Goal: Task Accomplishment & Management: Complete application form

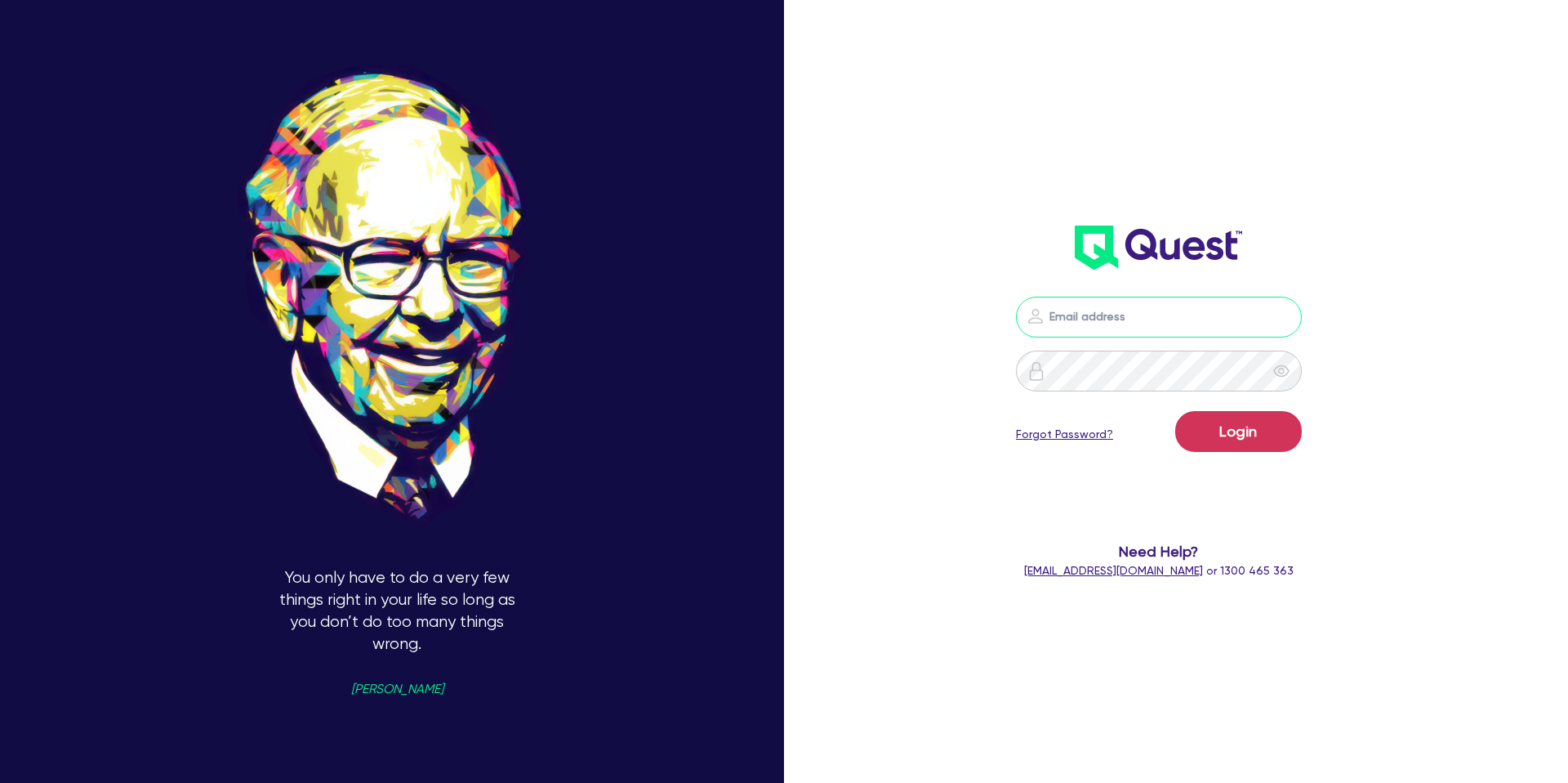
click at [1165, 308] on input "email" at bounding box center [1159, 317] width 286 height 41
type input "[PERSON_NAME][EMAIL_ADDRESS][DOMAIN_NAME]"
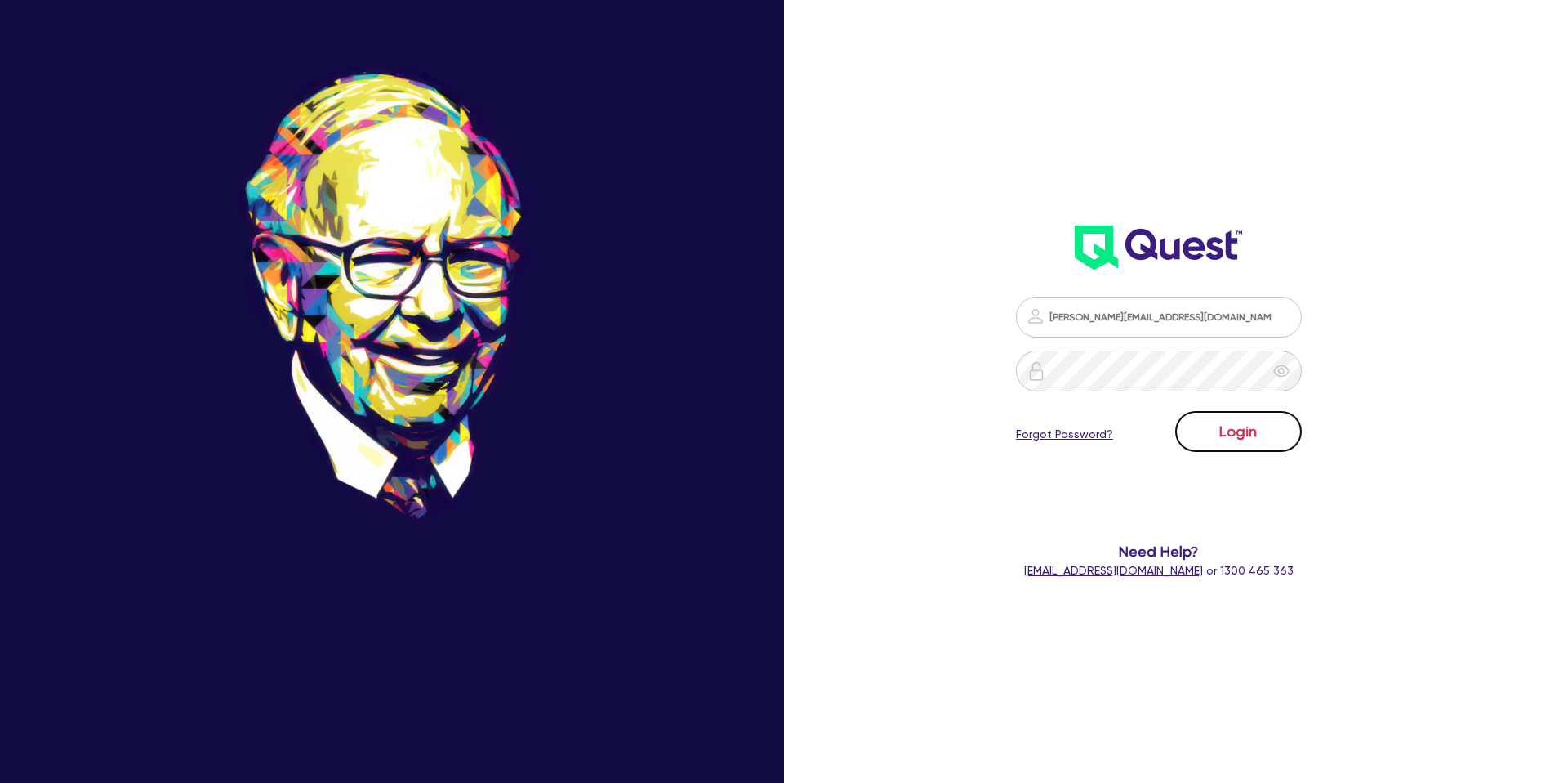
drag, startPoint x: 1238, startPoint y: 430, endPoint x: 1238, endPoint y: 420, distance: 10.0
click at [1238, 426] on button "Login" at bounding box center [1239, 431] width 127 height 41
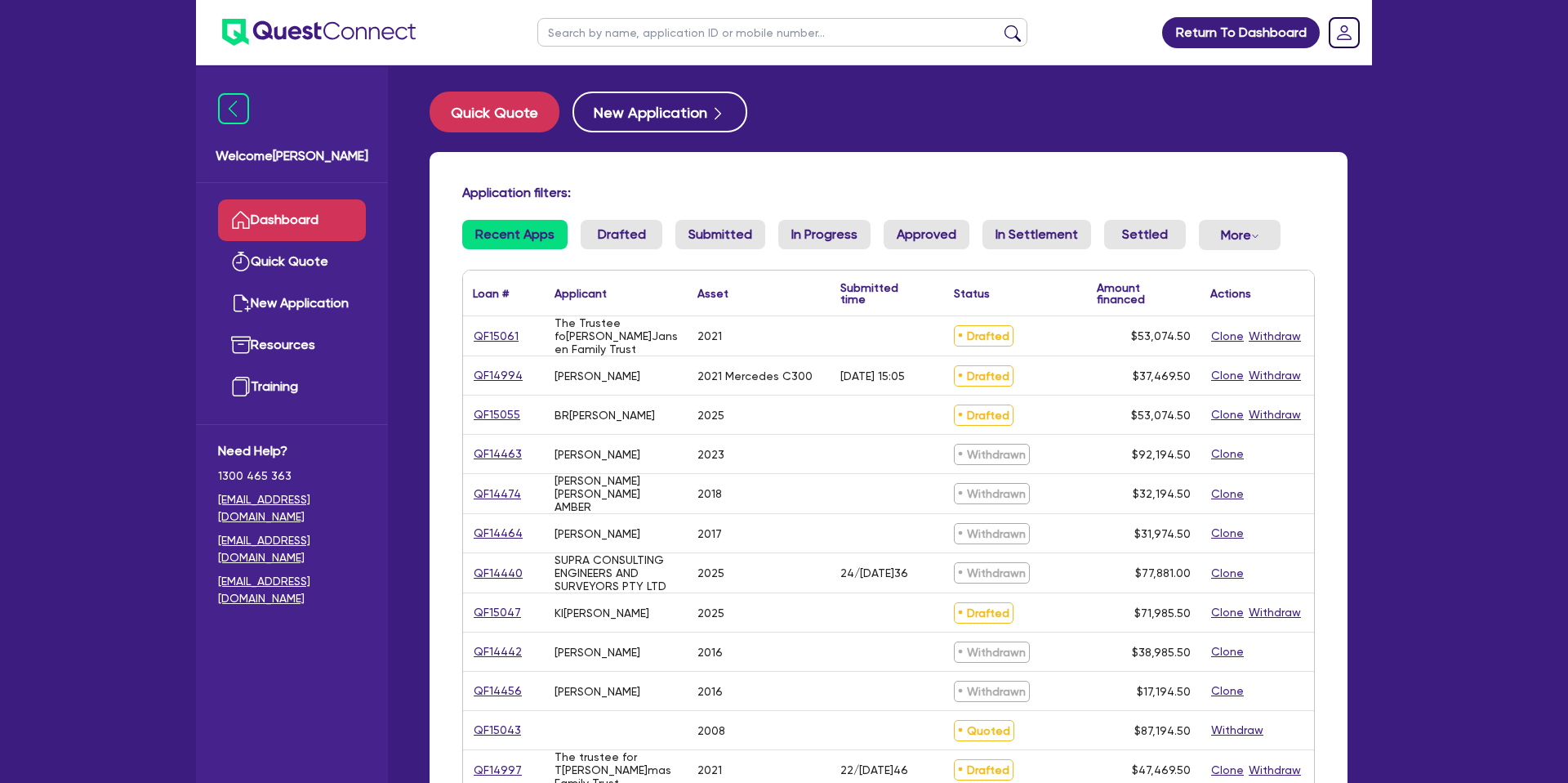
drag, startPoint x: 688, startPoint y: 27, endPoint x: 699, endPoint y: 27, distance: 11.0
click at [689, 27] on input "text" at bounding box center [782, 31] width 489 height 28
click at [106, 289] on div "Return To Dashboard Edit Profile Logout Wel[PERSON_NAME] Quick Quote New Applic…" at bounding box center [784, 641] width 1568 height 1283
click at [508, 376] on link "QF14994" at bounding box center [498, 374] width 51 height 19
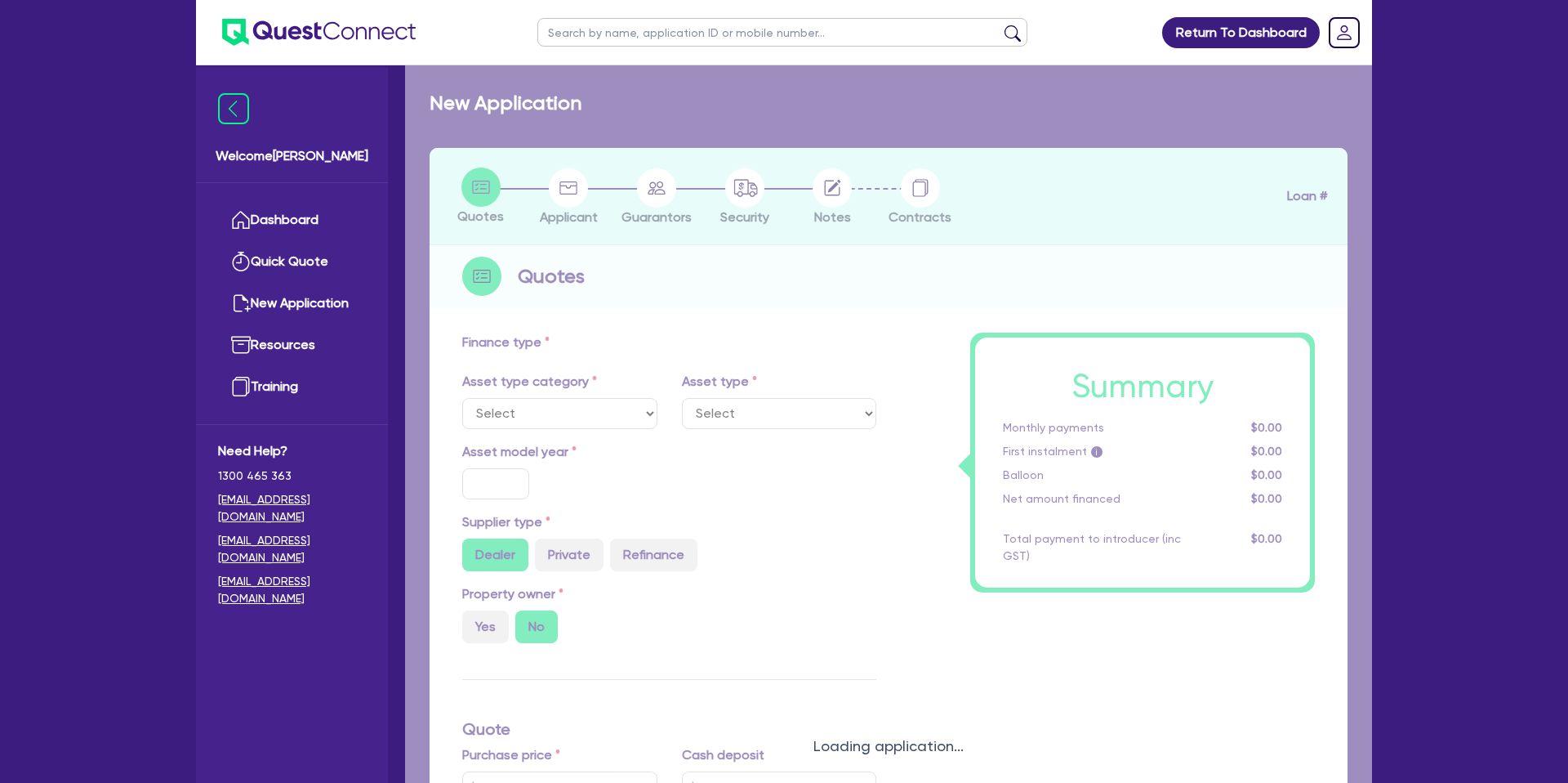
select select "CARS_AND_LIGHT_TRUCKS"
type input "2021"
radio input "true"
type input "45,000"
type input "10,000"
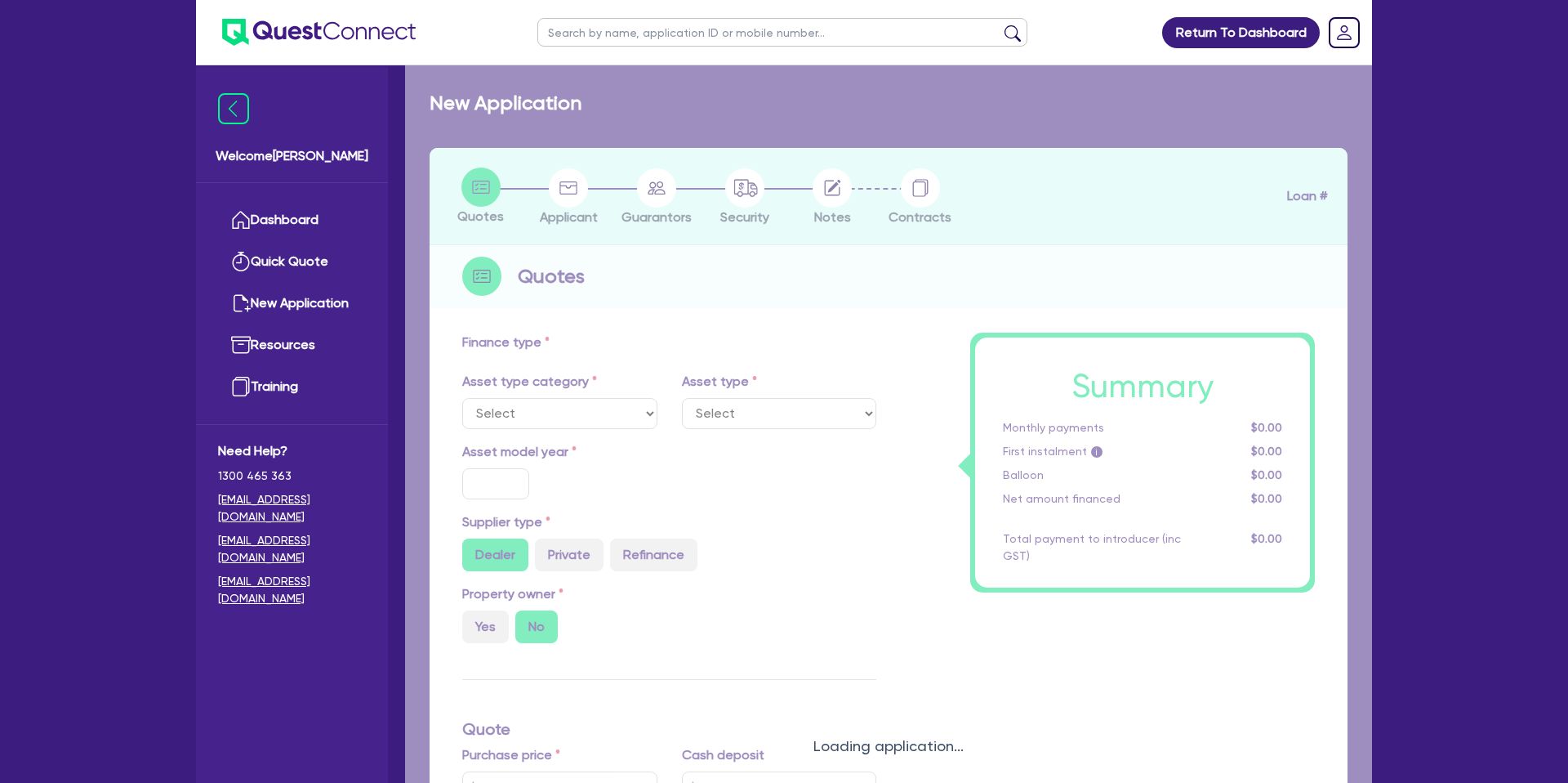
type input "35"
type input "15,750"
type input "3.08"
type input "1,150.42"
type input "10.99"
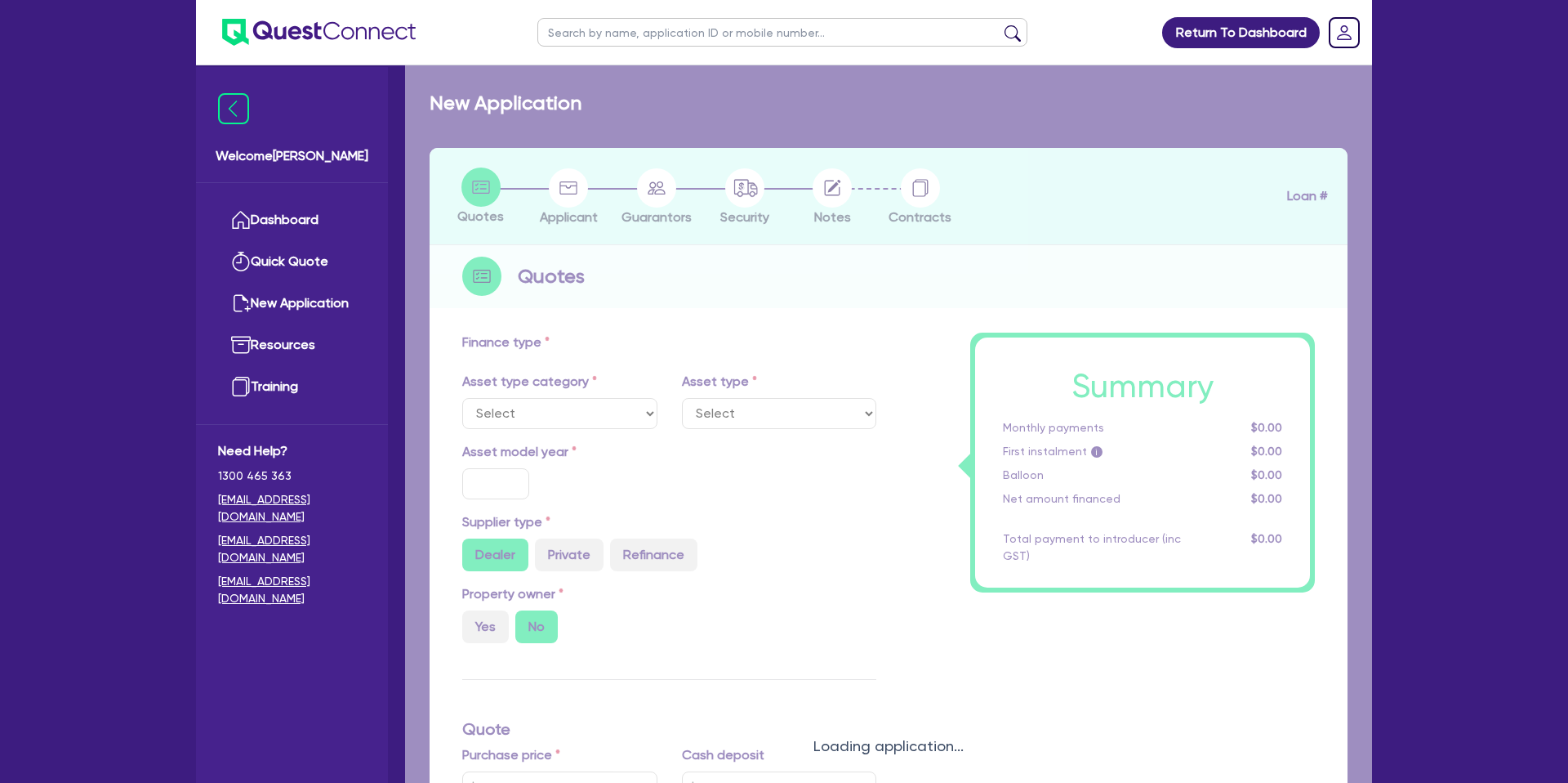
type input "1,650"
select select "PASSENGER_VEHICLES"
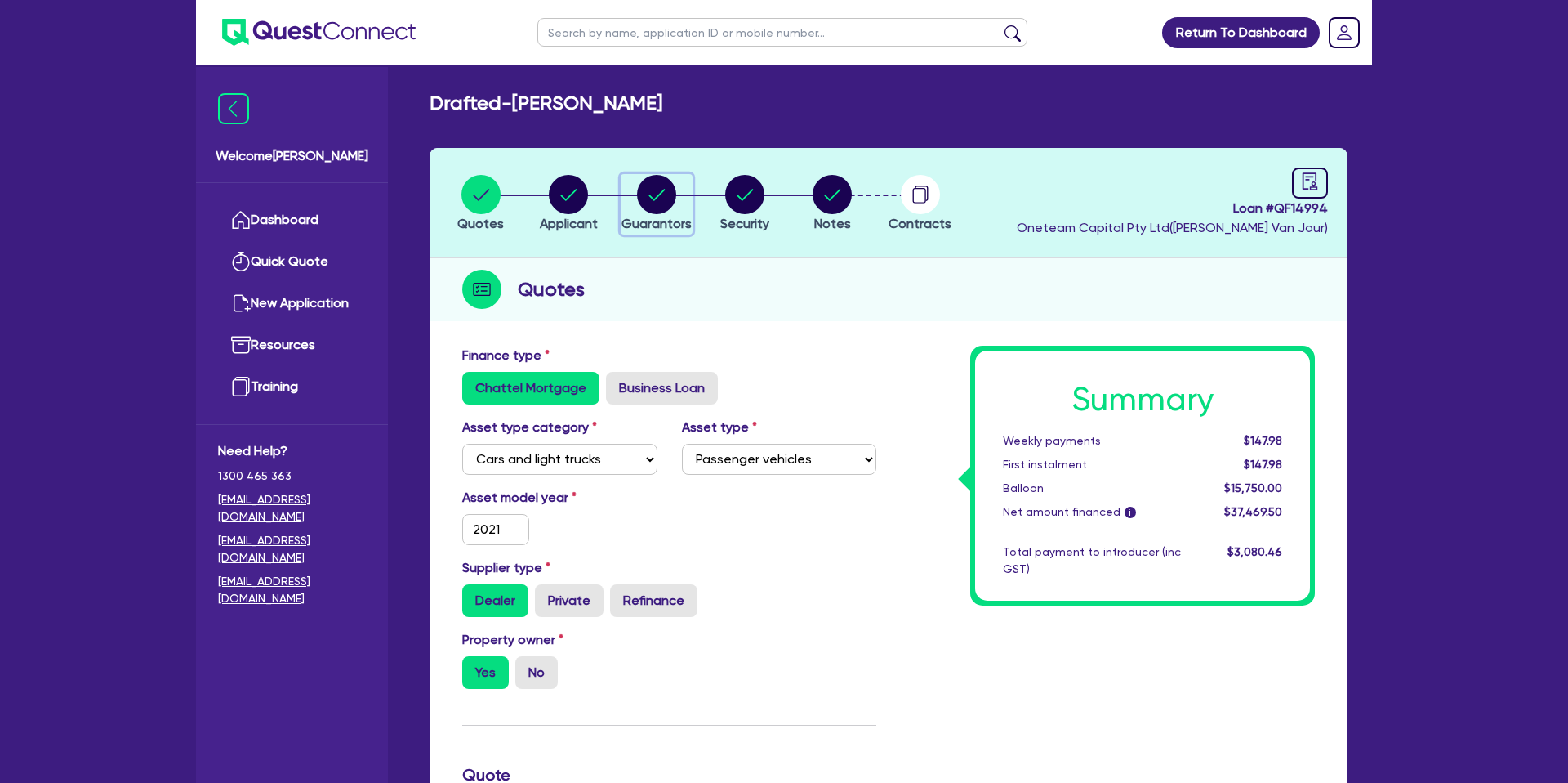
click at [645, 182] on circle "button" at bounding box center [657, 195] width 39 height 39
select select "MR"
select select "QLD"
select select "MARRIED"
select select "PROPERTY"
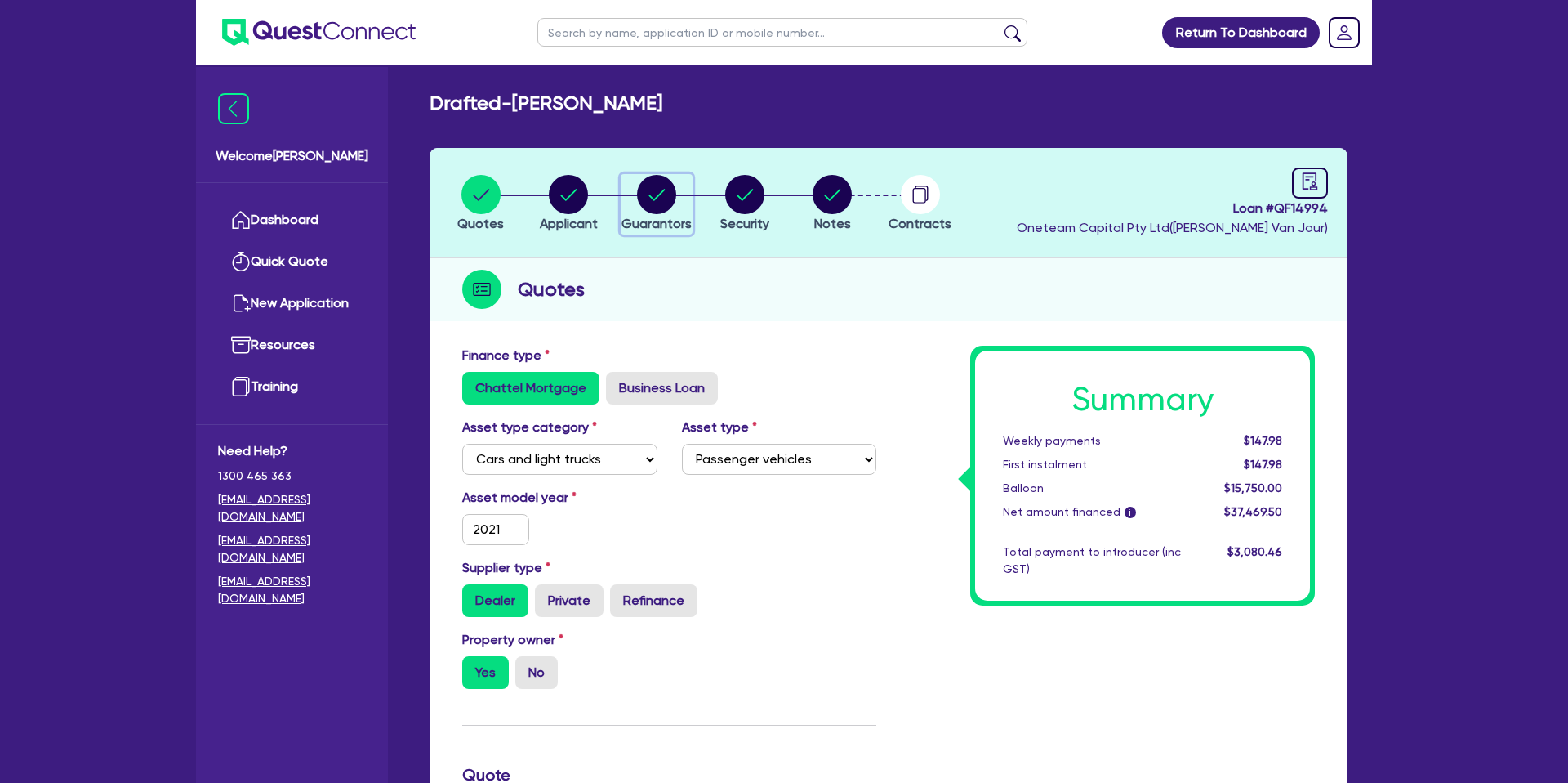
select select "CASH"
select select "VEHICLE"
select select "MORTGAGE"
select select "CREDIT_CARD"
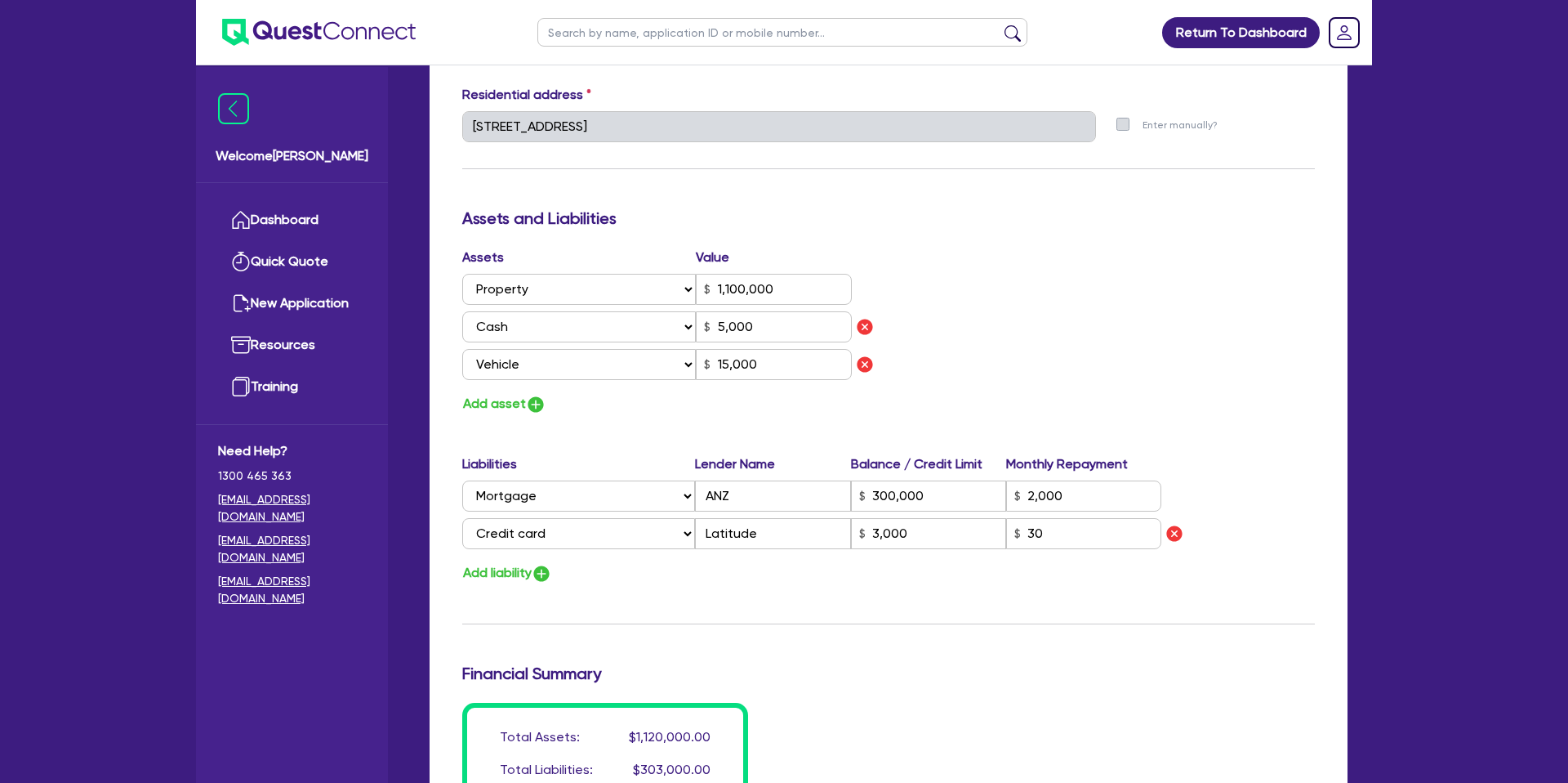
scroll to position [847, 0]
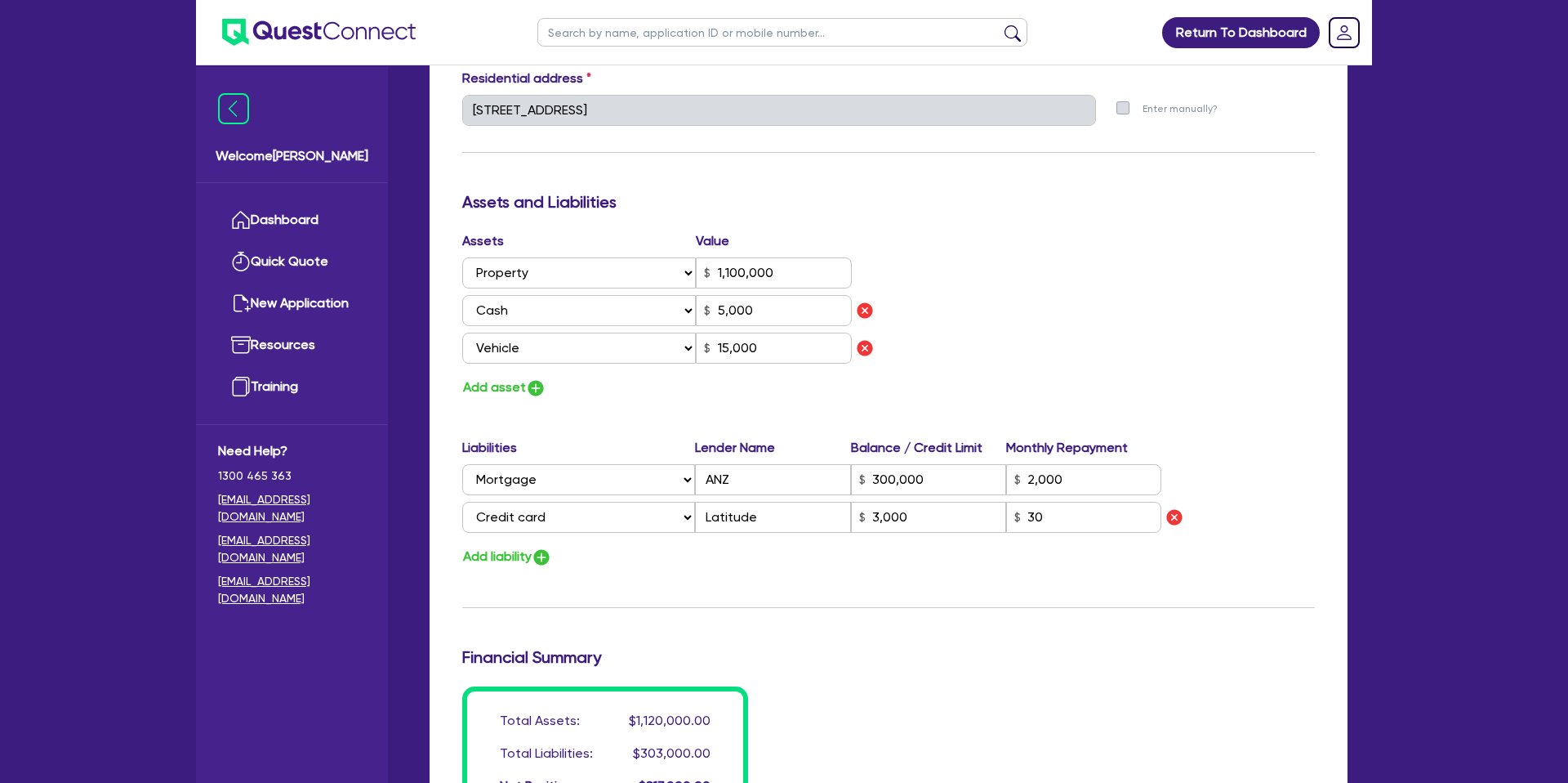
click at [1055, 147] on div "Update residential status for Director #1 Boarding is only acceptable when the …" at bounding box center [888, 159] width 852 height 1321
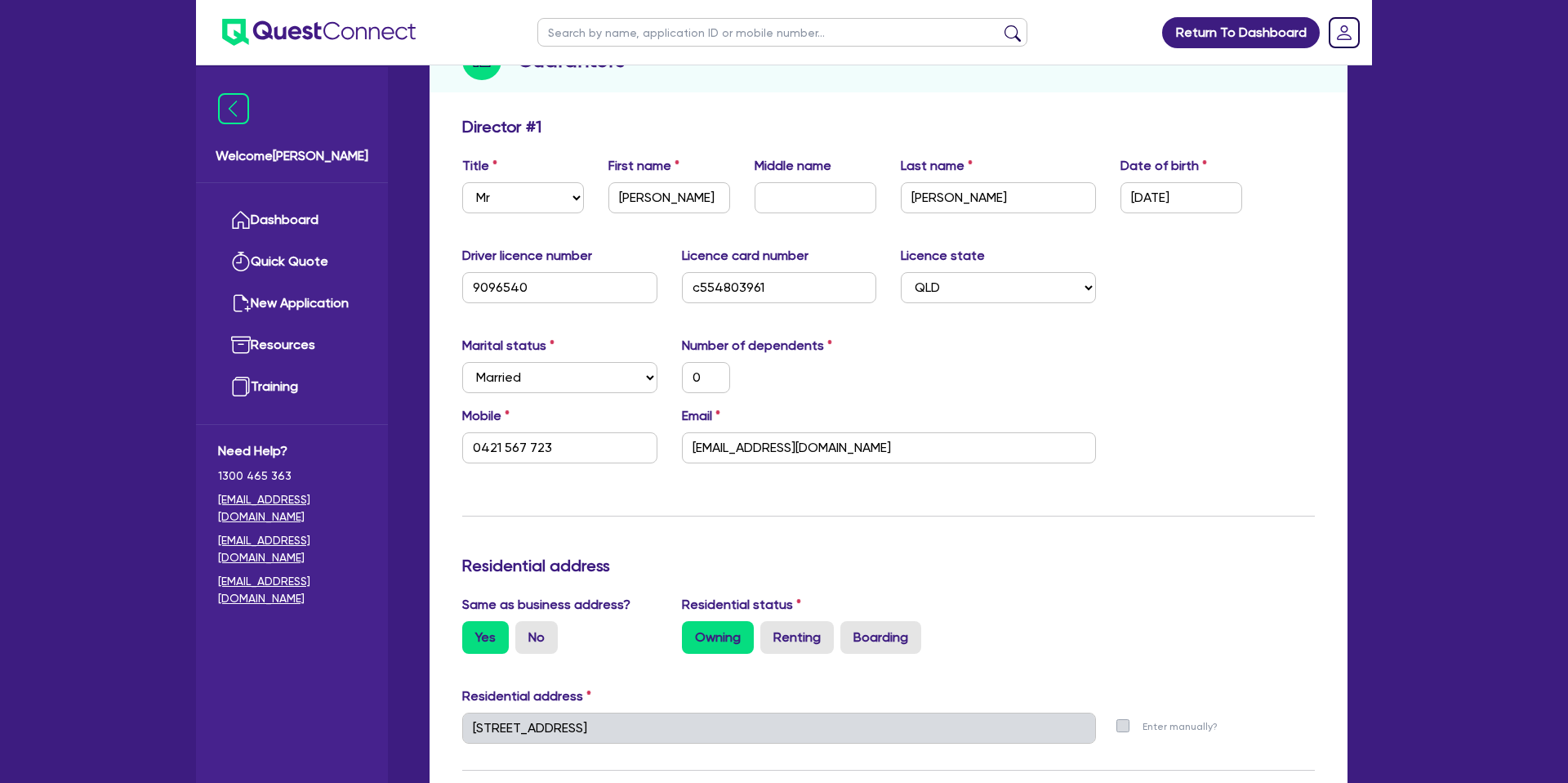
scroll to position [0, 0]
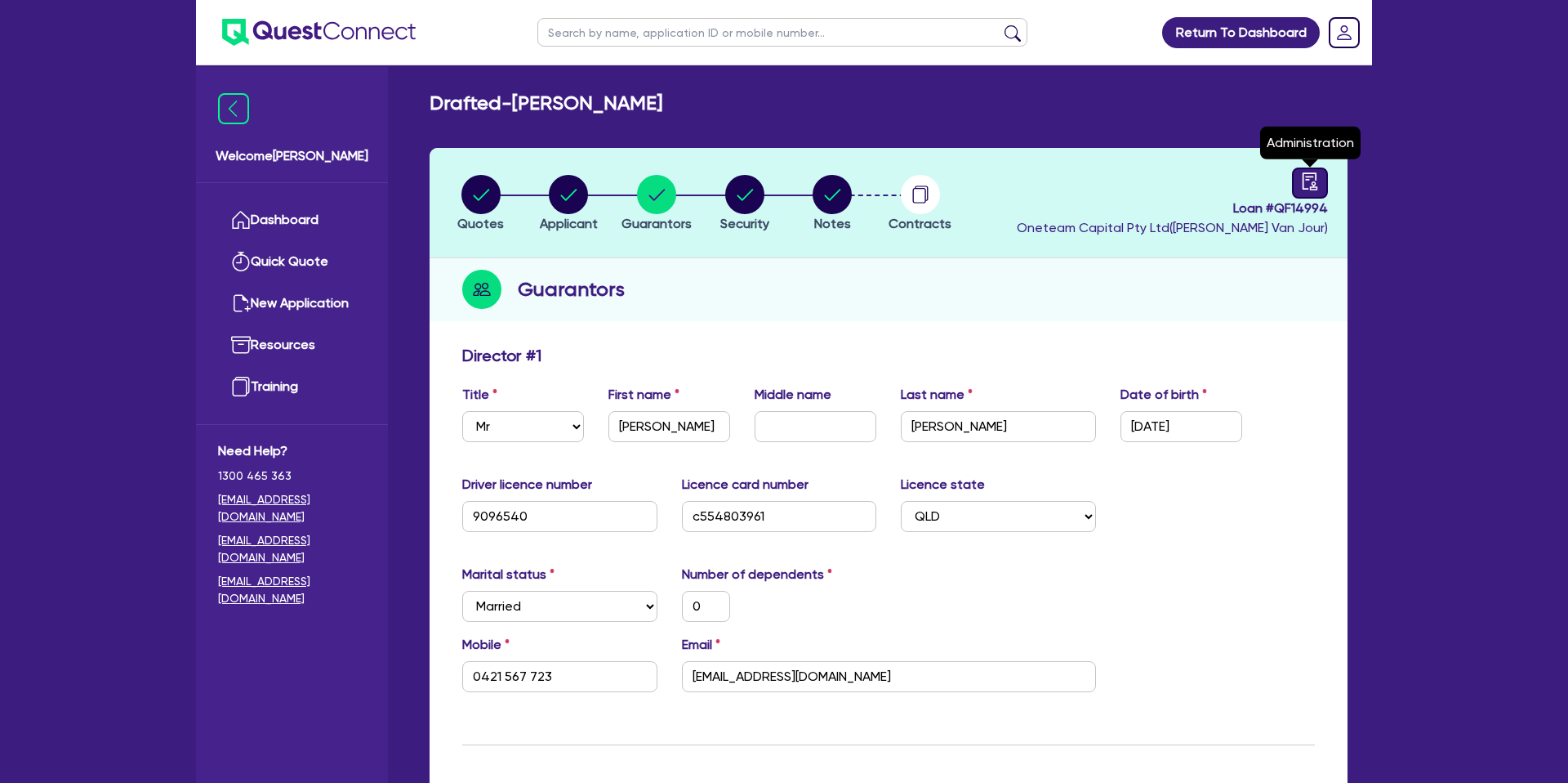
click at [1308, 182] on icon "audit" at bounding box center [1309, 181] width 18 height 18
select select "DRAFTED_AMENDED"
select select "Branded Financial Services"
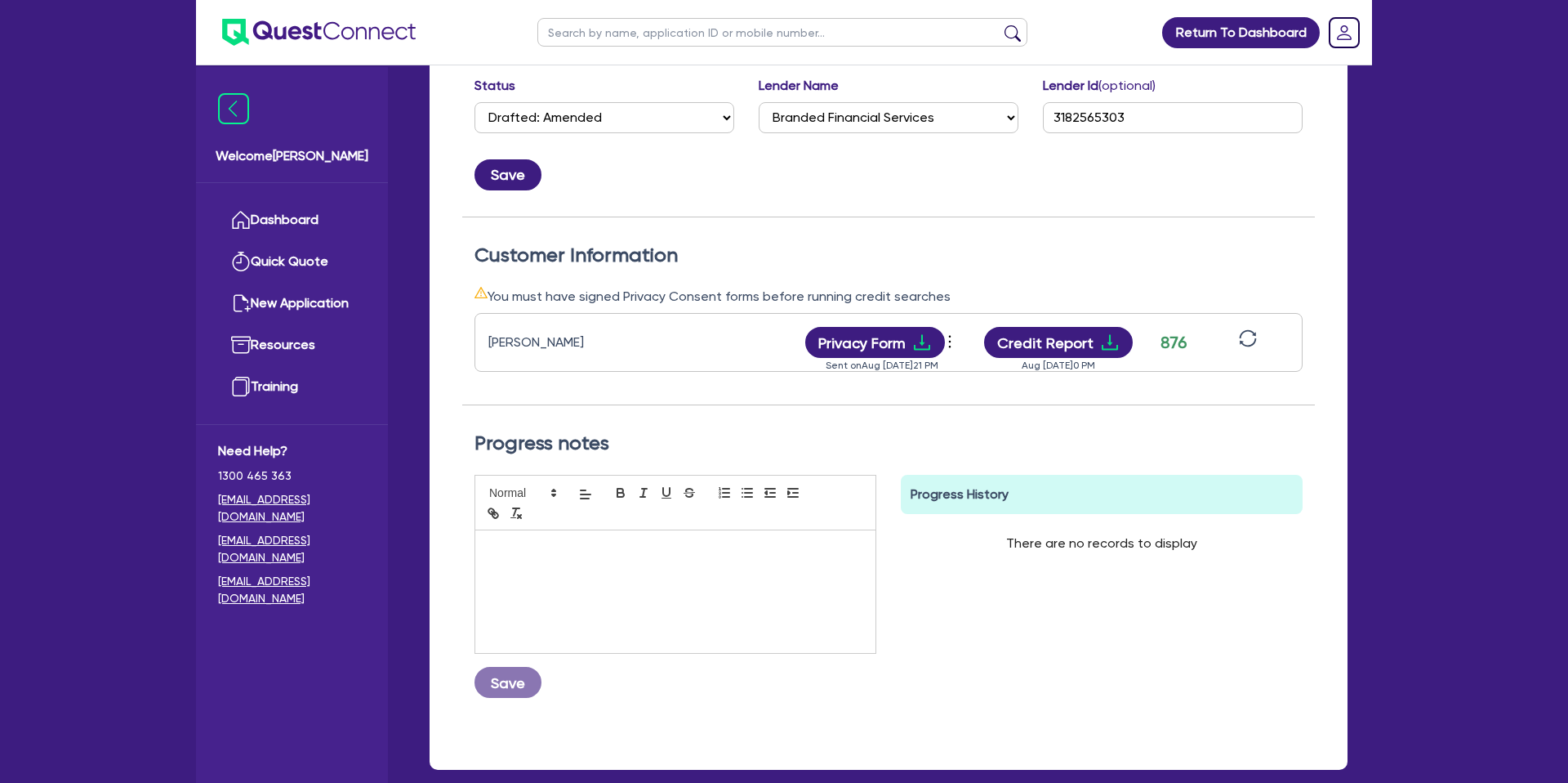
scroll to position [305, 0]
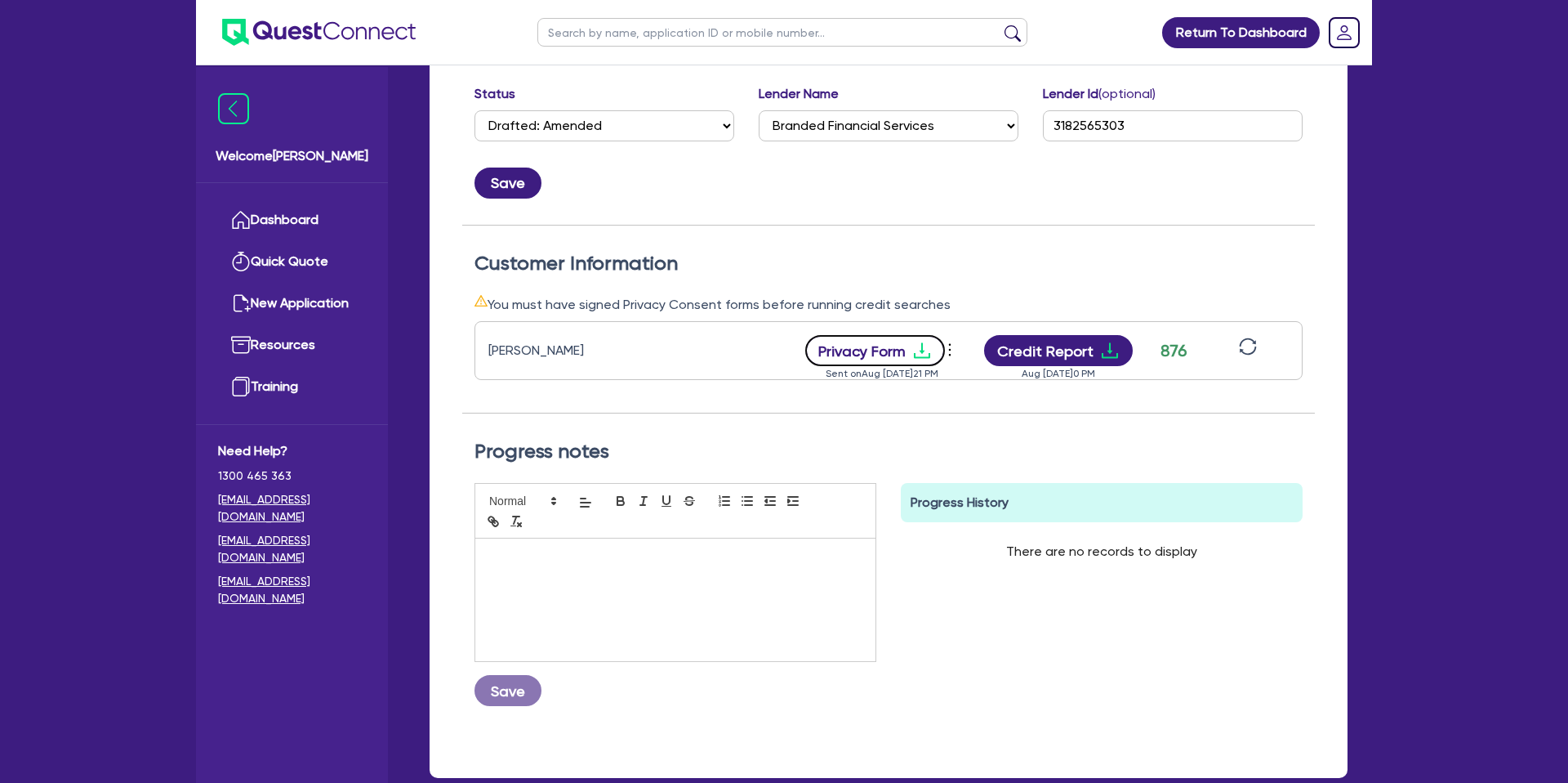
click at [925, 360] on button "Privacy Form" at bounding box center [875, 351] width 141 height 31
click at [830, 252] on div "Customer Information You must have signed Privacy Consent forms before running …" at bounding box center [888, 320] width 852 height 189
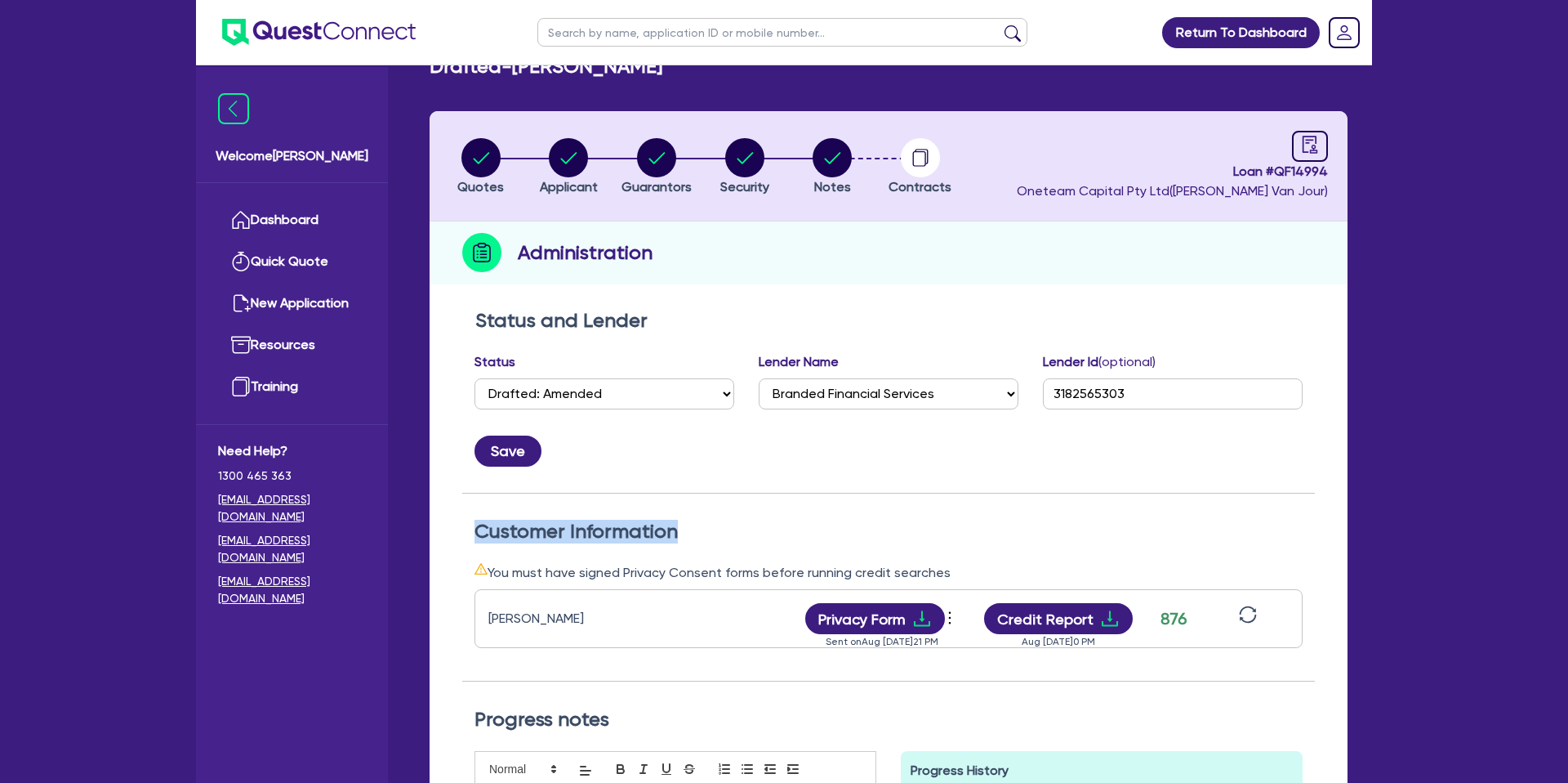
scroll to position [0, 0]
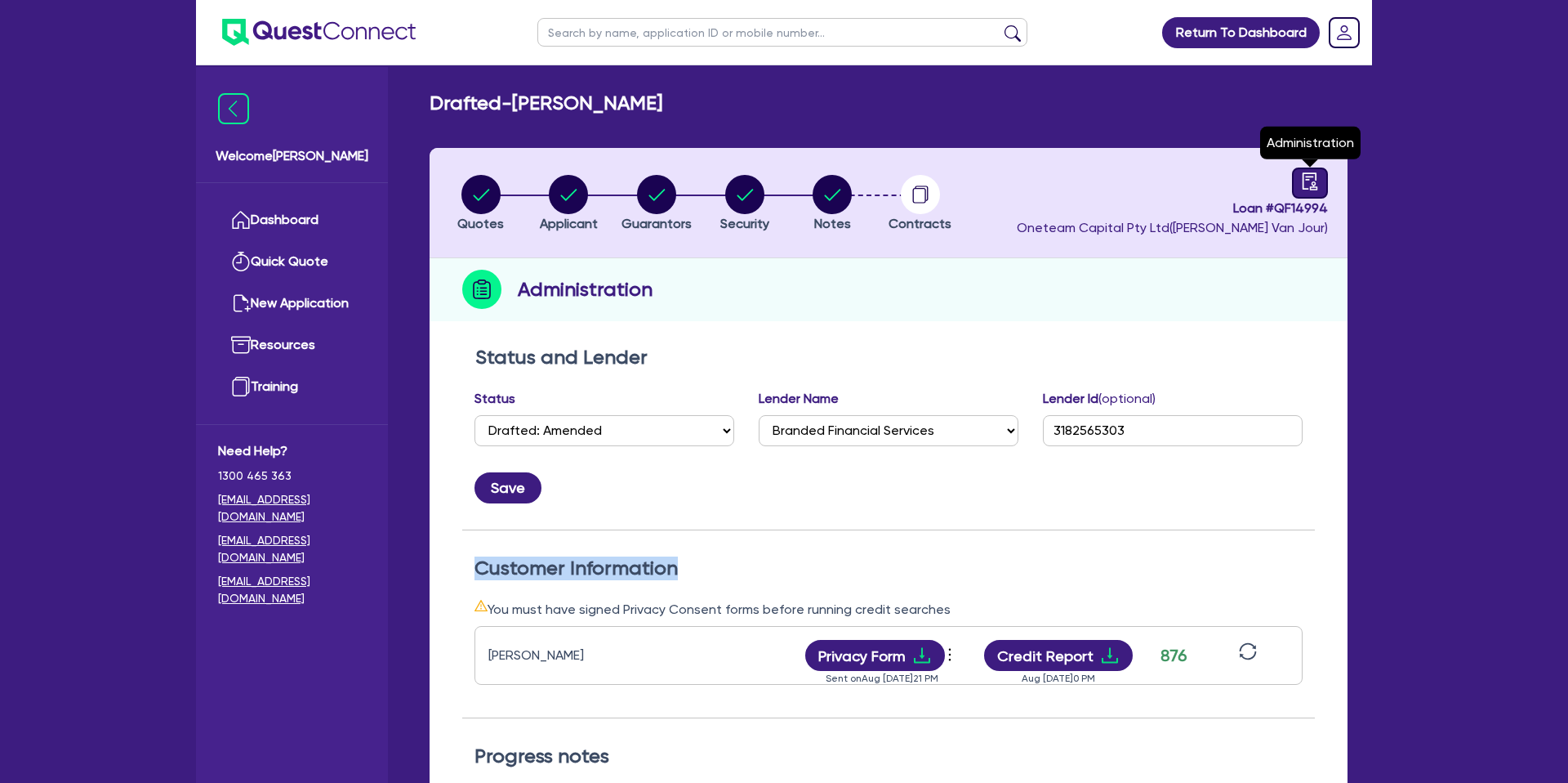
click at [1294, 179] on link at bounding box center [1309, 183] width 36 height 31
click at [1315, 177] on icon "audit" at bounding box center [1309, 181] width 18 height 18
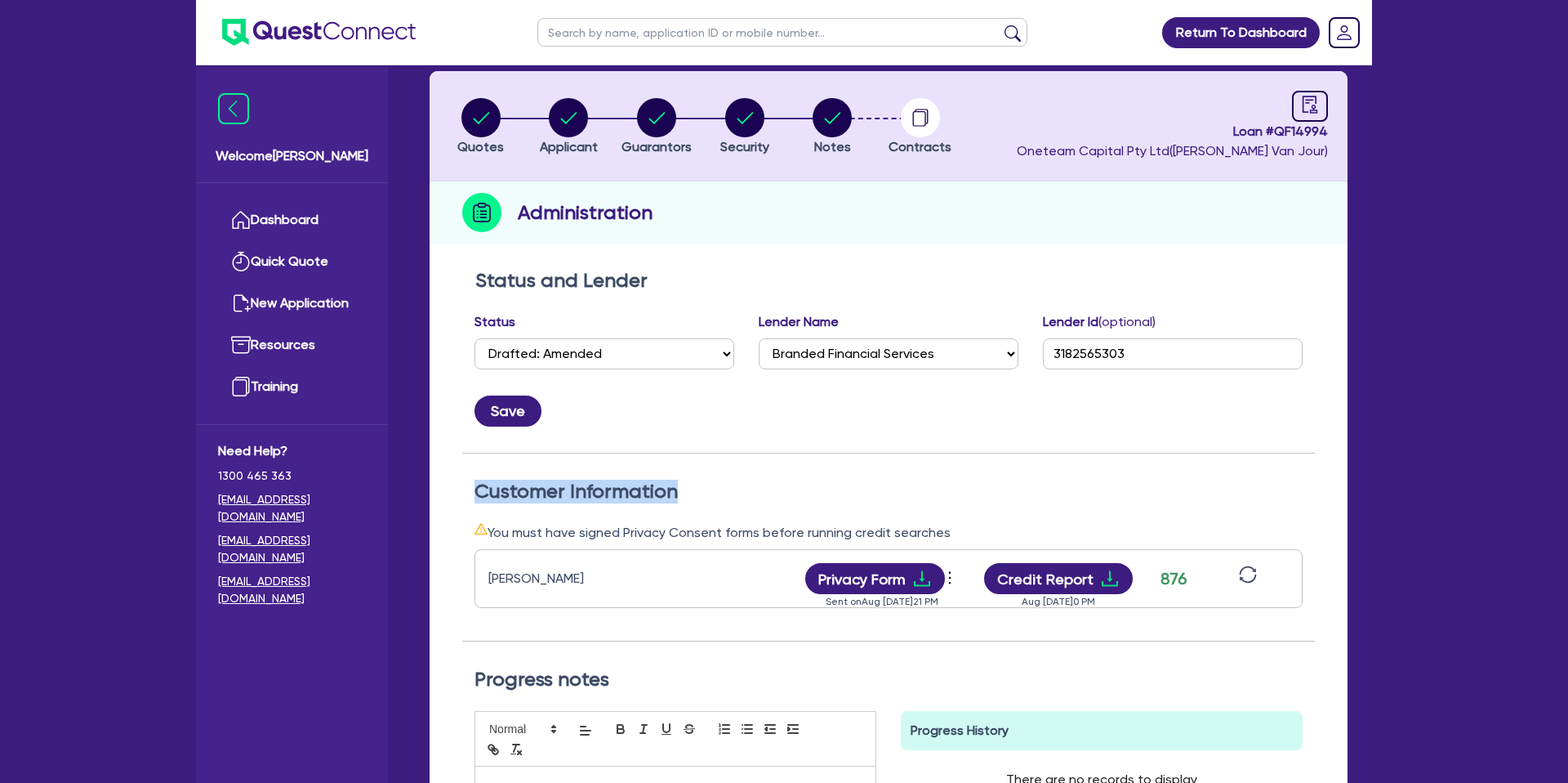
scroll to position [22, 0]
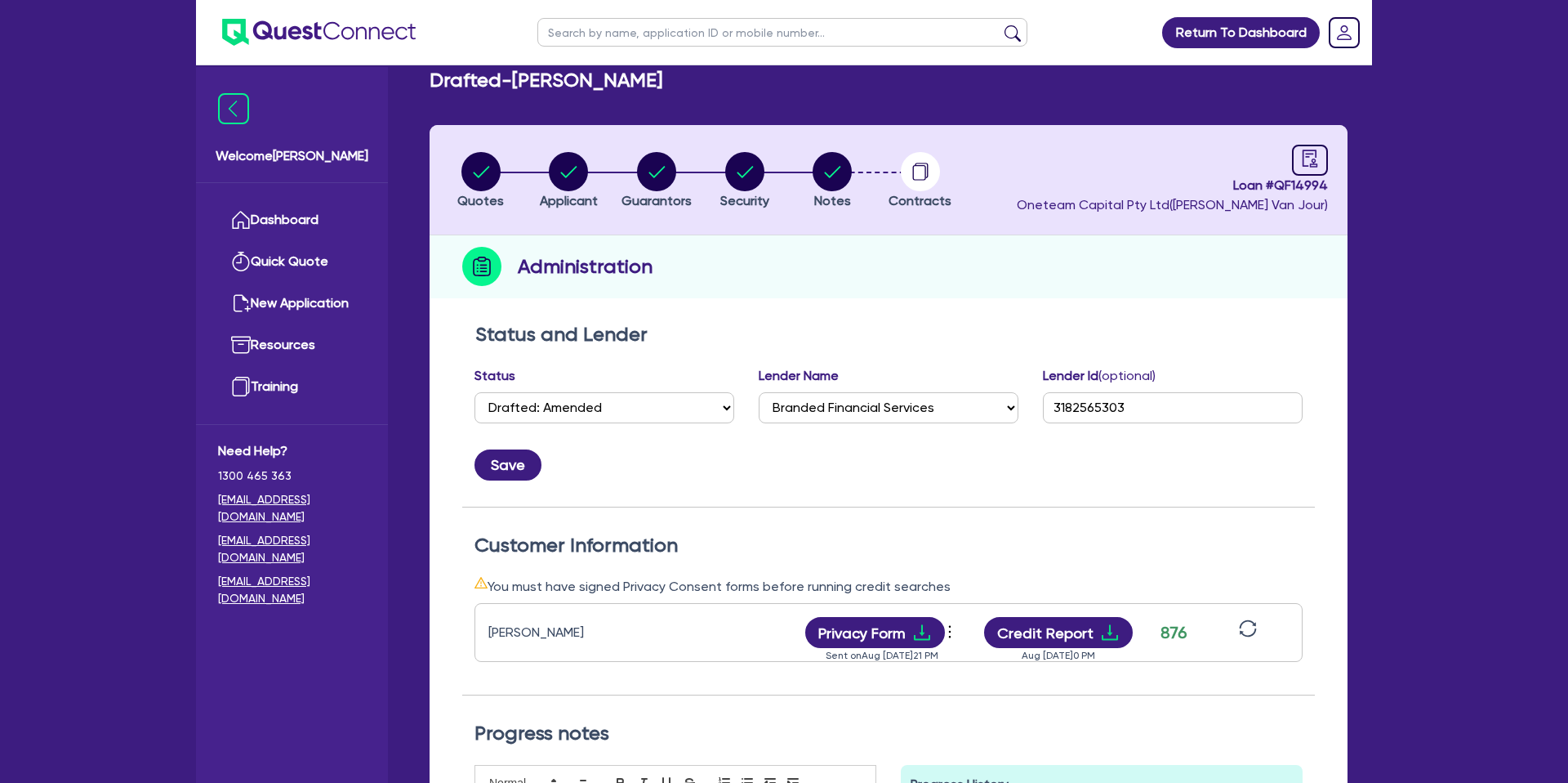
click at [701, 245] on div "Administration" at bounding box center [888, 267] width 917 height 63
click at [838, 173] on circle "button" at bounding box center [832, 171] width 39 height 39
select select "Other"
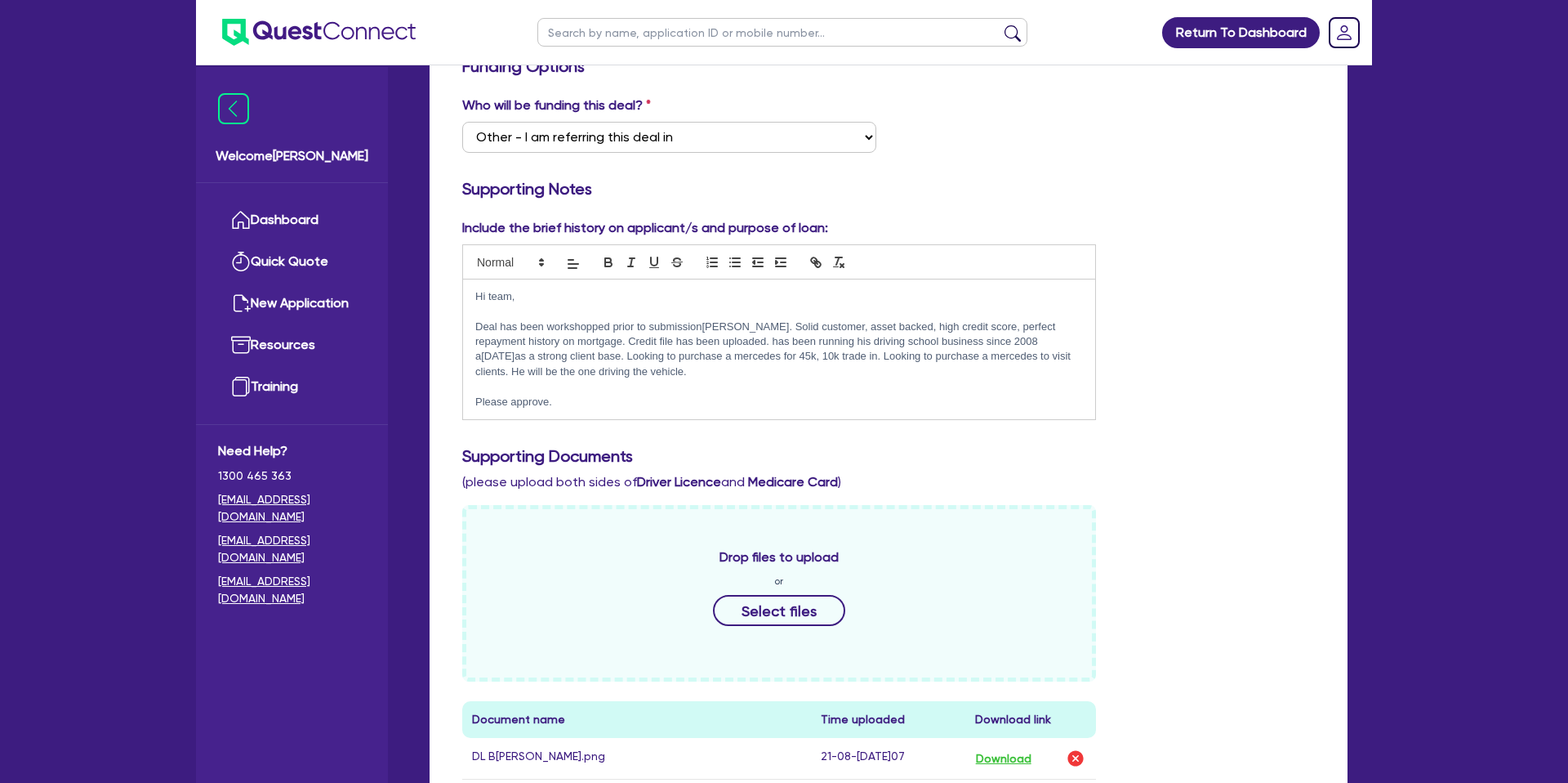
scroll to position [301, 0]
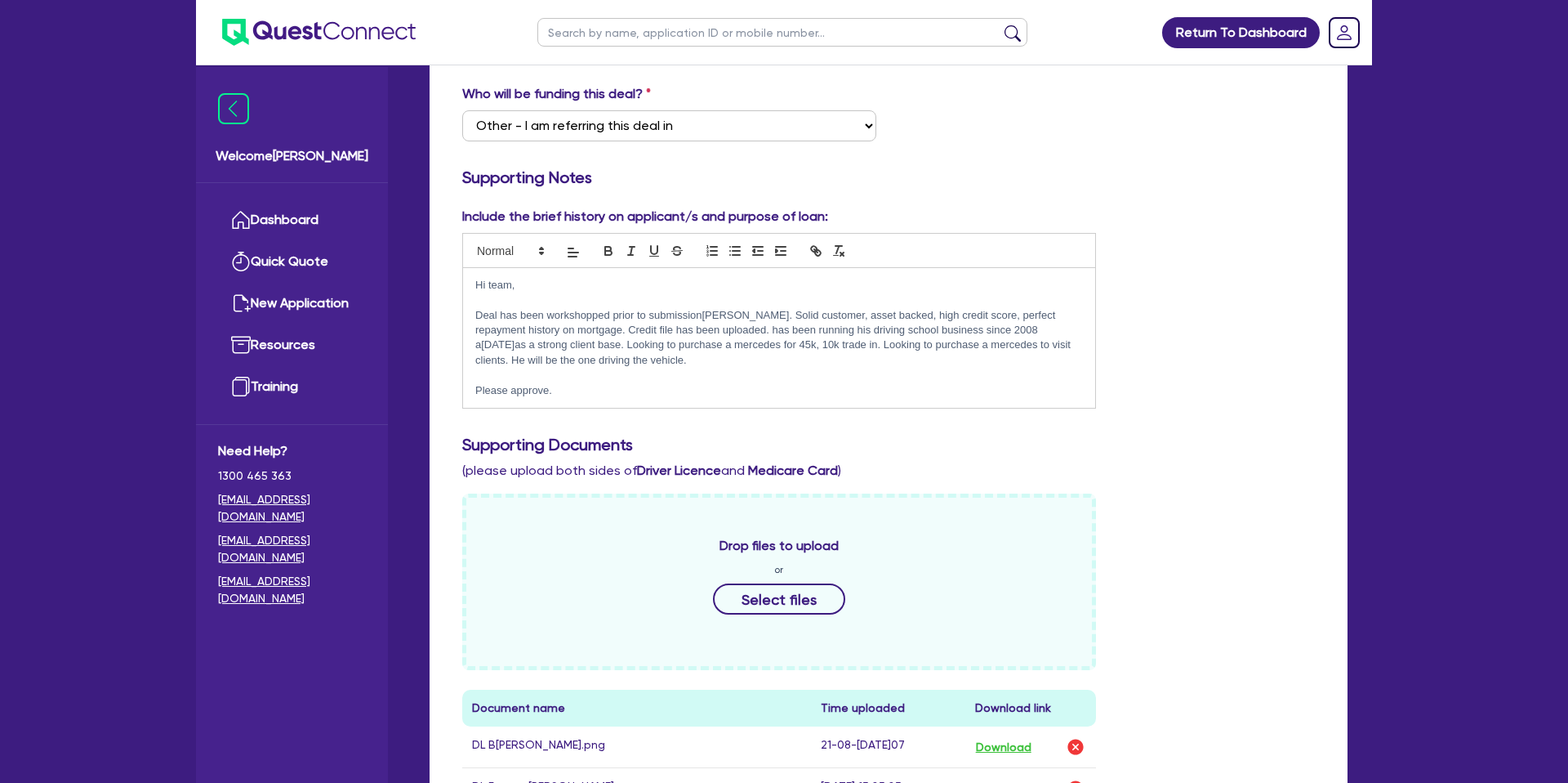
drag, startPoint x: 478, startPoint y: 285, endPoint x: 670, endPoint y: 403, distance: 225.4
click at [660, 408] on div "Hi team, [PERSON_NAME] has been workshopped prior to submission [PERSON_NAME]. …" at bounding box center [779, 338] width 632 height 141
copy div "Hi team, [PERSON_NAME] has been workshopped prior to submission [PERSON_NAME]. …"
click at [716, 351] on p "Deal has been workshopped prior to submission[PERSON_NAME]. Solid customer, ass…" at bounding box center [779, 338] width 608 height 61
drag, startPoint x: 472, startPoint y: 316, endPoint x: 639, endPoint y: 356, distance: 171.7
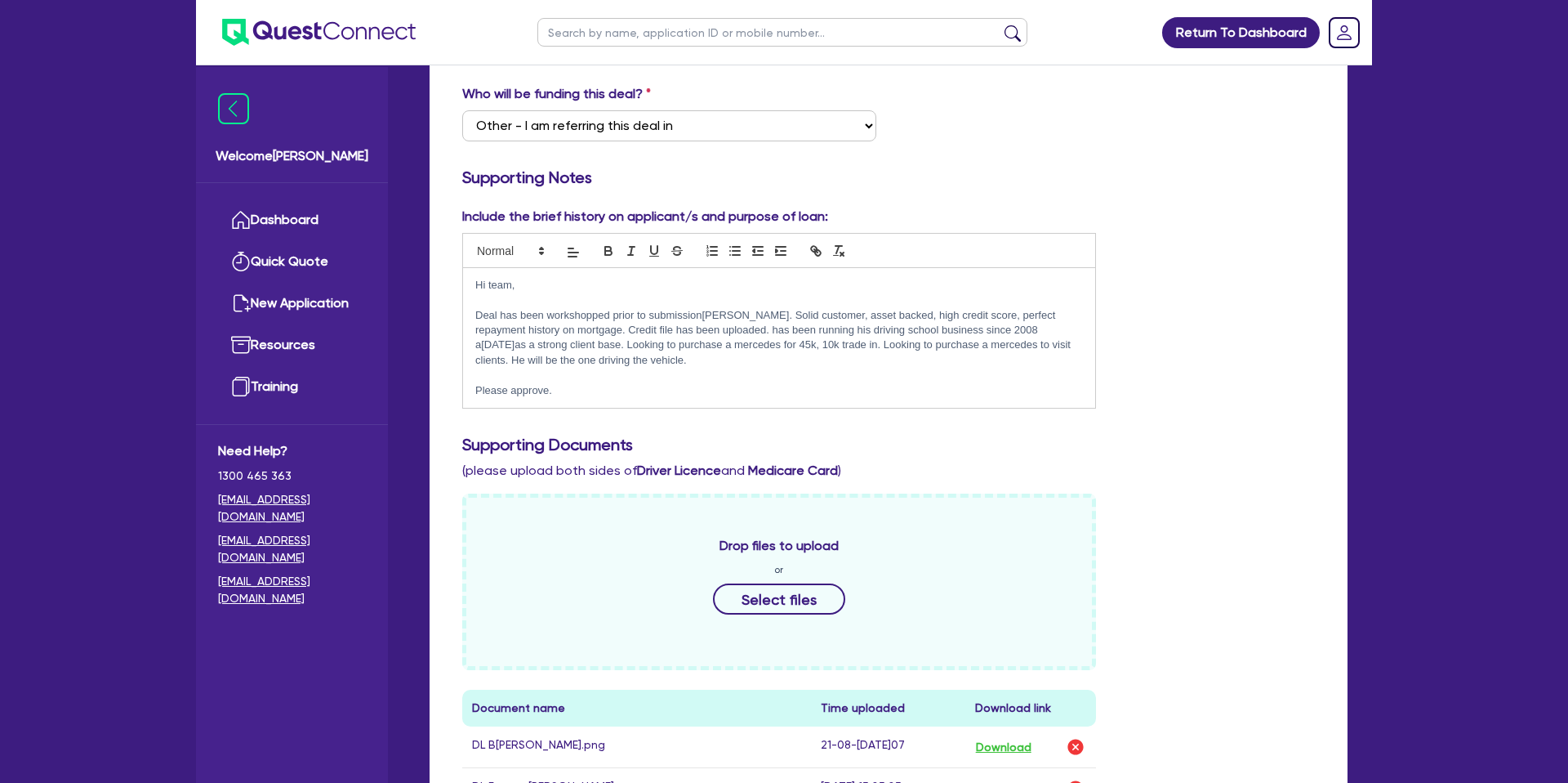
click at [639, 356] on div "Hi team, [PERSON_NAME] has been workshopped prior to submission [PERSON_NAME]. …" at bounding box center [779, 338] width 632 height 141
copy p "Deal has been workshopped prior to submission[PERSON_NAME]. Solid customer, ass…"
click at [1058, 208] on div "Include the brief history on applicant/s and purpose of loan: Hi team, Deal has…" at bounding box center [779, 307] width 658 height 201
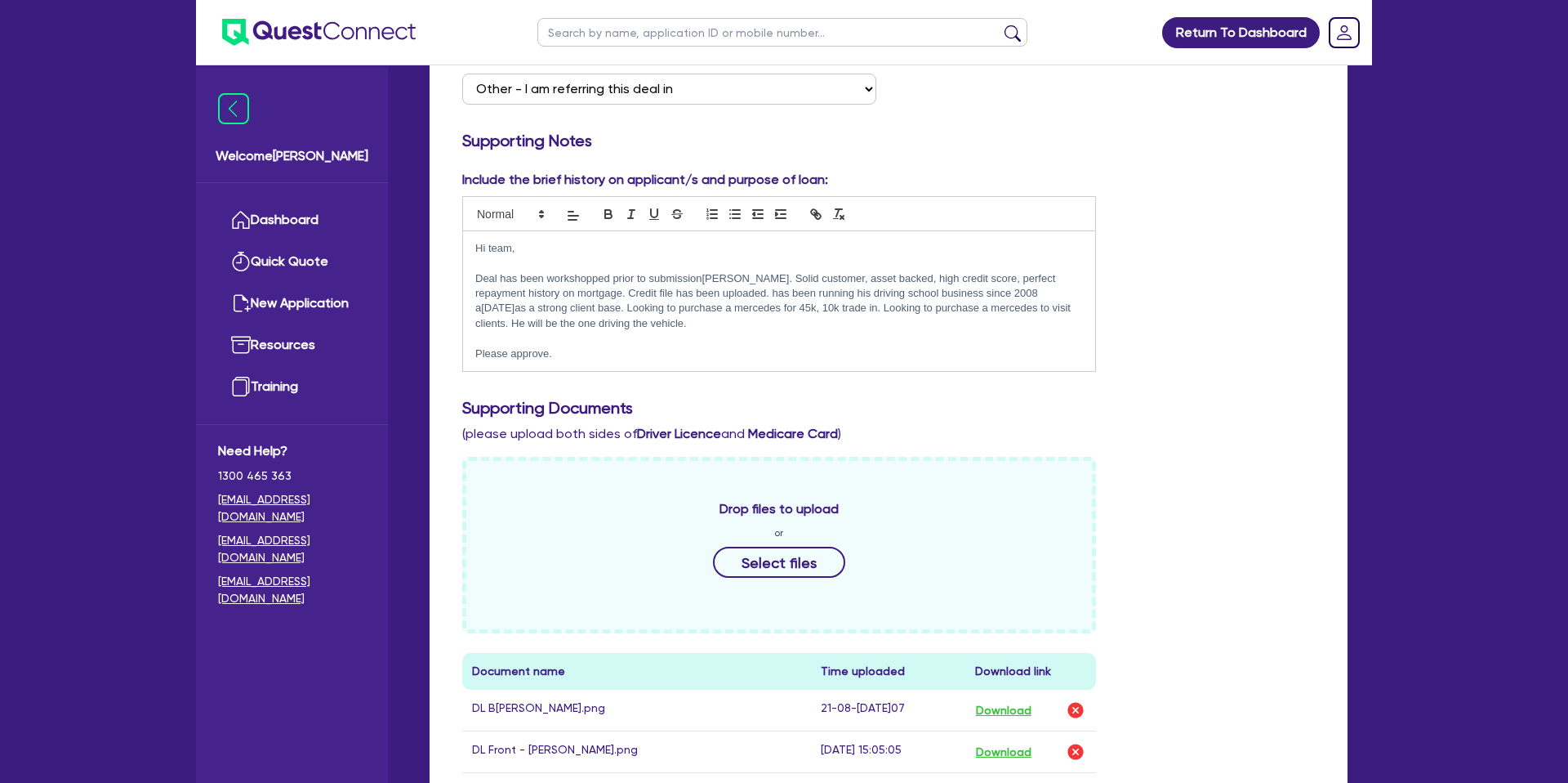
scroll to position [338, 0]
click at [538, 315] on p "Deal has been workshopped prior to submission[PERSON_NAME]. Solid customer, ass…" at bounding box center [779, 301] width 608 height 61
drag, startPoint x: 573, startPoint y: 311, endPoint x: 748, endPoint y: 310, distance: 175.0
click at [748, 310] on p "Deal has been workshopped prior to submission[PERSON_NAME]. Solid customer, ass…" at bounding box center [779, 301] width 608 height 61
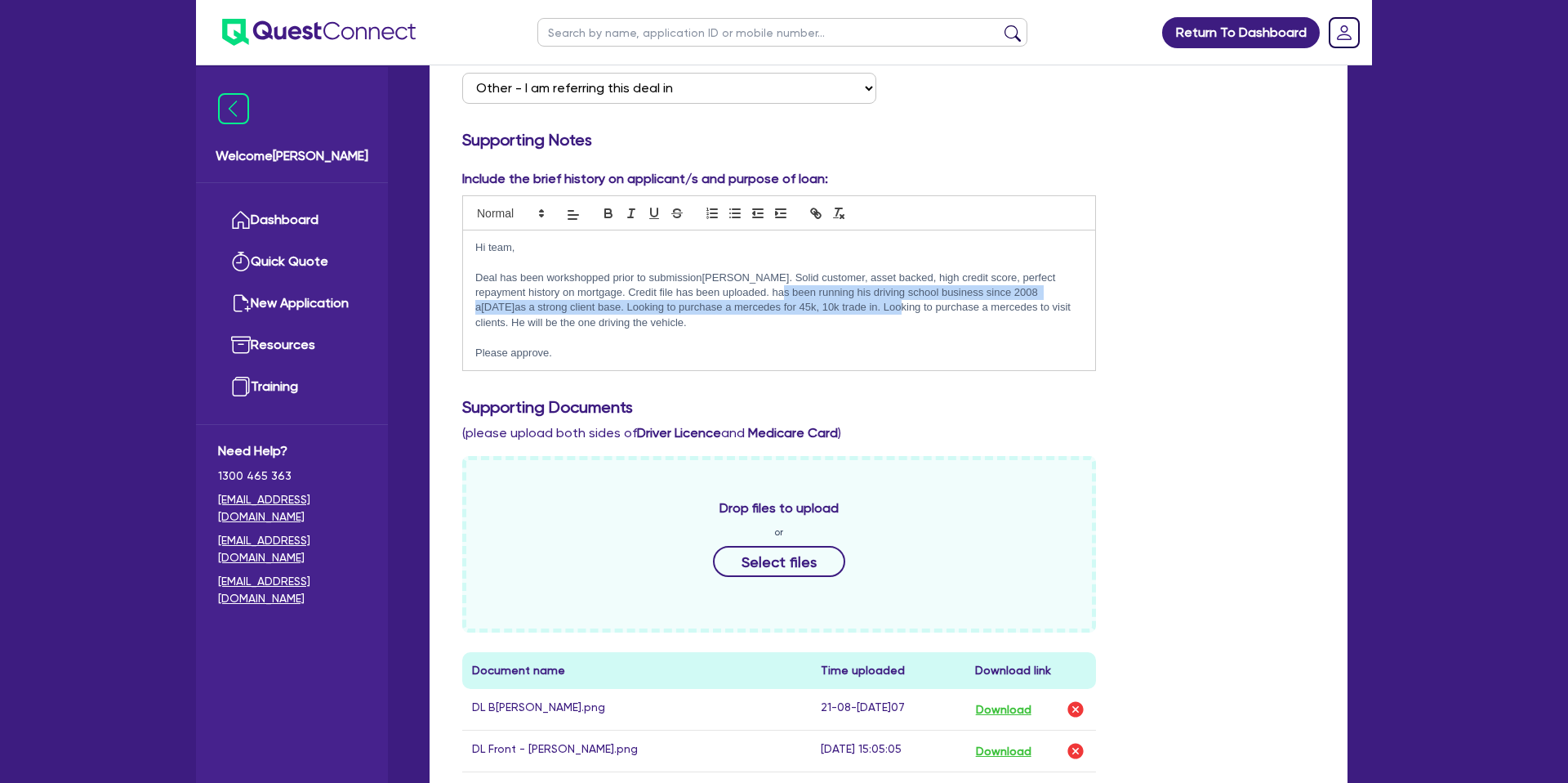
drag, startPoint x: 774, startPoint y: 289, endPoint x: 846, endPoint y: 304, distance: 73.5
click at [846, 304] on p "Deal has been workshopped prior to submission[PERSON_NAME]. Solid customer, ass…" at bounding box center [779, 301] width 608 height 61
click at [759, 304] on p "Deal has been workshopped prior to submission[PERSON_NAME]. Solid customer, ass…" at bounding box center [779, 301] width 608 height 61
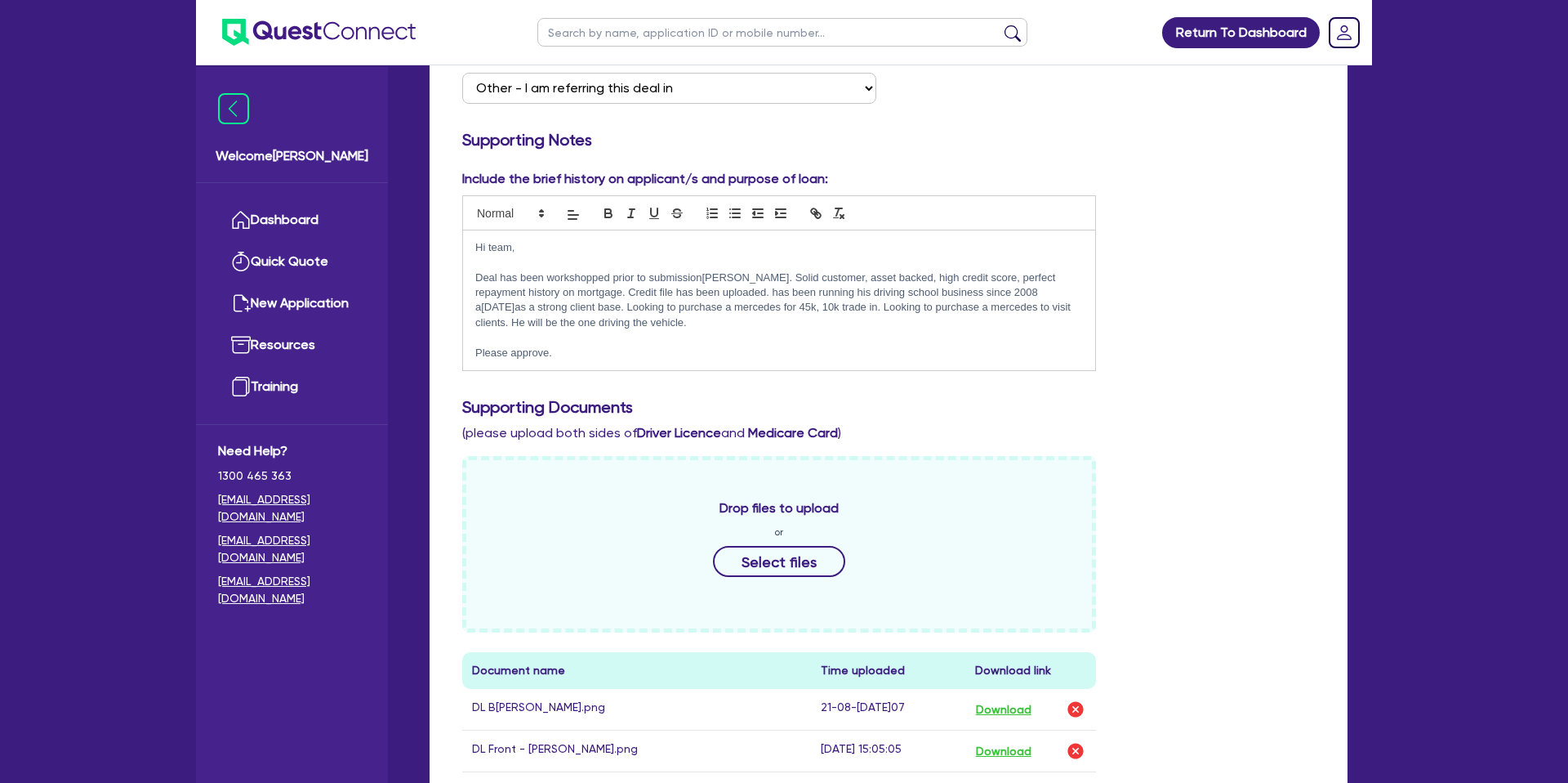
click at [689, 286] on p "Deal has been workshopped prior to submission[PERSON_NAME]. Solid customer, ass…" at bounding box center [779, 301] width 608 height 61
click at [780, 275] on p "Deal has been workshopped prior to submission[PERSON_NAME]. Solid customer, ass…" at bounding box center [779, 301] width 608 height 61
drag, startPoint x: 626, startPoint y: 291, endPoint x: 702, endPoint y: 298, distance: 76.3
click at [702, 298] on p "Deal has been workshopped prior to submission[PERSON_NAME]. Solid customer, ass…" at bounding box center [779, 301] width 608 height 61
click at [614, 293] on p "Deal has been workshopped prior to submission[PERSON_NAME]. Solid customer, ass…" at bounding box center [779, 301] width 608 height 61
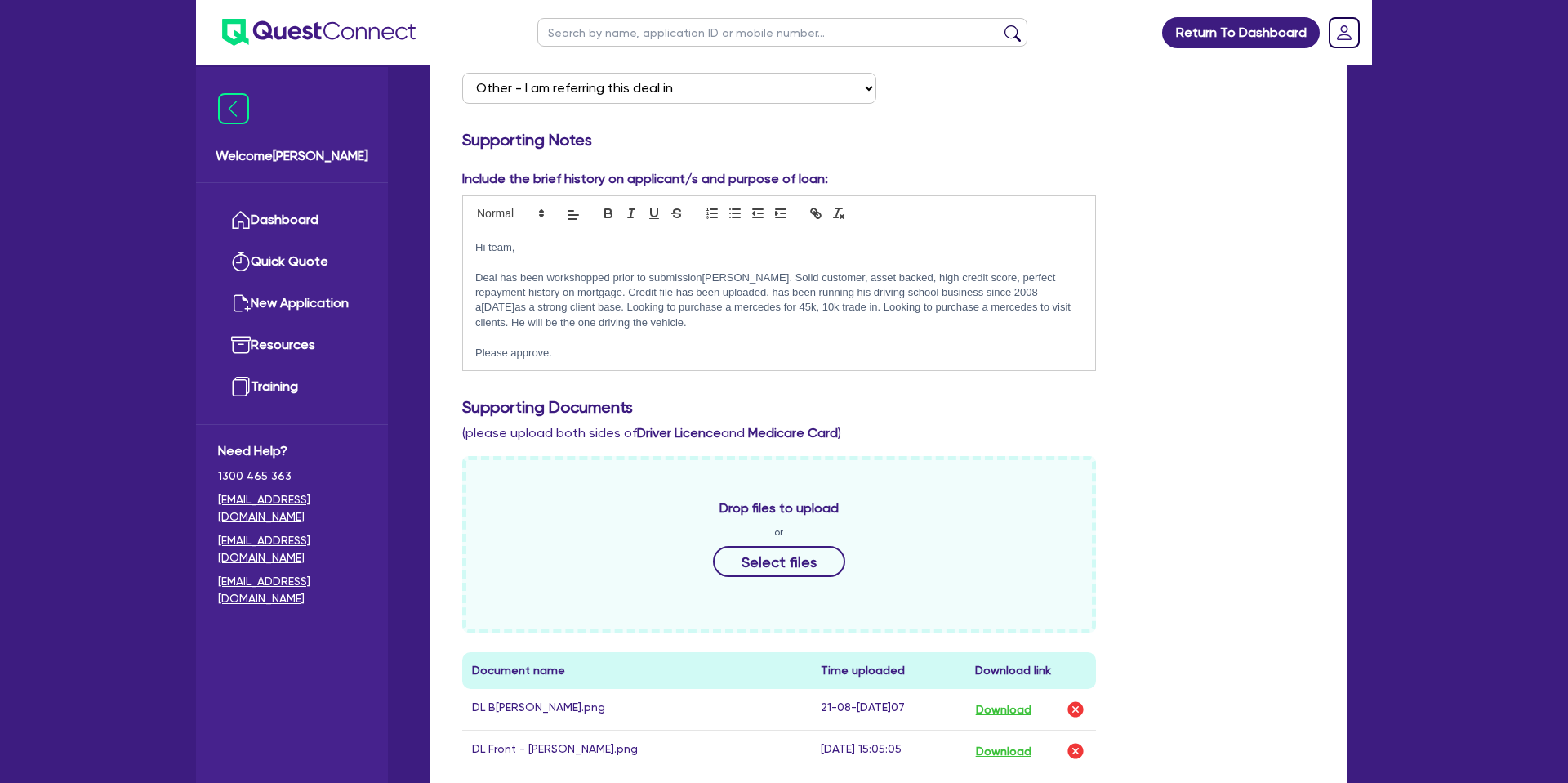
click at [623, 291] on p "Deal has been workshopped prior to submission[PERSON_NAME]. Solid customer, ass…" at bounding box center [779, 301] width 608 height 61
click at [630, 292] on p "Deal has been workshopped prior to submission[PERSON_NAME]. Solid customer, ass…" at bounding box center [779, 301] width 608 height 61
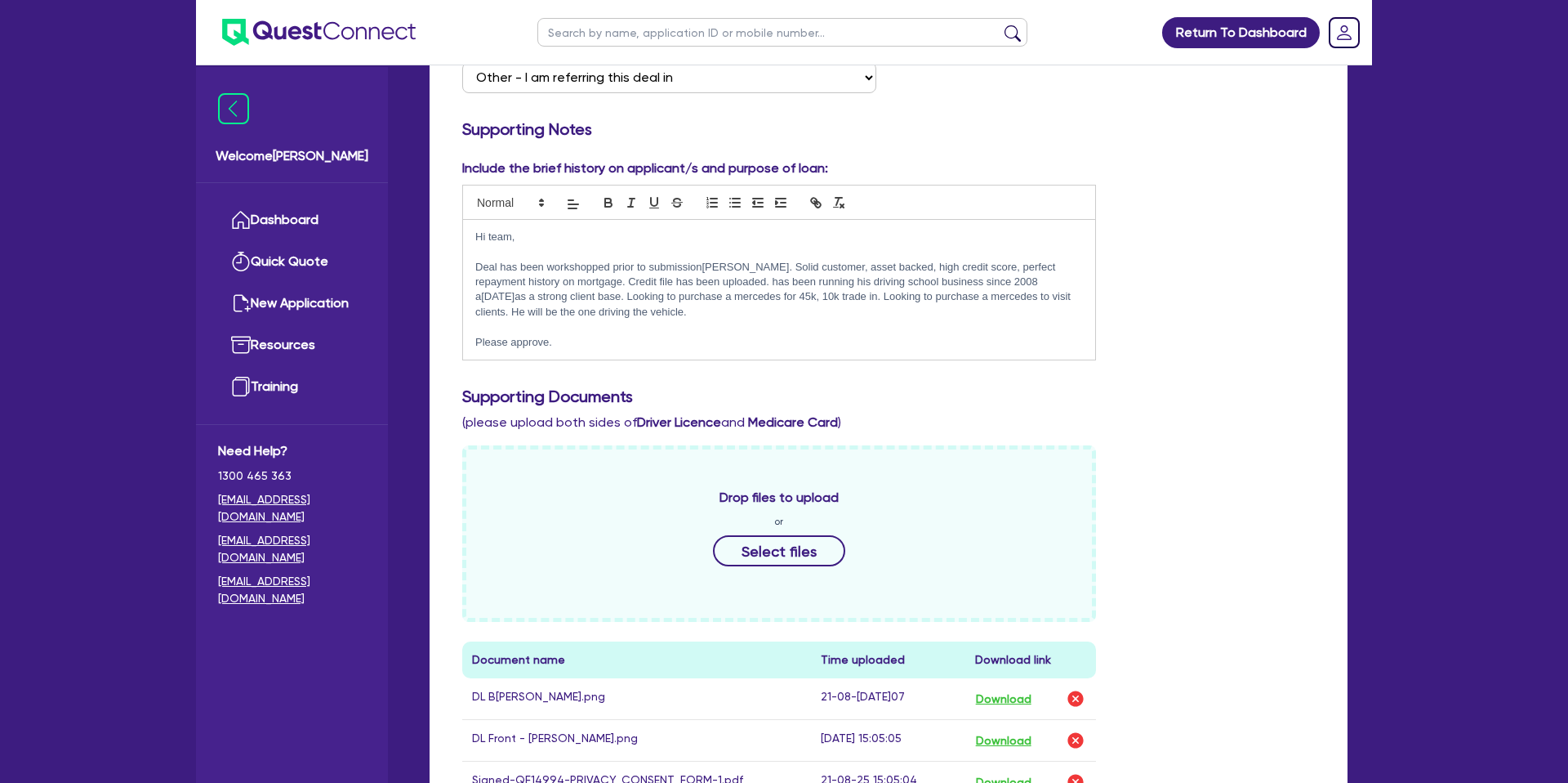
scroll to position [350, 0]
click at [822, 304] on p "Deal has been workshopped prior to submission[PERSON_NAME]. Solid customer, ass…" at bounding box center [779, 289] width 608 height 61
drag, startPoint x: 630, startPoint y: 280, endPoint x: 667, endPoint y: 281, distance: 37.0
click at [667, 281] on p "Deal has been workshopped prior to submission[PERSON_NAME]. Solid customer, ass…" at bounding box center [779, 289] width 608 height 61
click at [813, 435] on div "Include the brief history on applicant/s and purpose of loan: Hi team, Deal has…" at bounding box center [888, 665] width 877 height 1015
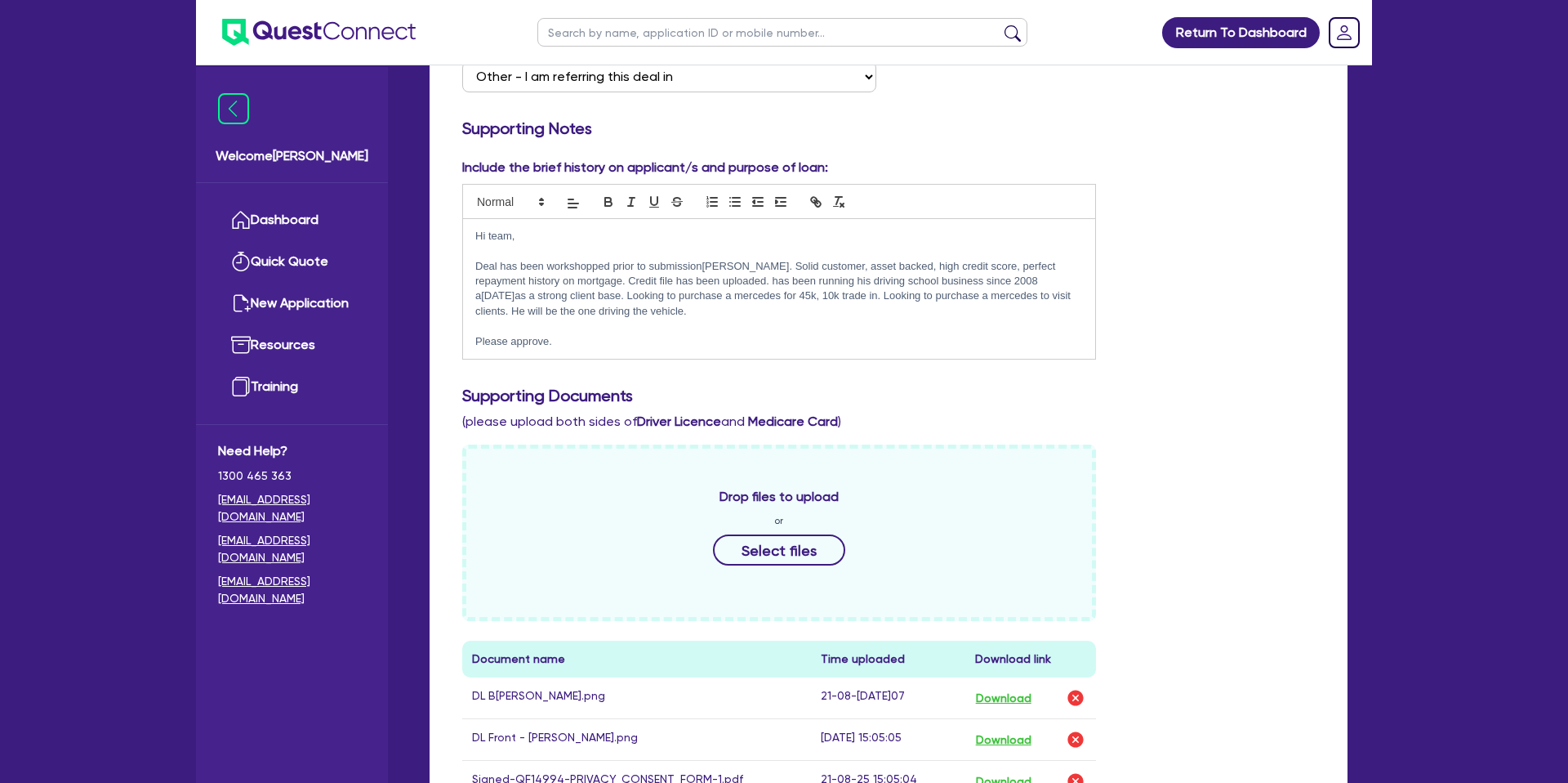
click at [1244, 414] on div "Supporting Documents (please upload both sides of Driver Licence and Medicare C…" at bounding box center [888, 408] width 877 height 46
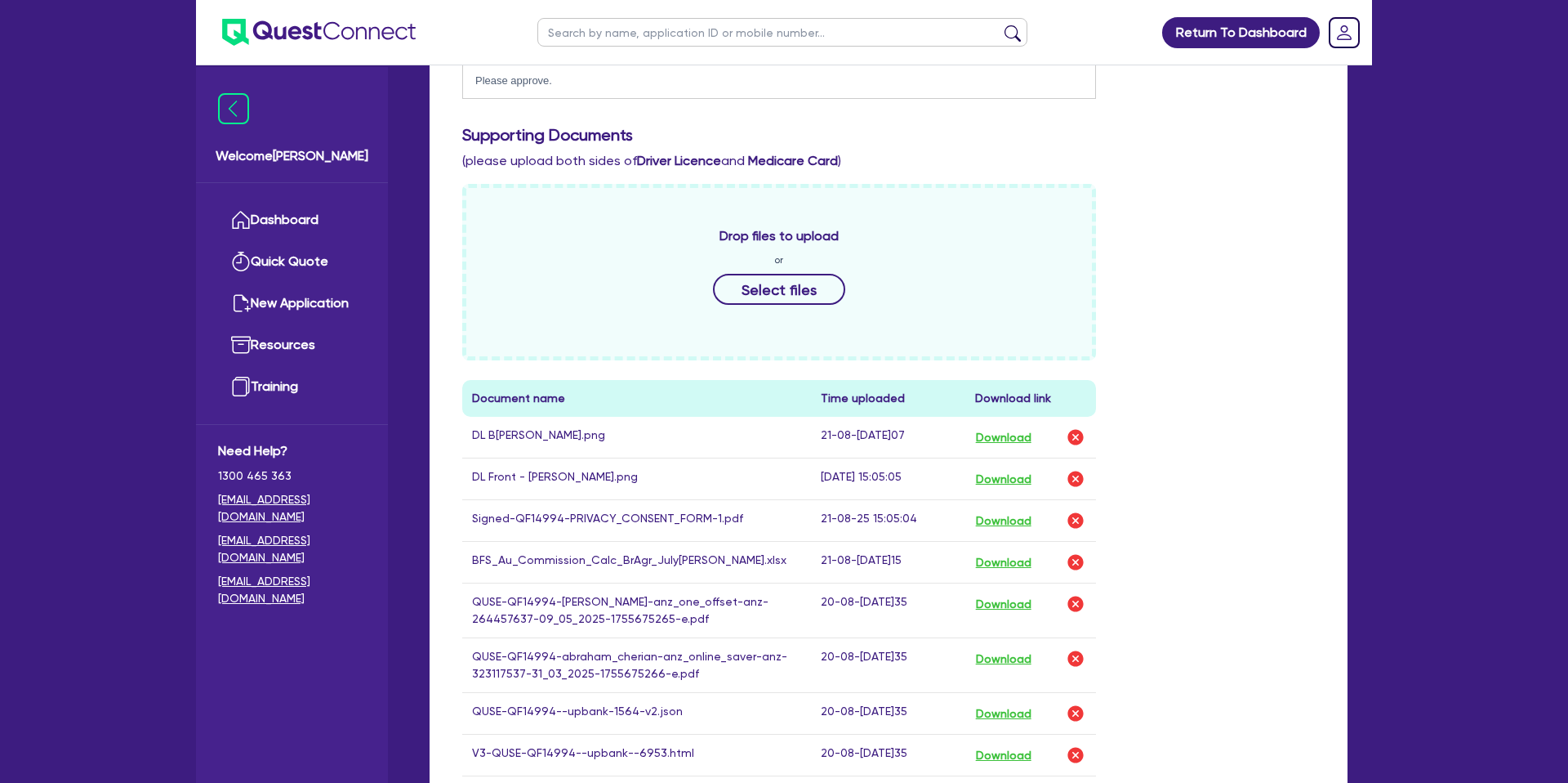
scroll to position [0, 0]
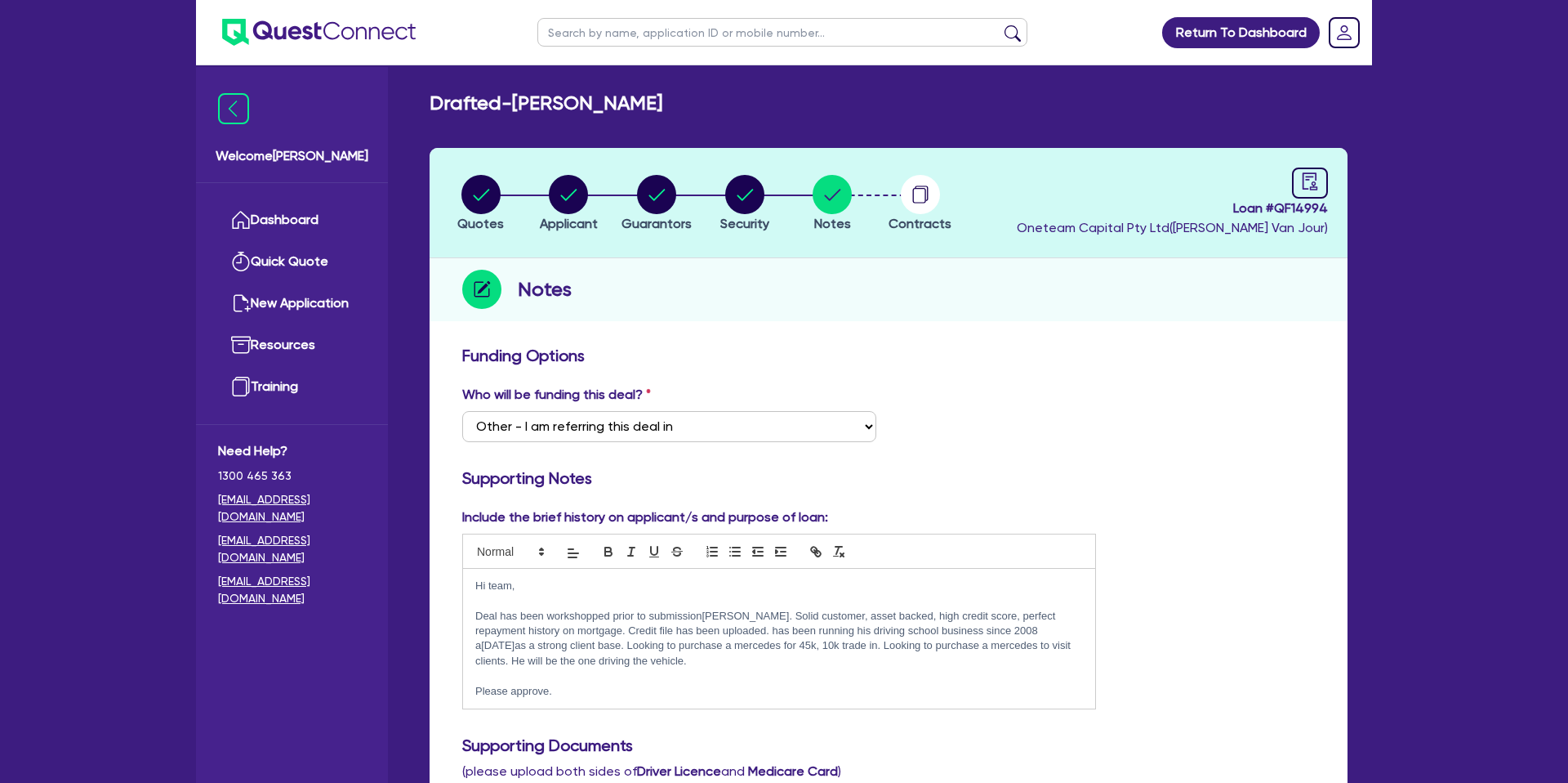
drag, startPoint x: 947, startPoint y: 312, endPoint x: 896, endPoint y: 306, distance: 51.4
click at [938, 311] on div "Notes" at bounding box center [888, 289] width 917 height 63
click at [273, 189] on ul "Dashboard Quick Quote New Application Ref Company Ref Salesperson Resources Tra…" at bounding box center [292, 303] width 191 height 241
click at [270, 208] on link "Dashboard" at bounding box center [291, 220] width 148 height 42
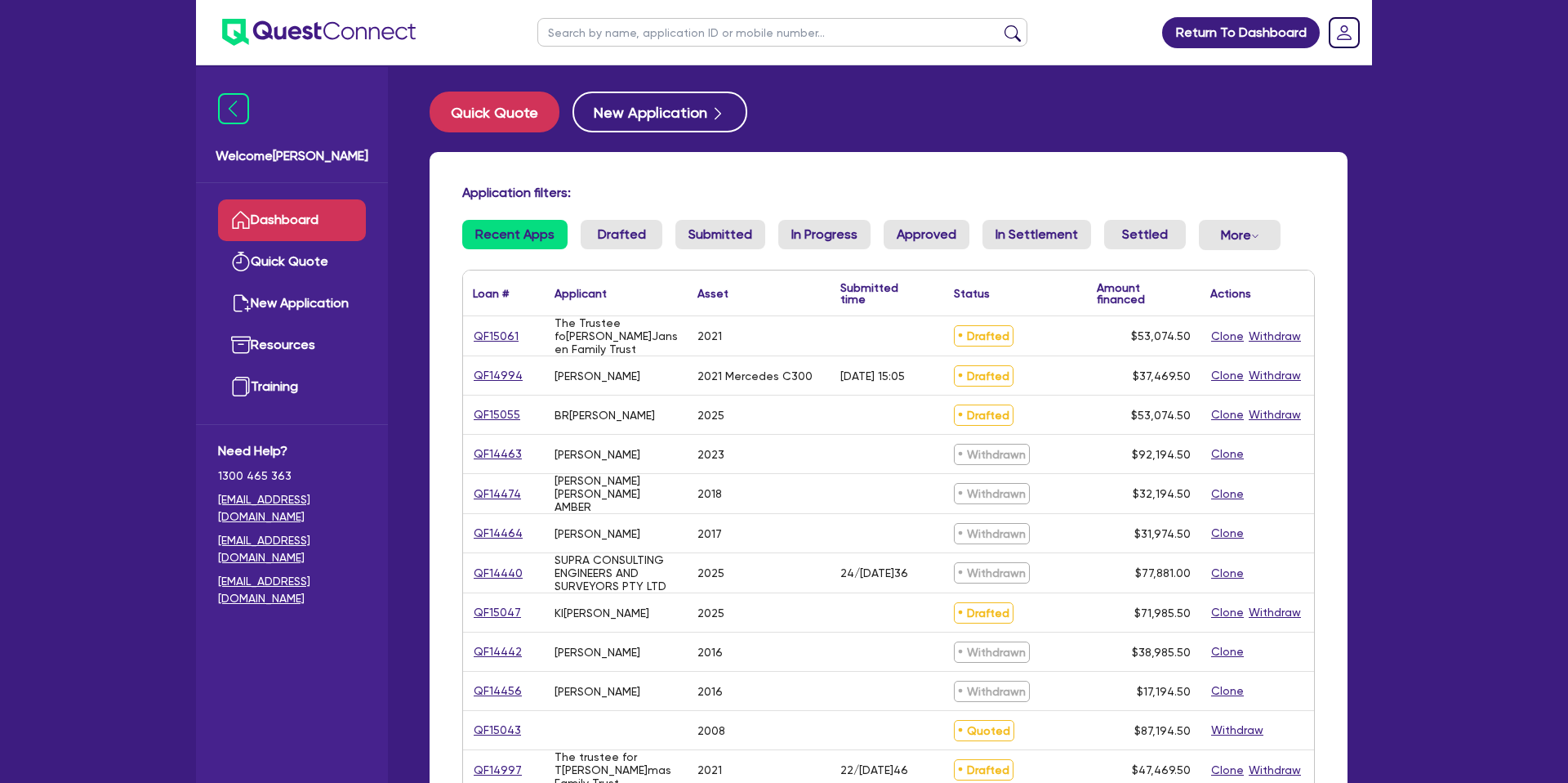
click at [119, 193] on div "Return To Dashboard Edit Profile Logout Wel[PERSON_NAME] Quick Quote New Applic…" at bounding box center [784, 641] width 1568 height 1283
click at [614, 50] on ul at bounding box center [782, 32] width 523 height 65
click at [645, 37] on input "text" at bounding box center [782, 31] width 489 height 28
click at [999, 24] on button "submit" at bounding box center [1012, 35] width 26 height 22
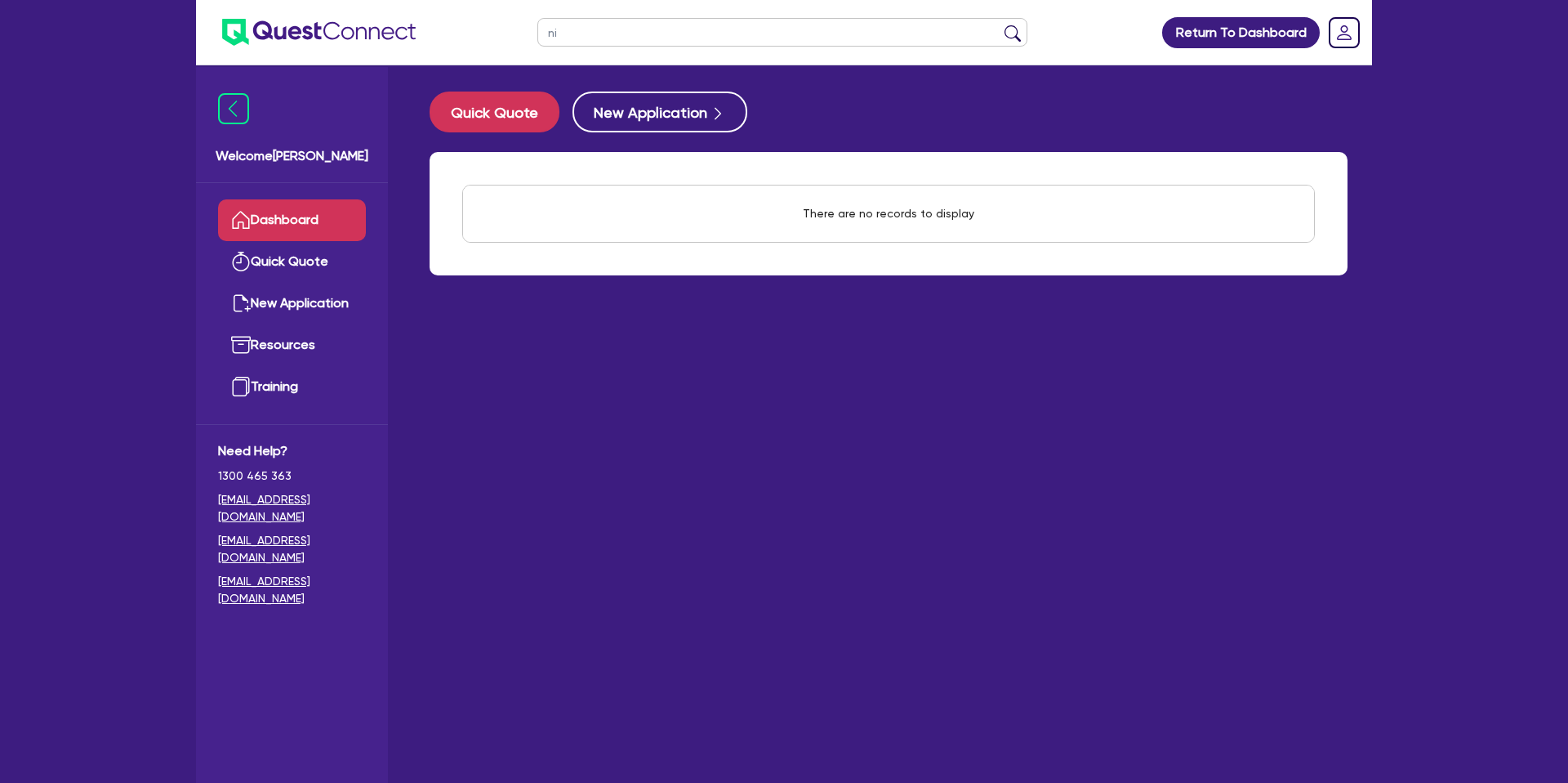
type input "n"
type input "nic"
click at [999, 24] on button "submit" at bounding box center [1012, 35] width 26 height 22
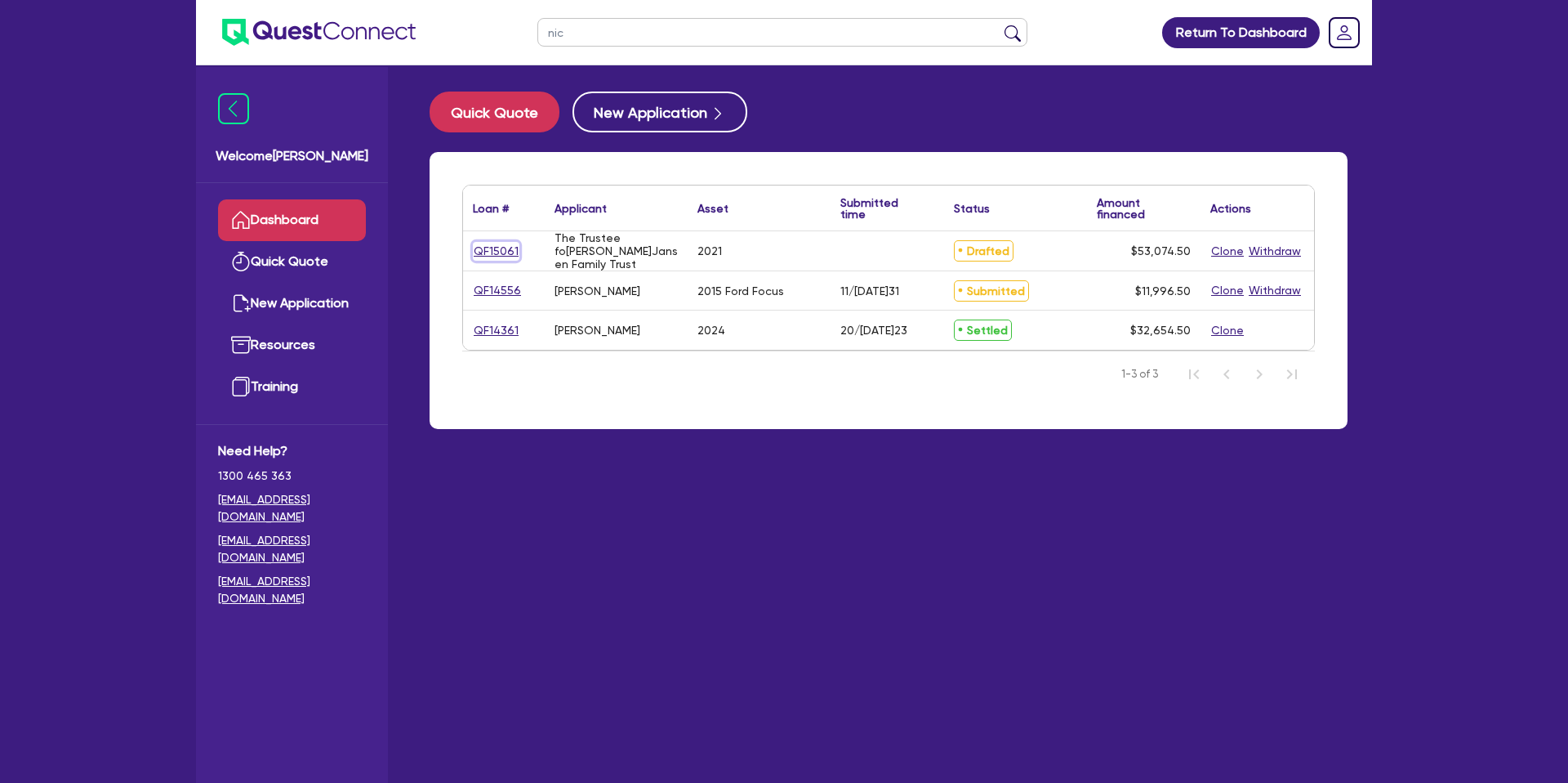
click at [499, 241] on link "QF15061" at bounding box center [496, 250] width 47 height 19
select select "CARS_AND_LIGHT_TRUCKS"
select select "PASSENGER_VEHICLES"
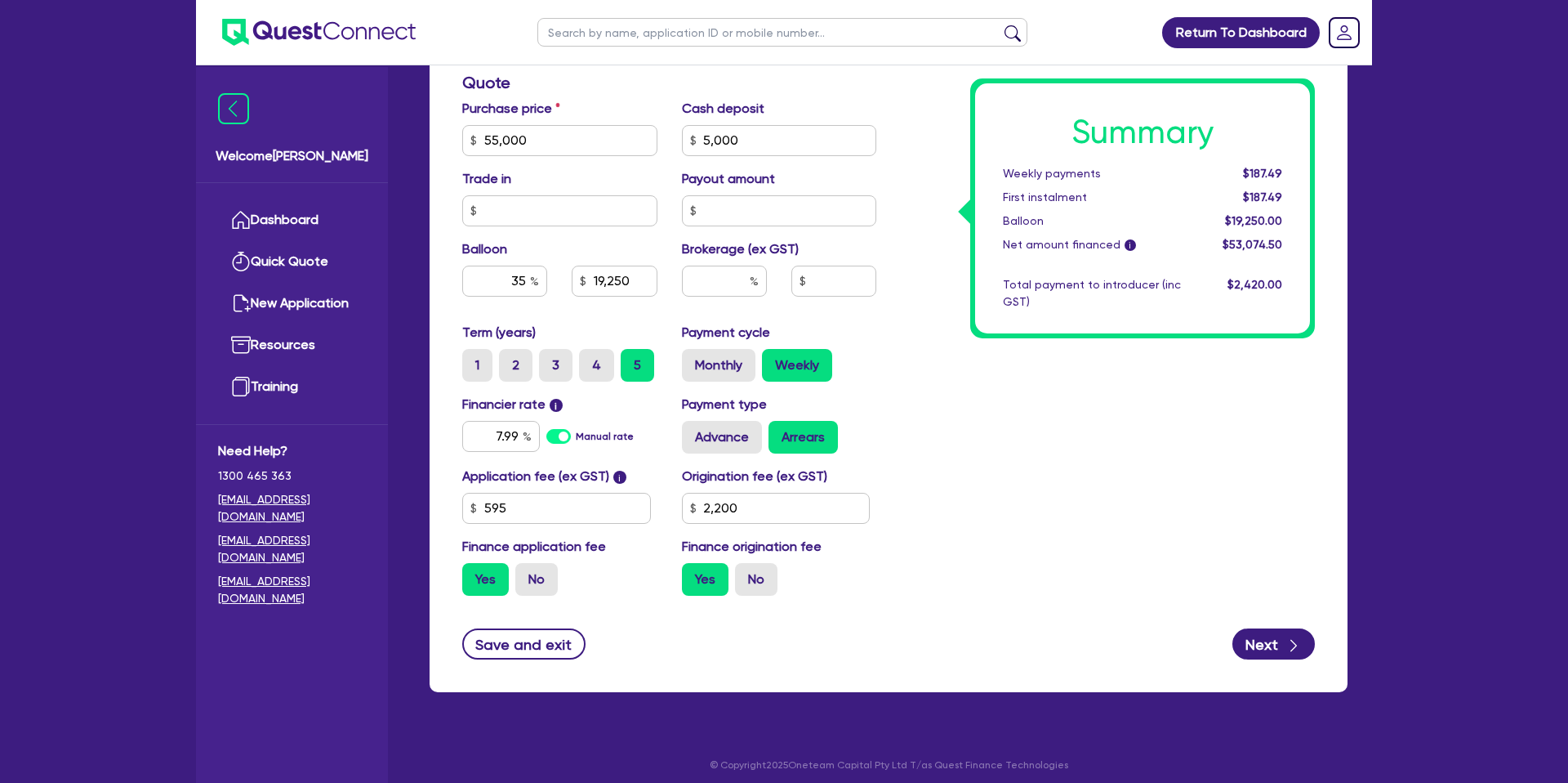
scroll to position [701, 0]
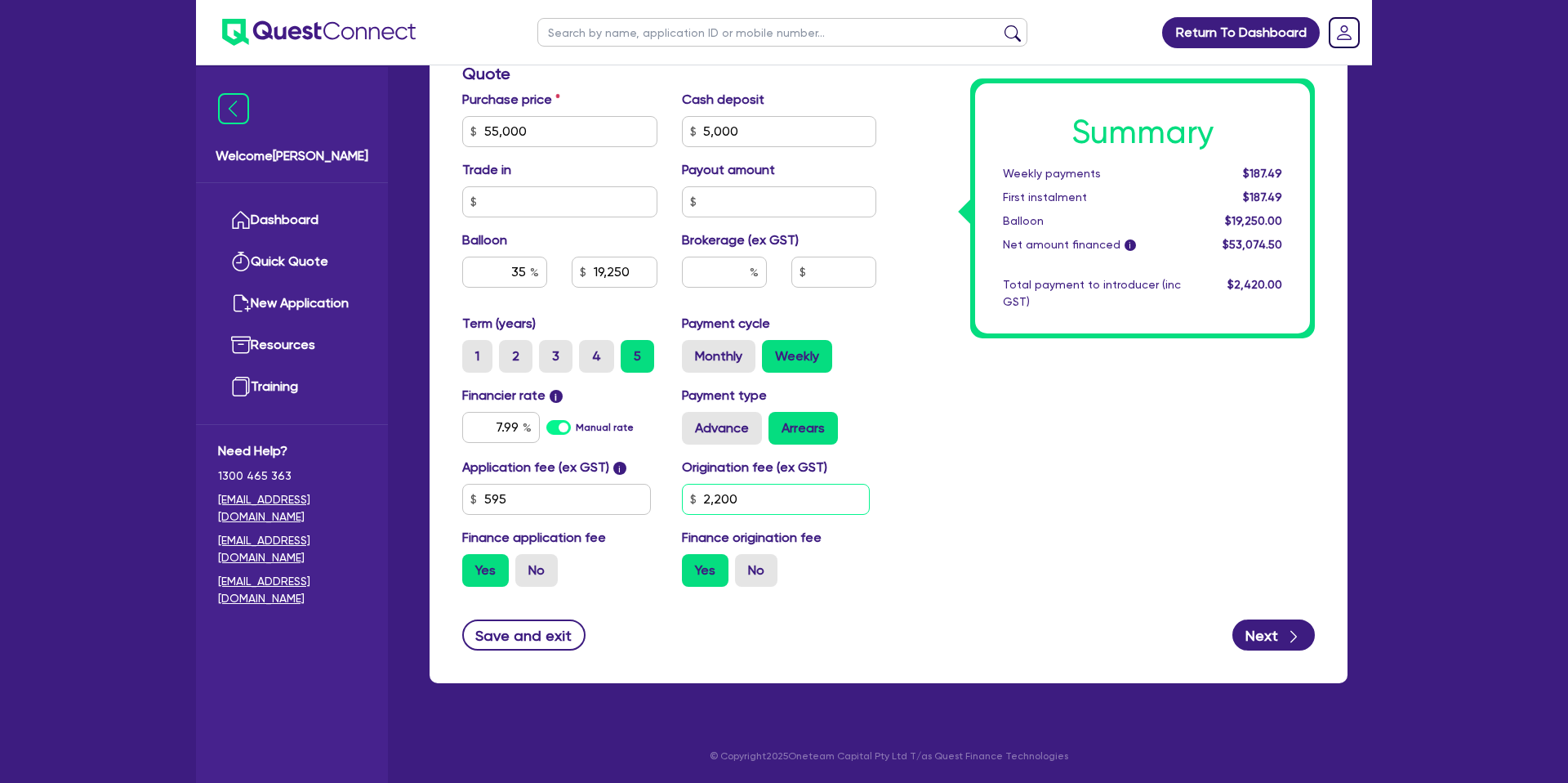
click at [763, 492] on input "2,200" at bounding box center [776, 500] width 189 height 31
type input "2"
type input "1,400"
type input "55,000"
type input "5,000"
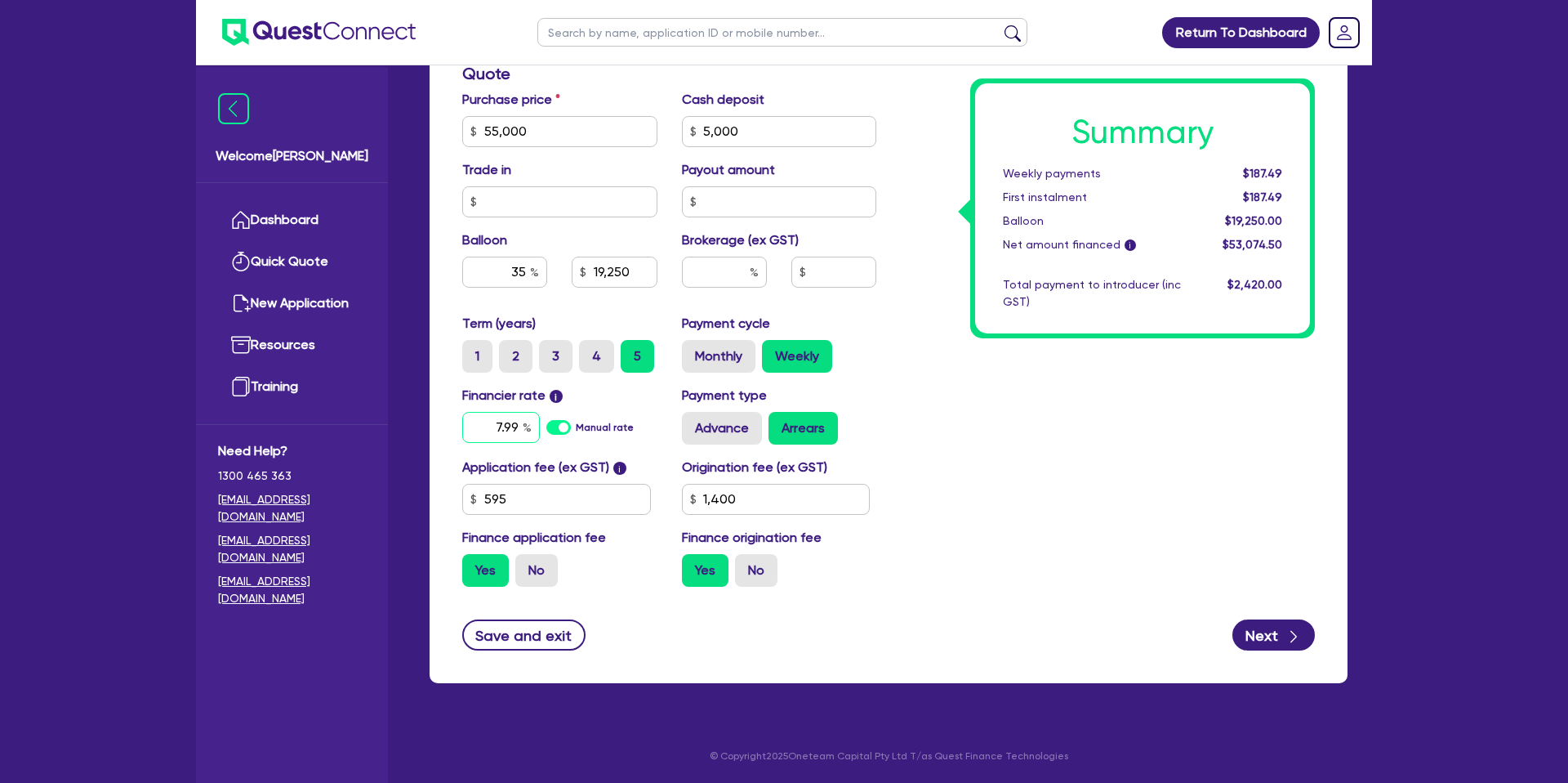
type input "19,250"
type input "55,000"
type input "5,000"
type input "19,250"
drag, startPoint x: 515, startPoint y: 424, endPoint x: 520, endPoint y: 455, distance: 31.4
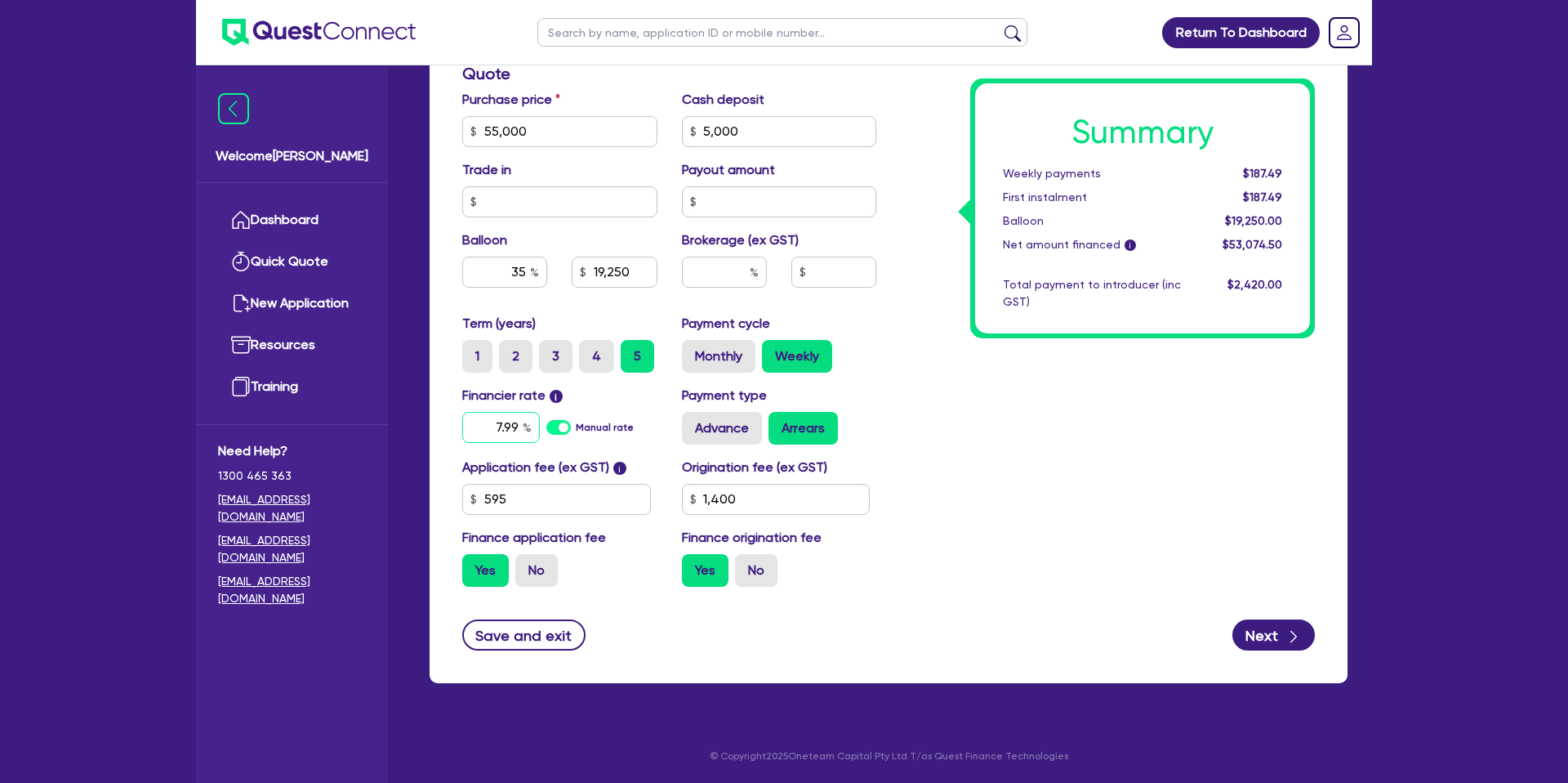
click at [515, 424] on input "7.99" at bounding box center [500, 427] width 77 height 31
type input "7.49"
type input "55,000"
type input "5,000"
type input "19,250"
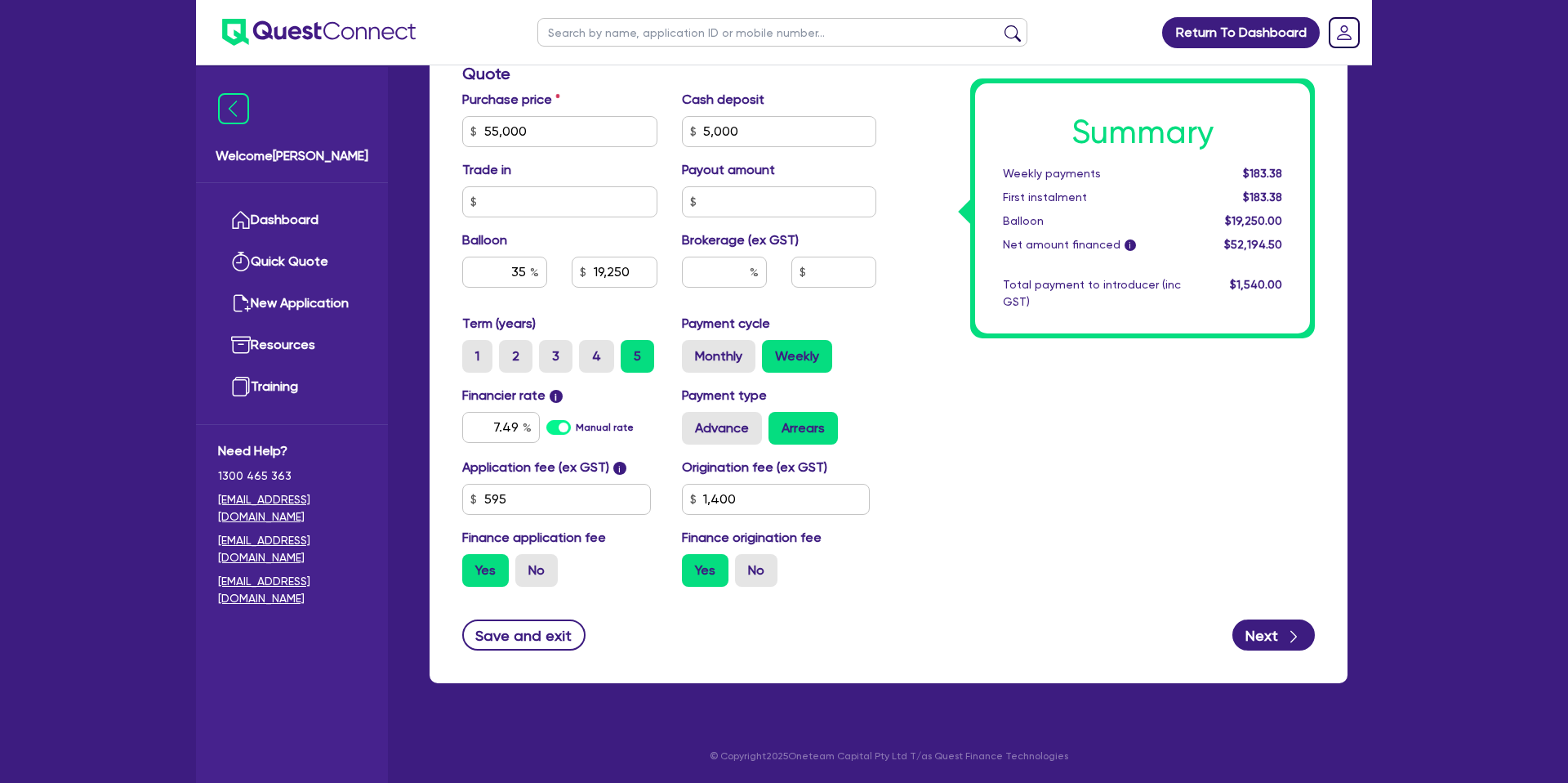
type input "55,000"
type input "5,000"
type input "19,250"
click at [1098, 420] on div "Summary Weekly payments $183.38 First instalment $183.38 Balloon $19,250.00 Net…" at bounding box center [1107, 121] width 439 height 955
click at [714, 234] on label "Brokerage (ex GST)" at bounding box center [741, 240] width 117 height 20
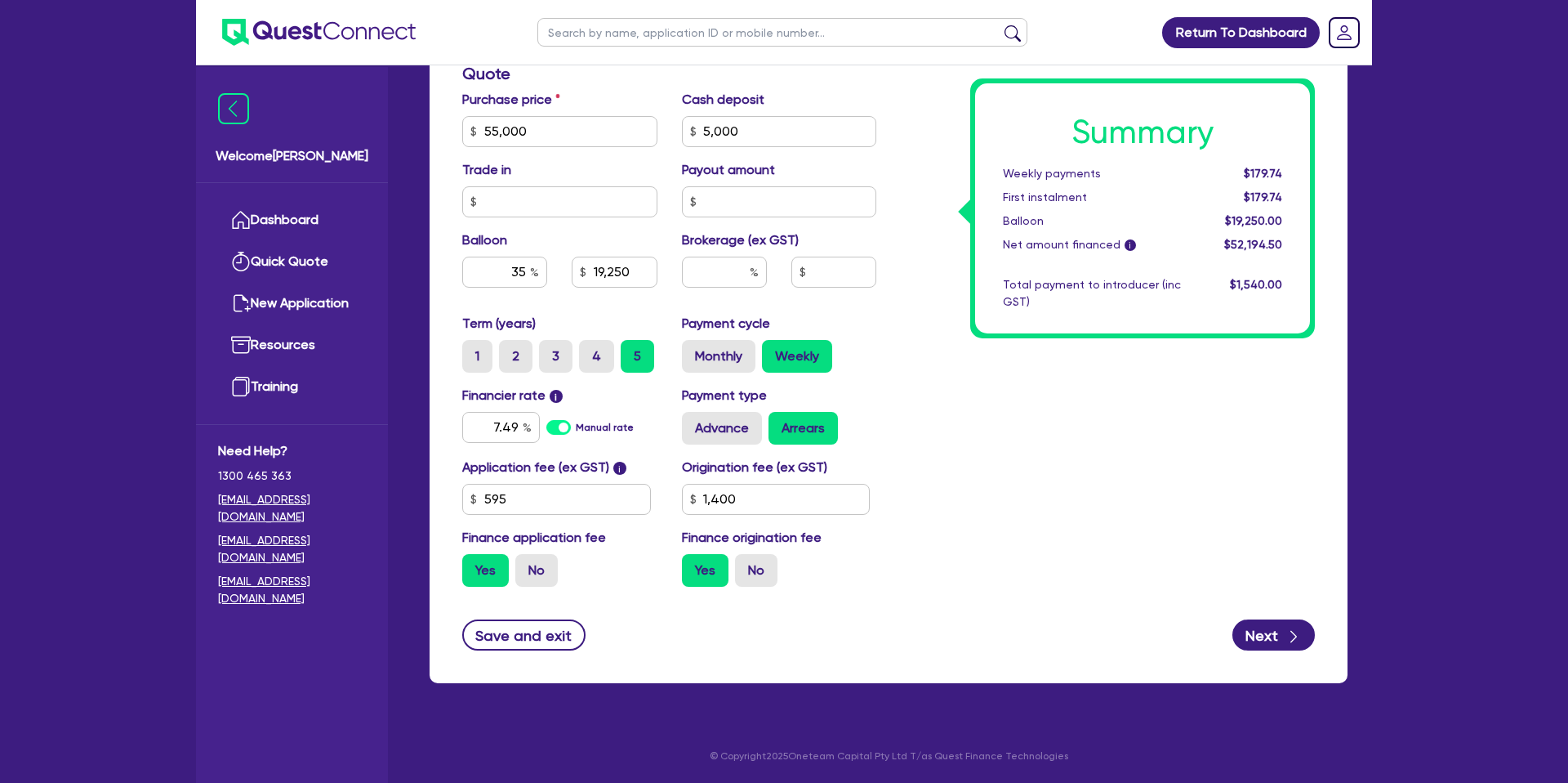
click at [738, 252] on div "Brokerage (ex GST)" at bounding box center [779, 266] width 220 height 70
drag, startPoint x: 753, startPoint y: 275, endPoint x: 771, endPoint y: 276, distance: 18.0
click at [758, 276] on div at bounding box center [724, 272] width 85 height 31
type input "2"
type input "3"
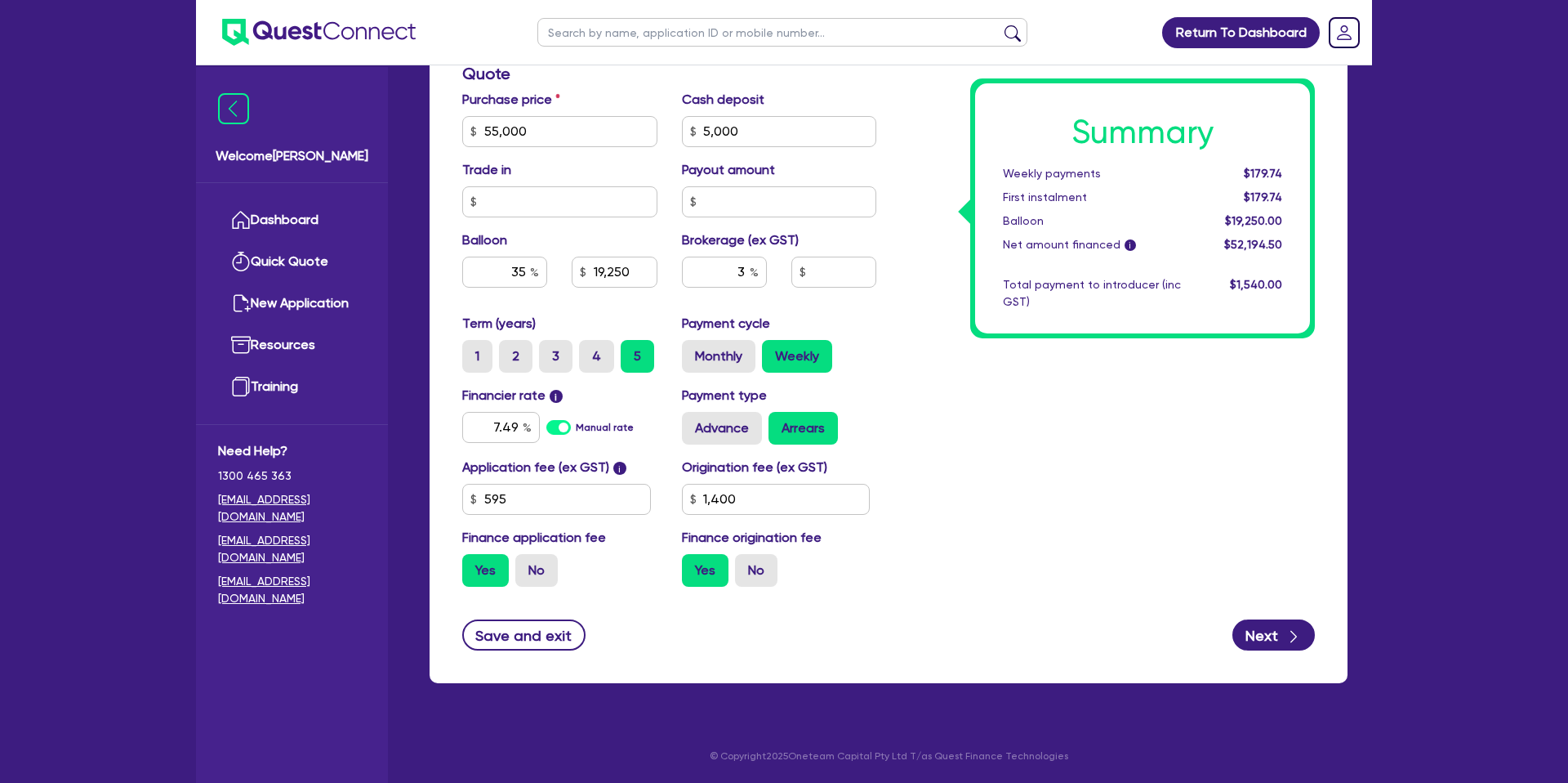
type input "55,000"
type input "5,000"
type input "19,250"
type input "55,000"
type input "5,000"
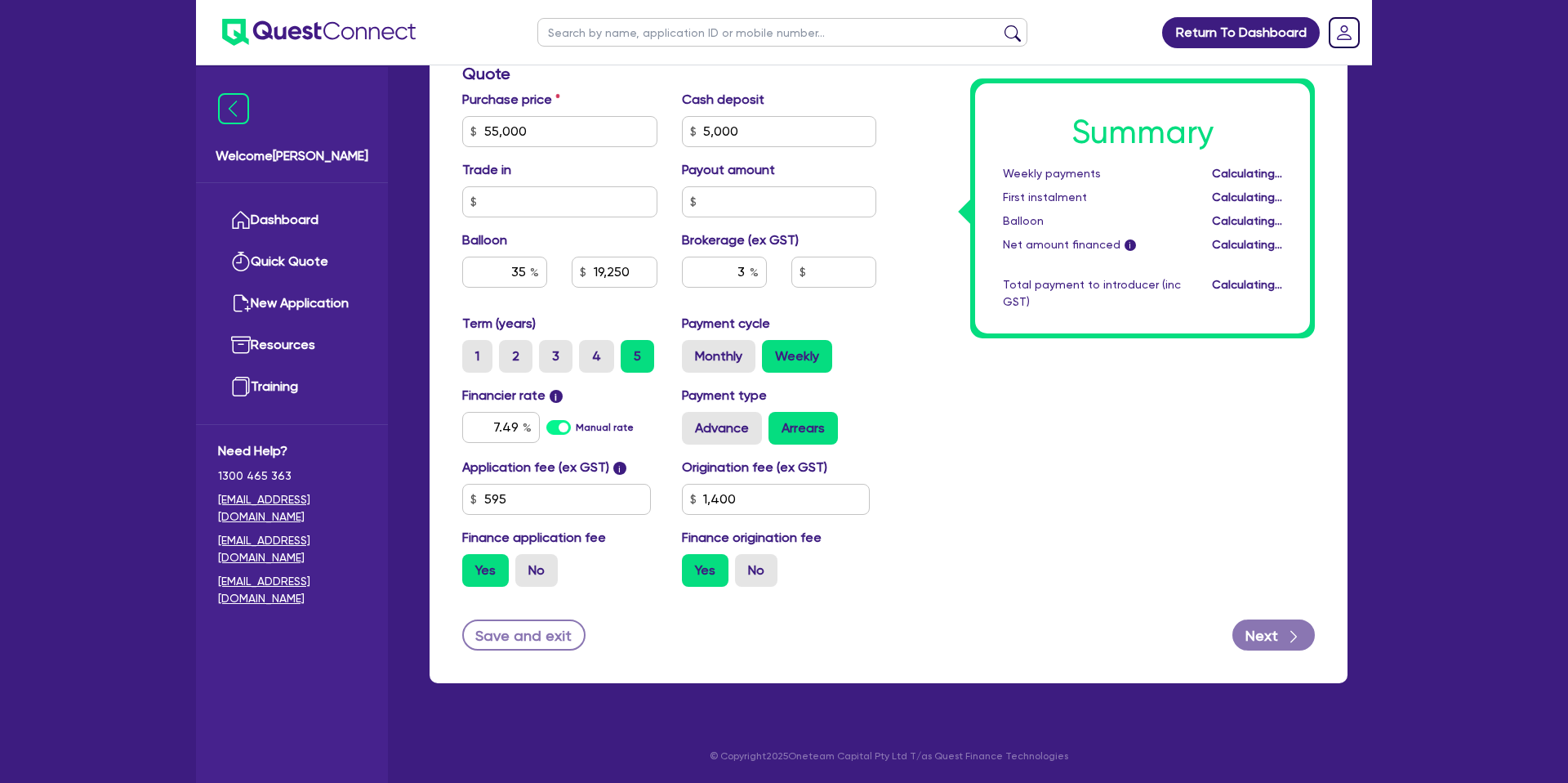
type input "19,250"
type input "1,565.84"
drag, startPoint x: 1349, startPoint y: 376, endPoint x: 1323, endPoint y: 395, distance: 32.2
click at [1344, 383] on div "Quotes Applicant [GEOGRAPHIC_DATA] Security Notes Contracts Loan # QF15061 Onet…" at bounding box center [888, 74] width 942 height 1255
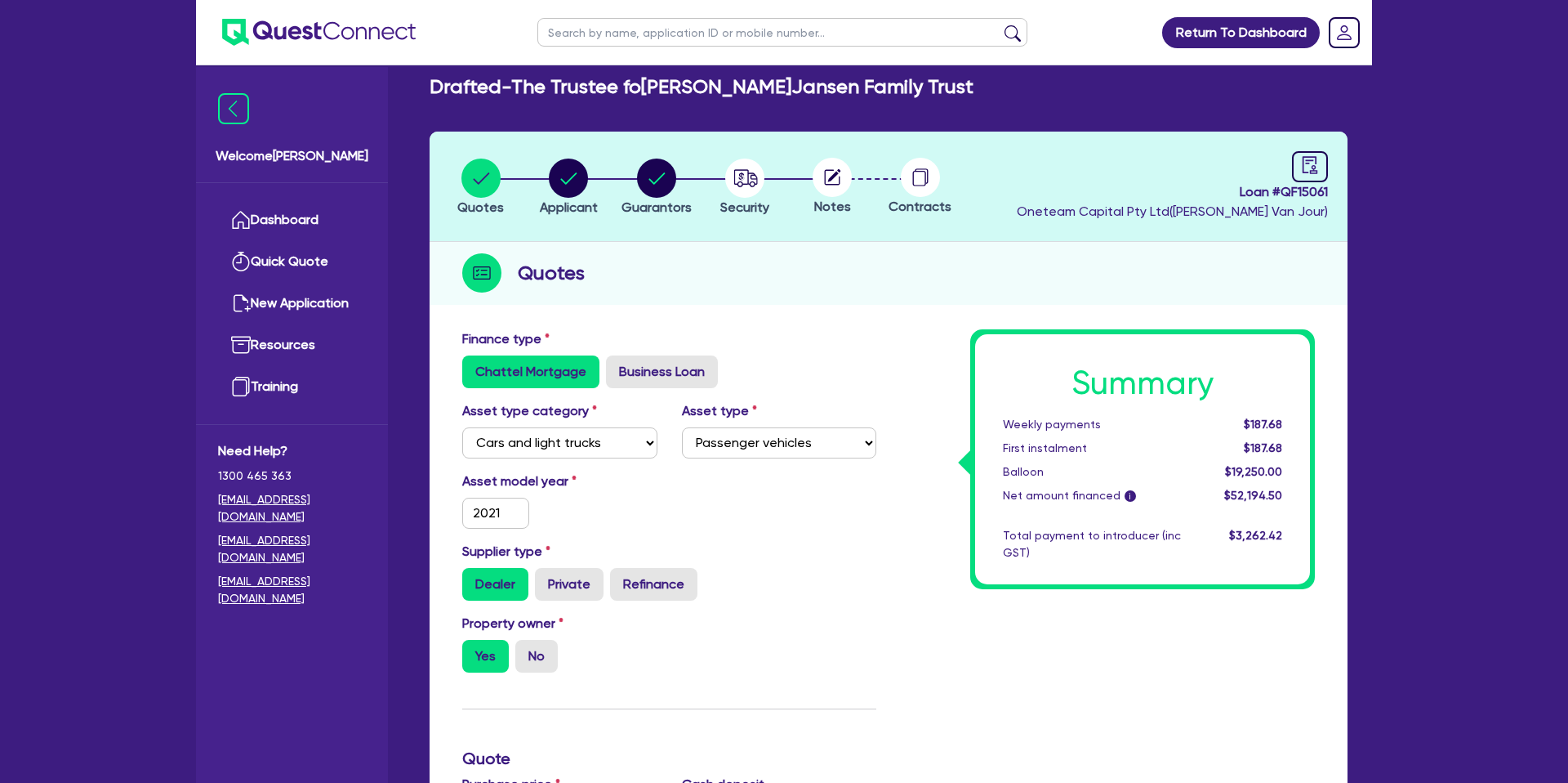
scroll to position [0, 0]
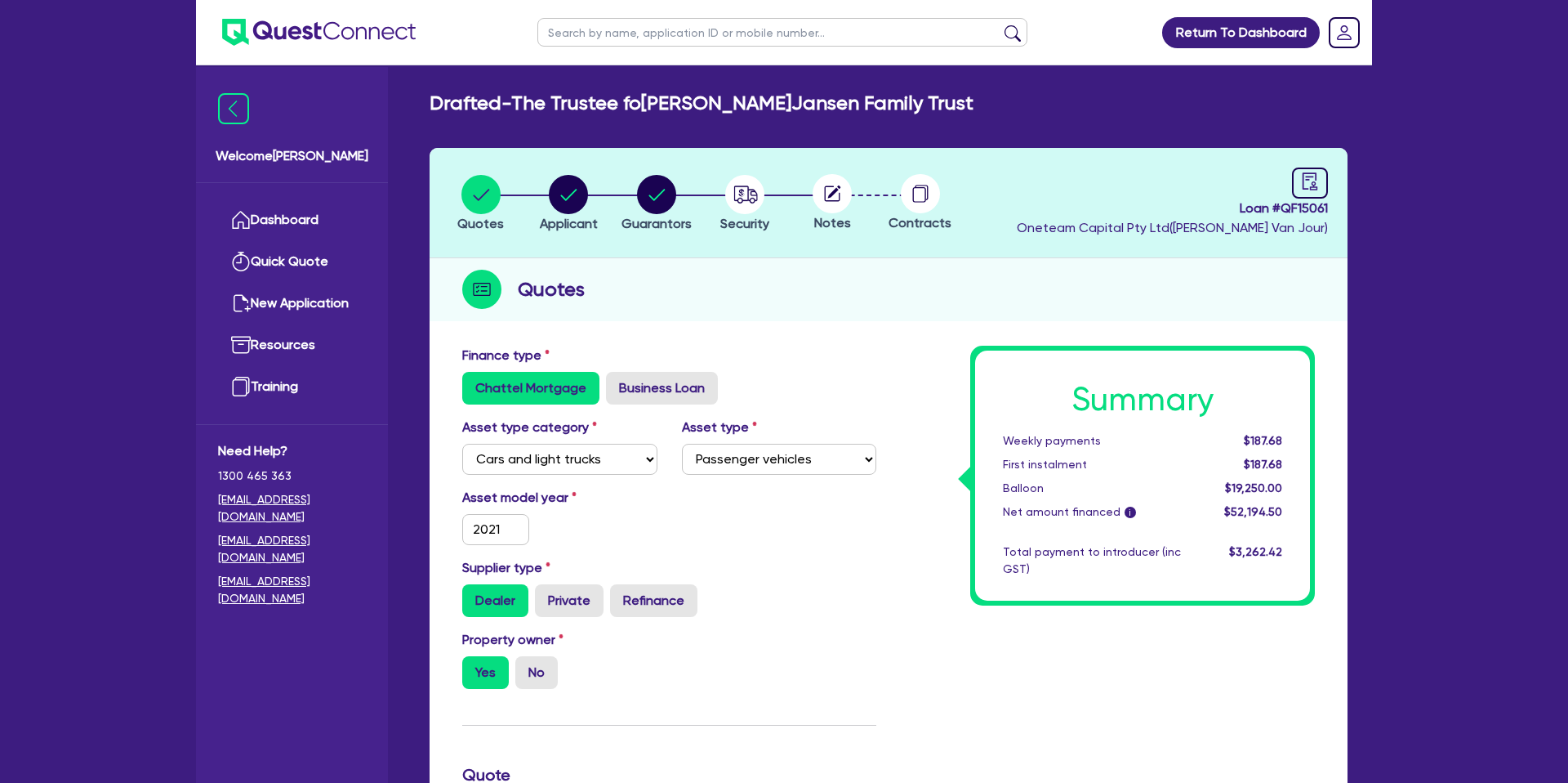
drag, startPoint x: 1287, startPoint y: 271, endPoint x: 1230, endPoint y: 254, distance: 59.5
click at [1286, 271] on div "Quotes" at bounding box center [888, 289] width 917 height 63
click at [1371, 216] on div "Drafted - The Trustee for The [PERSON_NAME] Family Trust Quotes Applicant [GEOG…" at bounding box center [888, 748] width 966 height 1312
copy span "Loan # QF15061"
click at [847, 334] on div "Quotes Applicant [GEOGRAPHIC_DATA] Security Notes Contracts Loan # QF15061 Onet…" at bounding box center [888, 765] width 917 height 1236
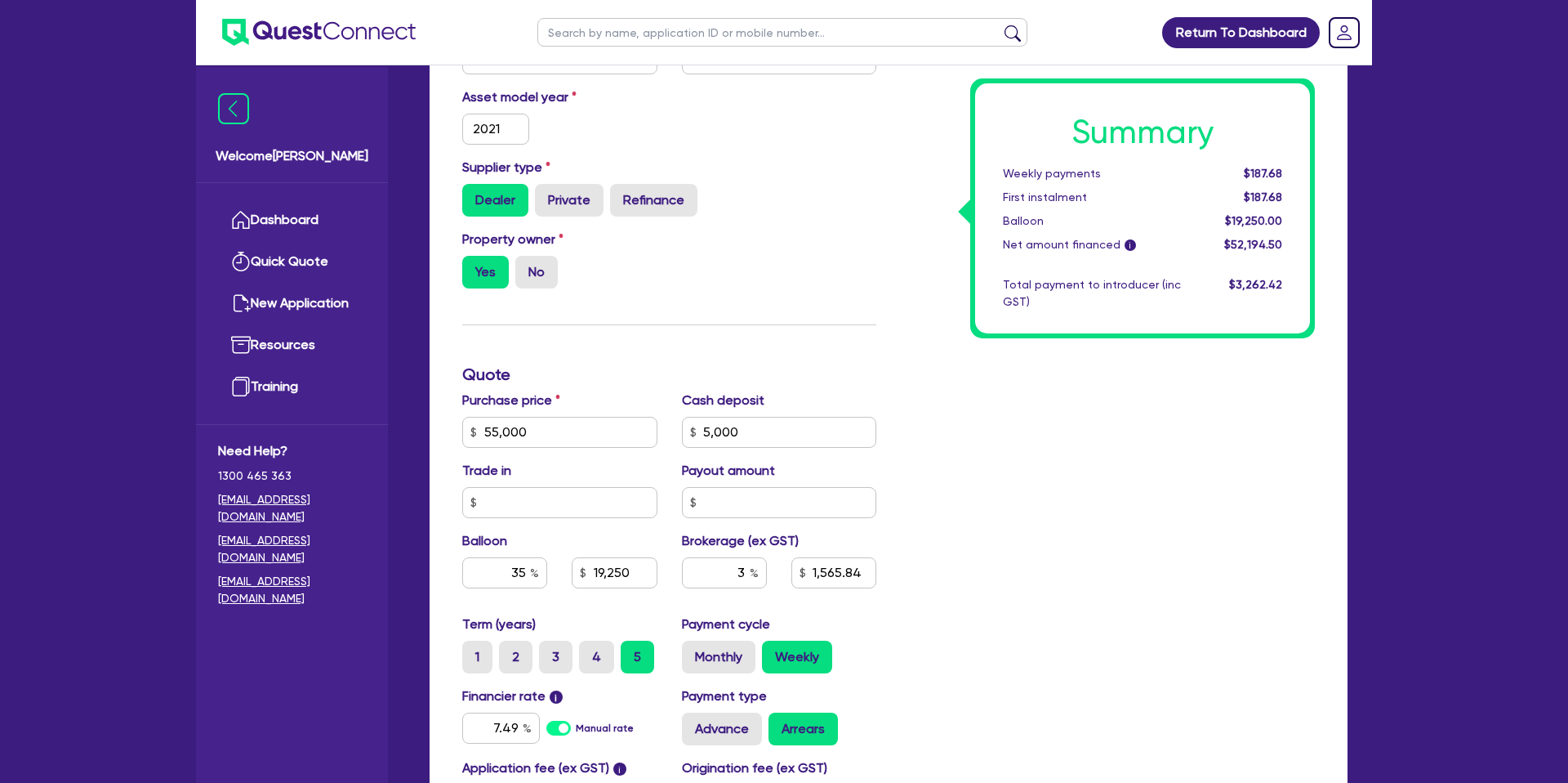
scroll to position [398, 0]
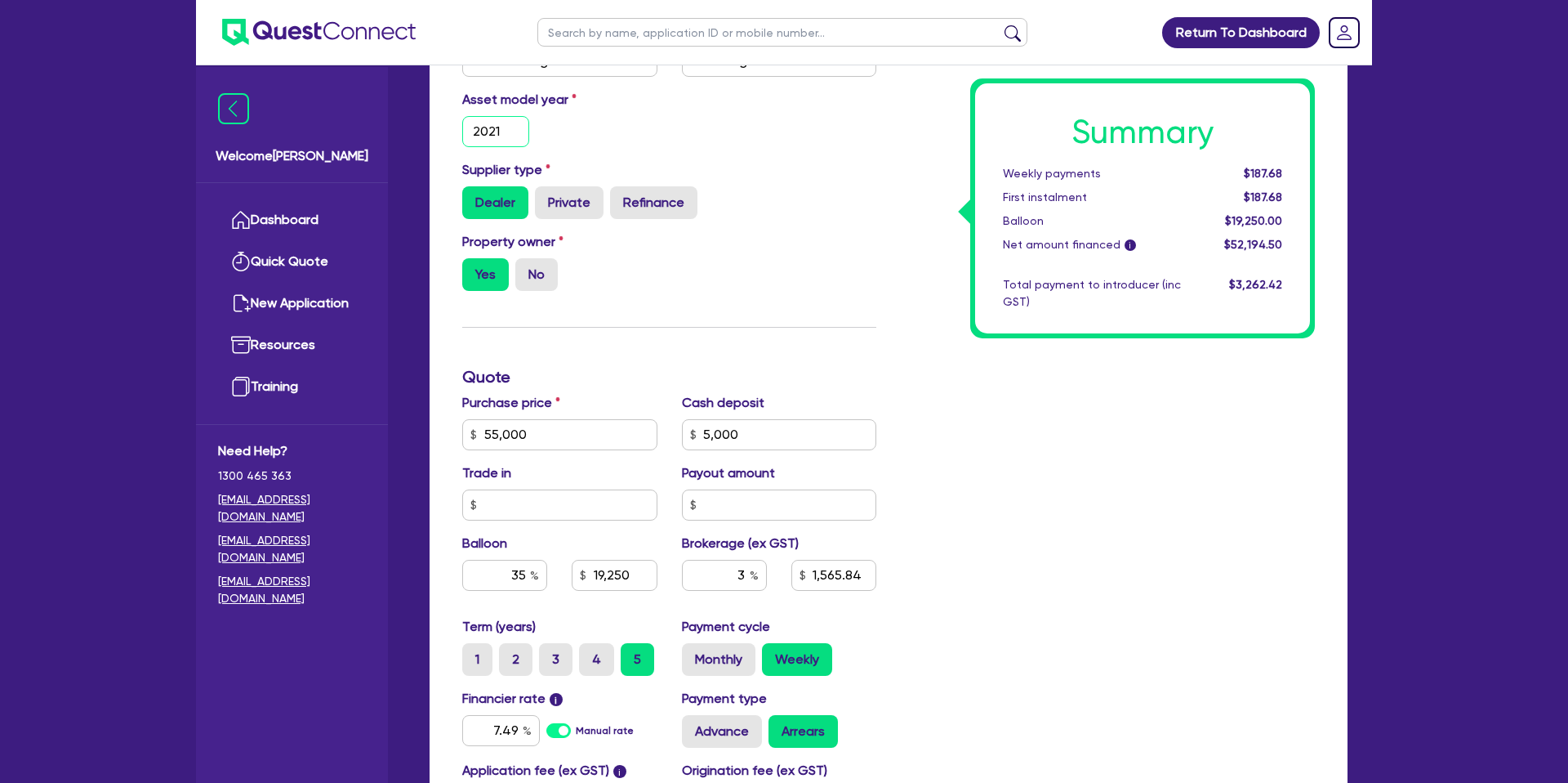
click at [513, 132] on input "2021" at bounding box center [495, 132] width 67 height 31
type input "2019"
type input "55,000"
type input "5,000"
type input "19,250"
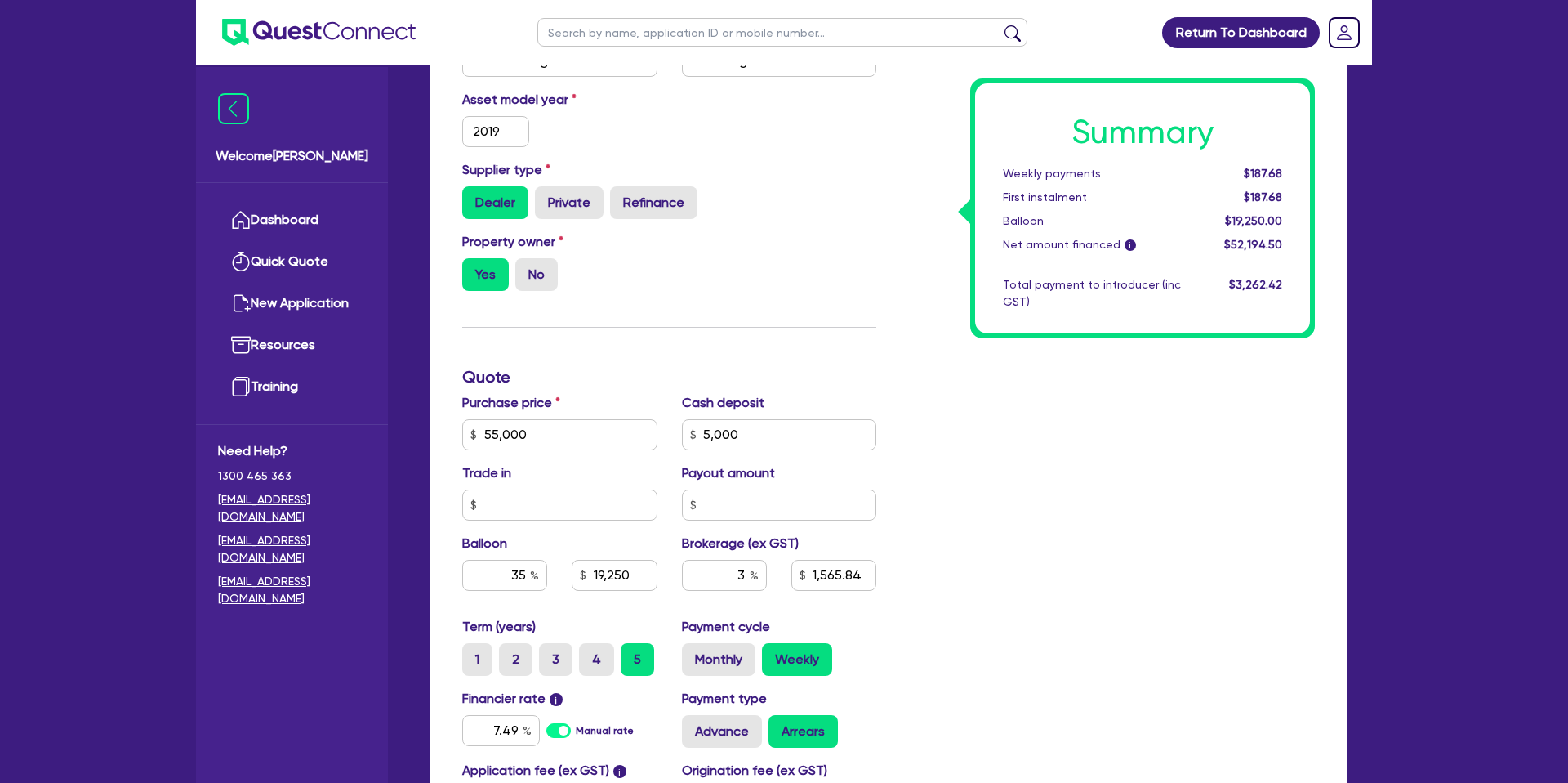
type input "1,565.84"
click at [836, 179] on div "Supplier type Dealer Private Refinance" at bounding box center [668, 190] width 439 height 59
type input "55,000"
type input "5,000"
type input "19,250"
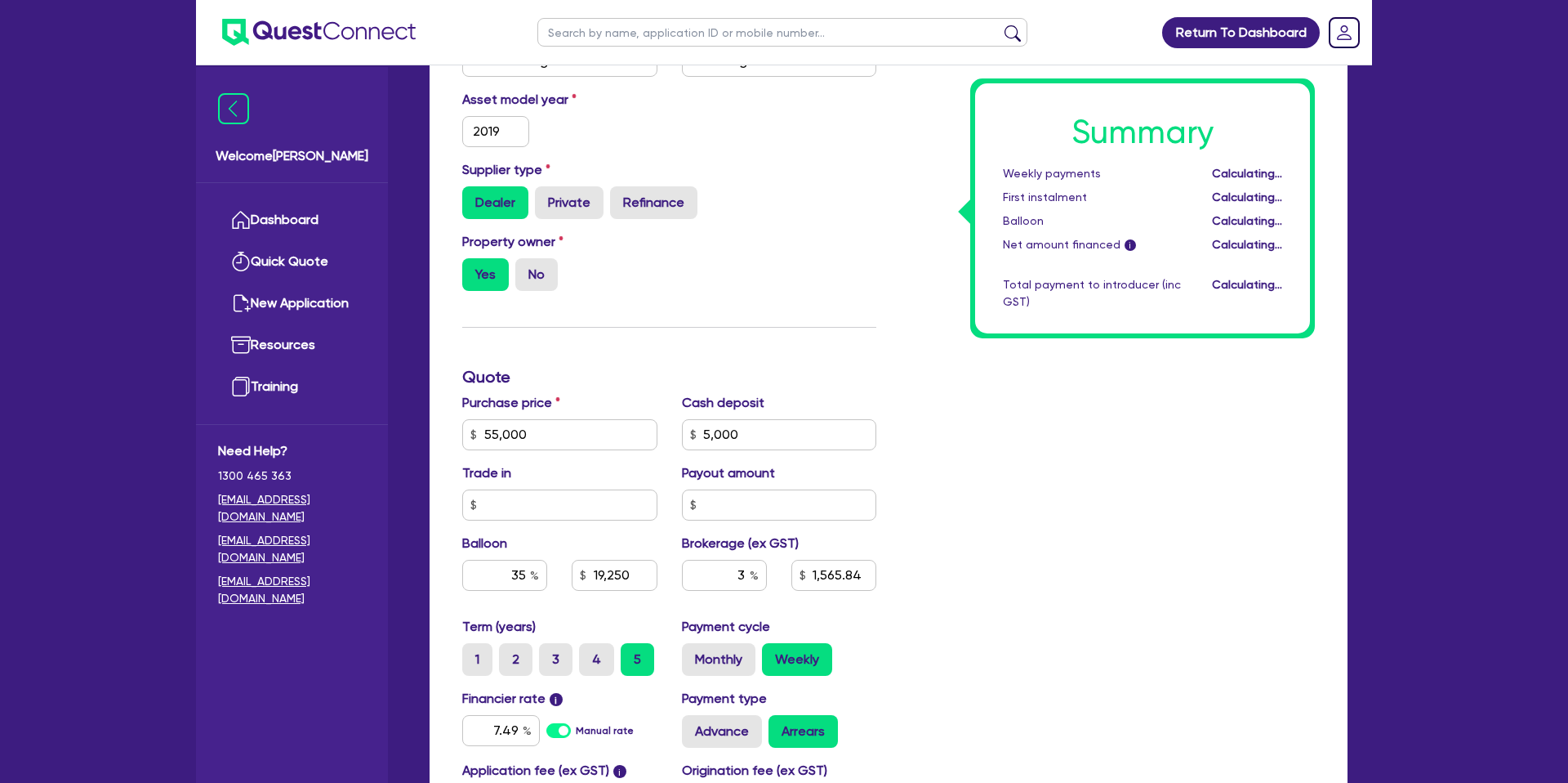
type input "1,565.84"
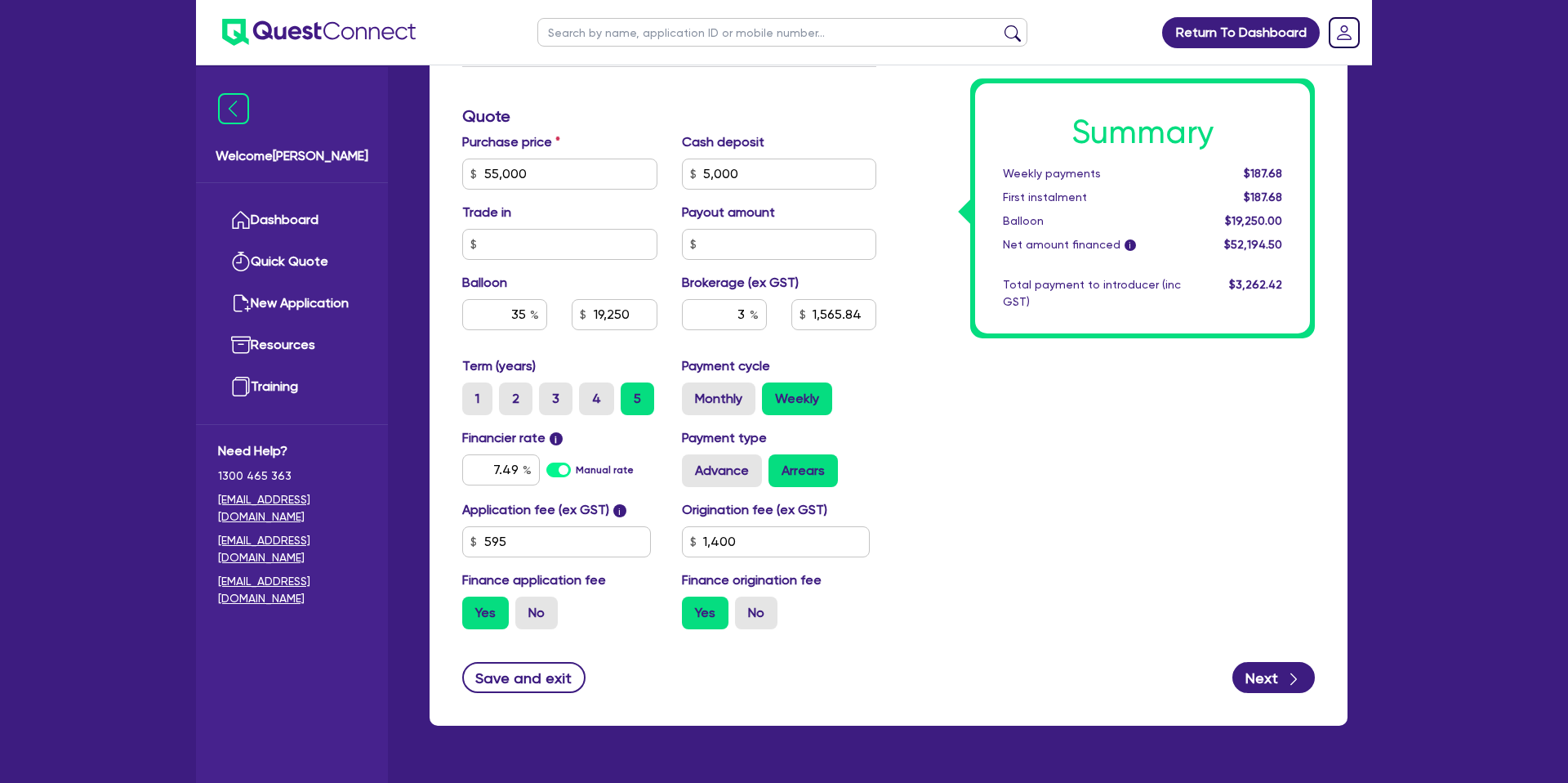
scroll to position [661, 0]
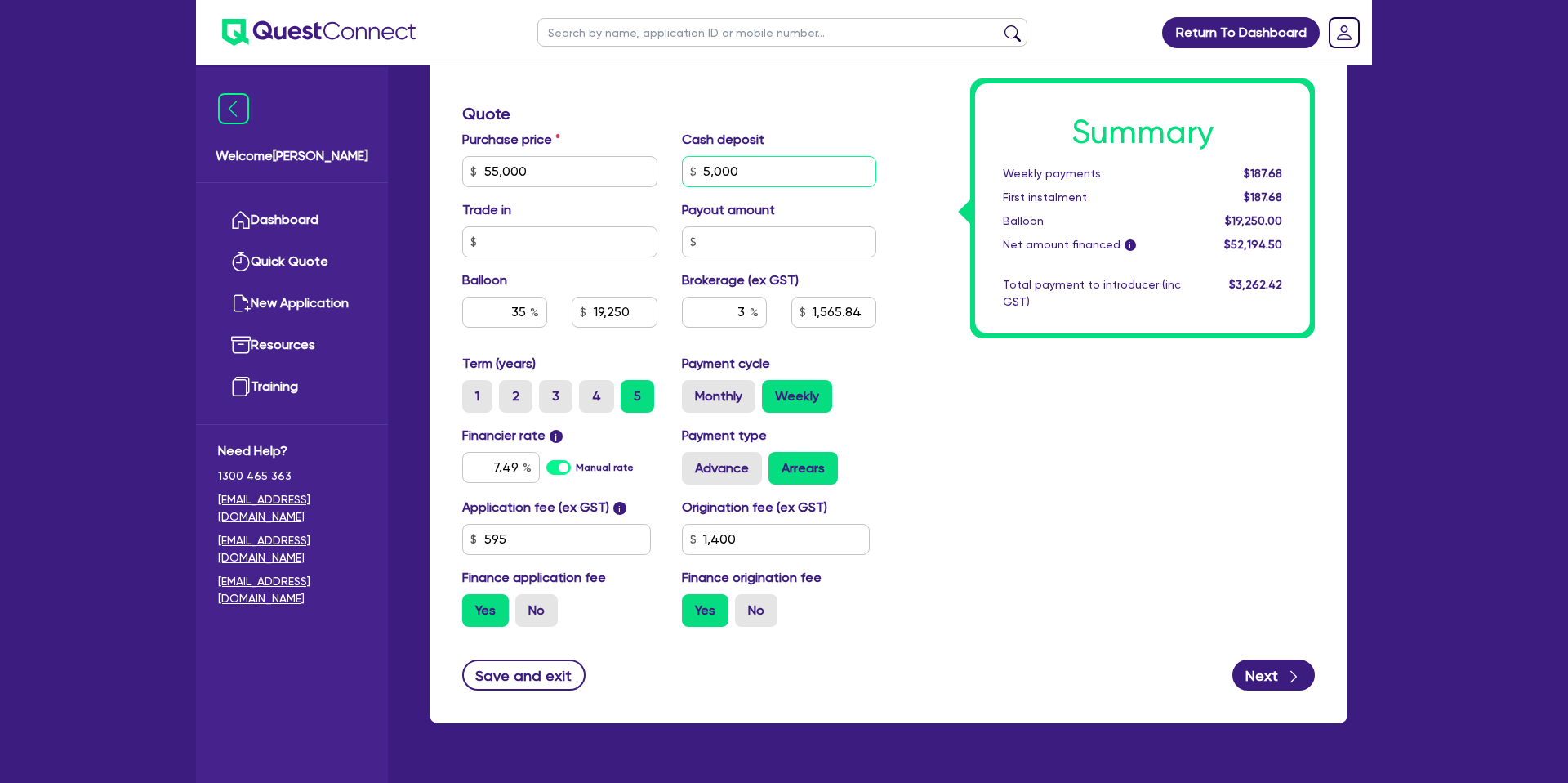
drag, startPoint x: 768, startPoint y: 166, endPoint x: 749, endPoint y: 176, distance: 21.5
click at [768, 166] on input "5,000" at bounding box center [780, 172] width 195 height 31
click at [554, 162] on input "55,000" at bounding box center [560, 172] width 195 height 31
click at [577, 166] on input "55,000" at bounding box center [560, 172] width 195 height 31
type input "5,500"
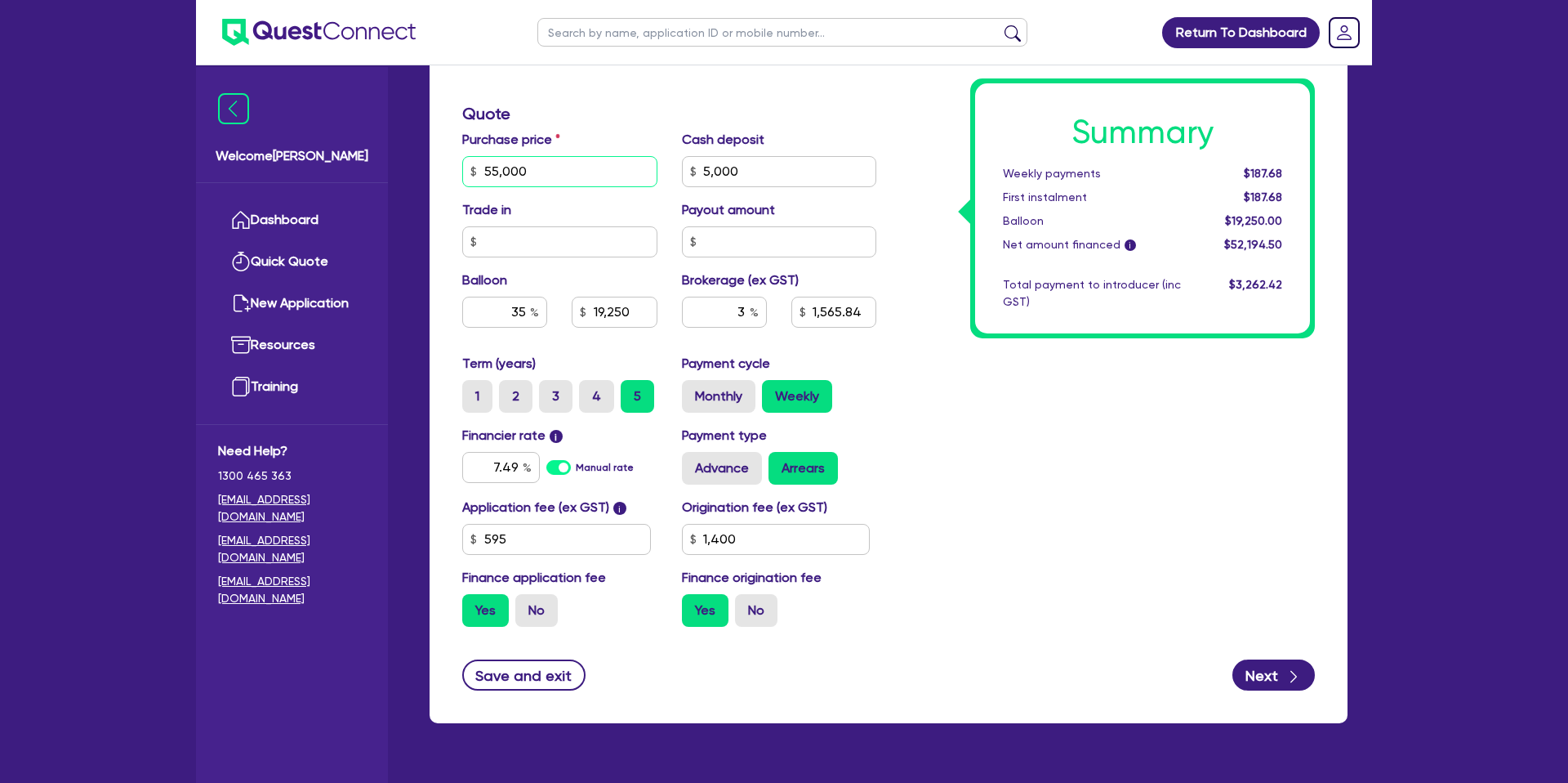
type input "5,000"
type input "19,250"
type input "1,565.84"
type input "5,000"
type input "19,250"
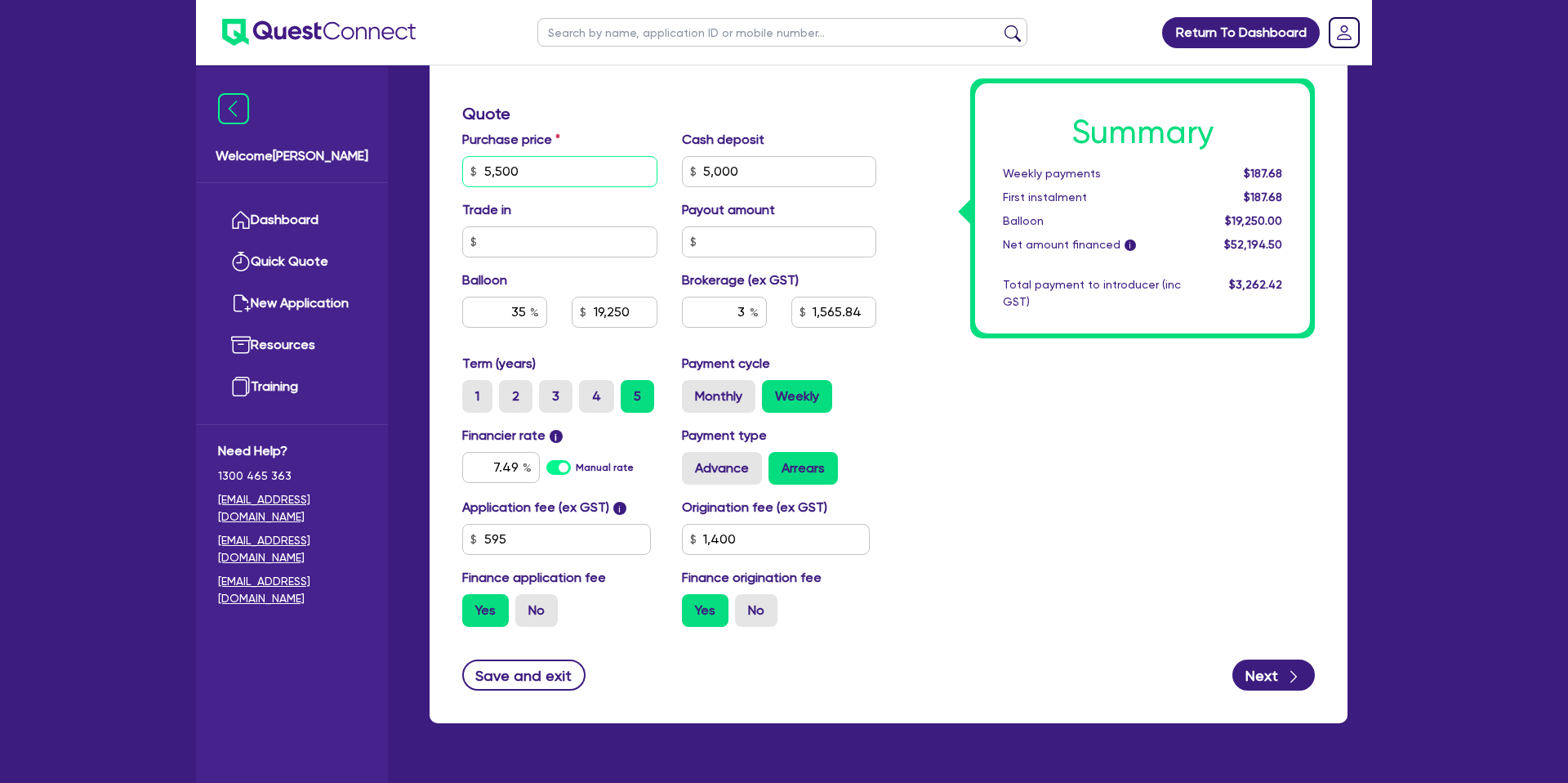
type input "1,565.84"
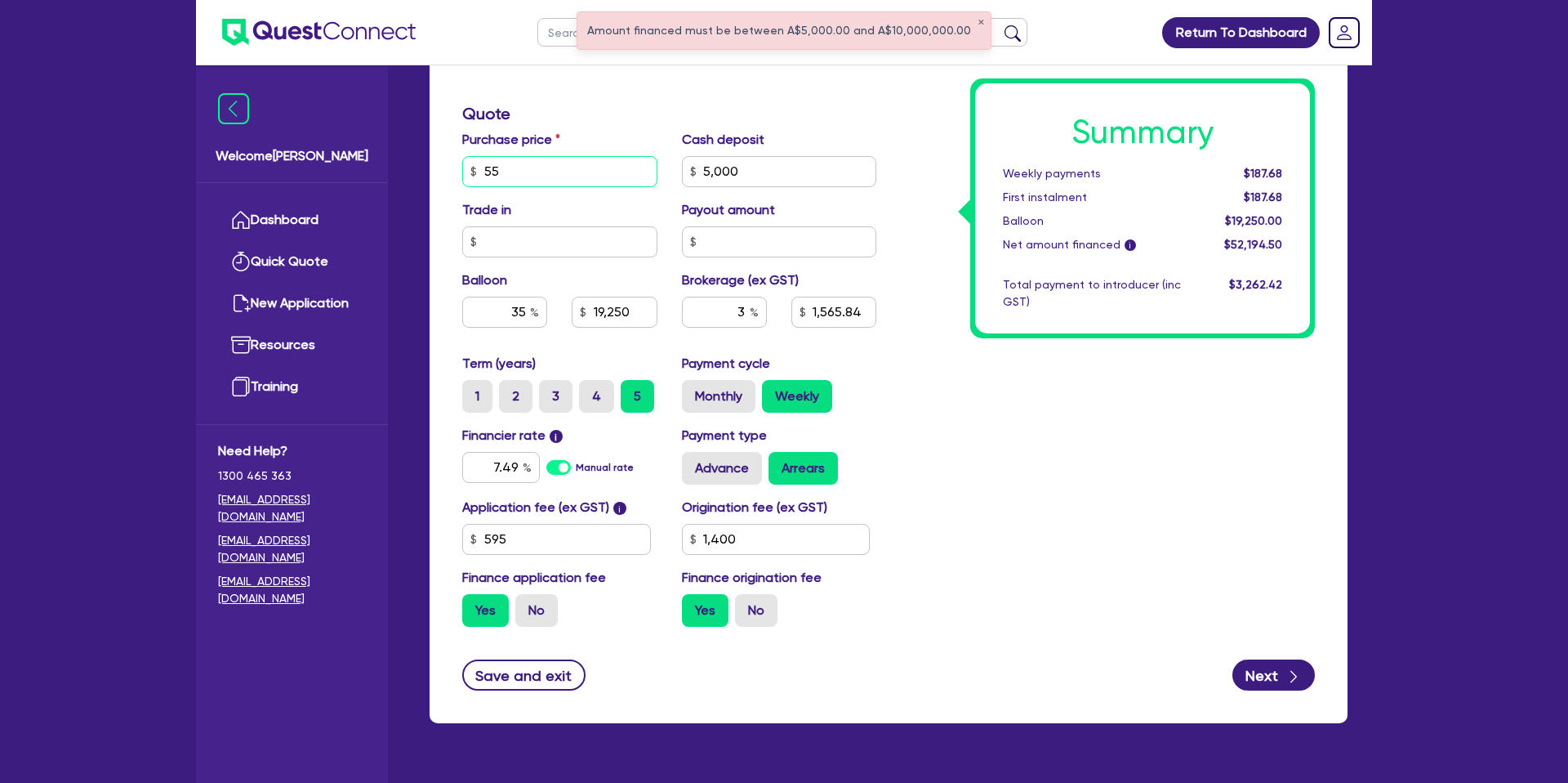
type input "5"
type input "49,875"
type input "5,000"
type input "19,250"
type input "1,565.84"
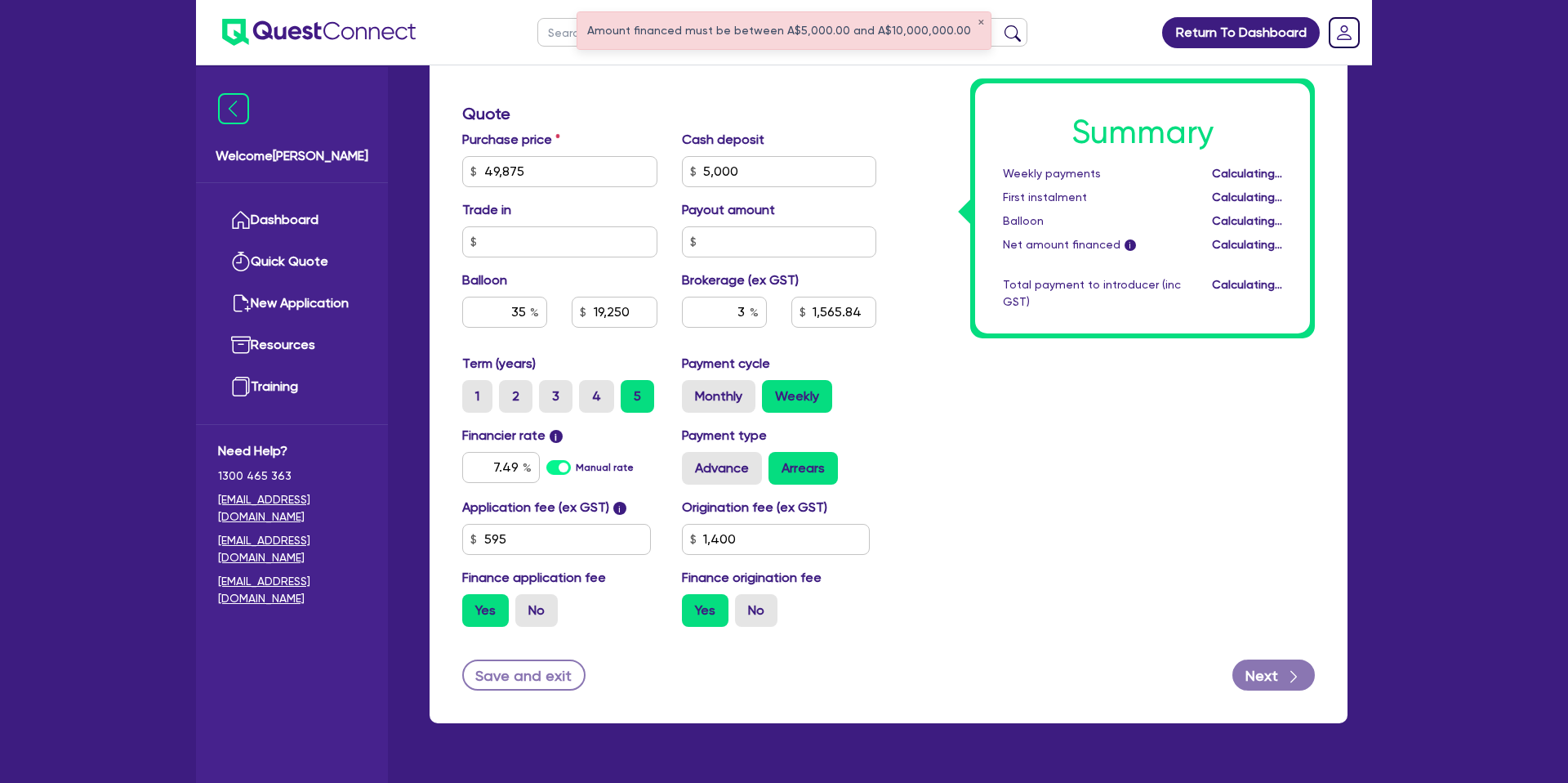
drag, startPoint x: 1042, startPoint y: 395, endPoint x: 757, endPoint y: 256, distance: 317.1
click at [1035, 390] on div "Summary Weekly payments Calculating... First instalment Calculating... Balloon …" at bounding box center [1107, 161] width 439 height 955
type input "5,000"
type input "17,456.25"
type input "1,412.09"
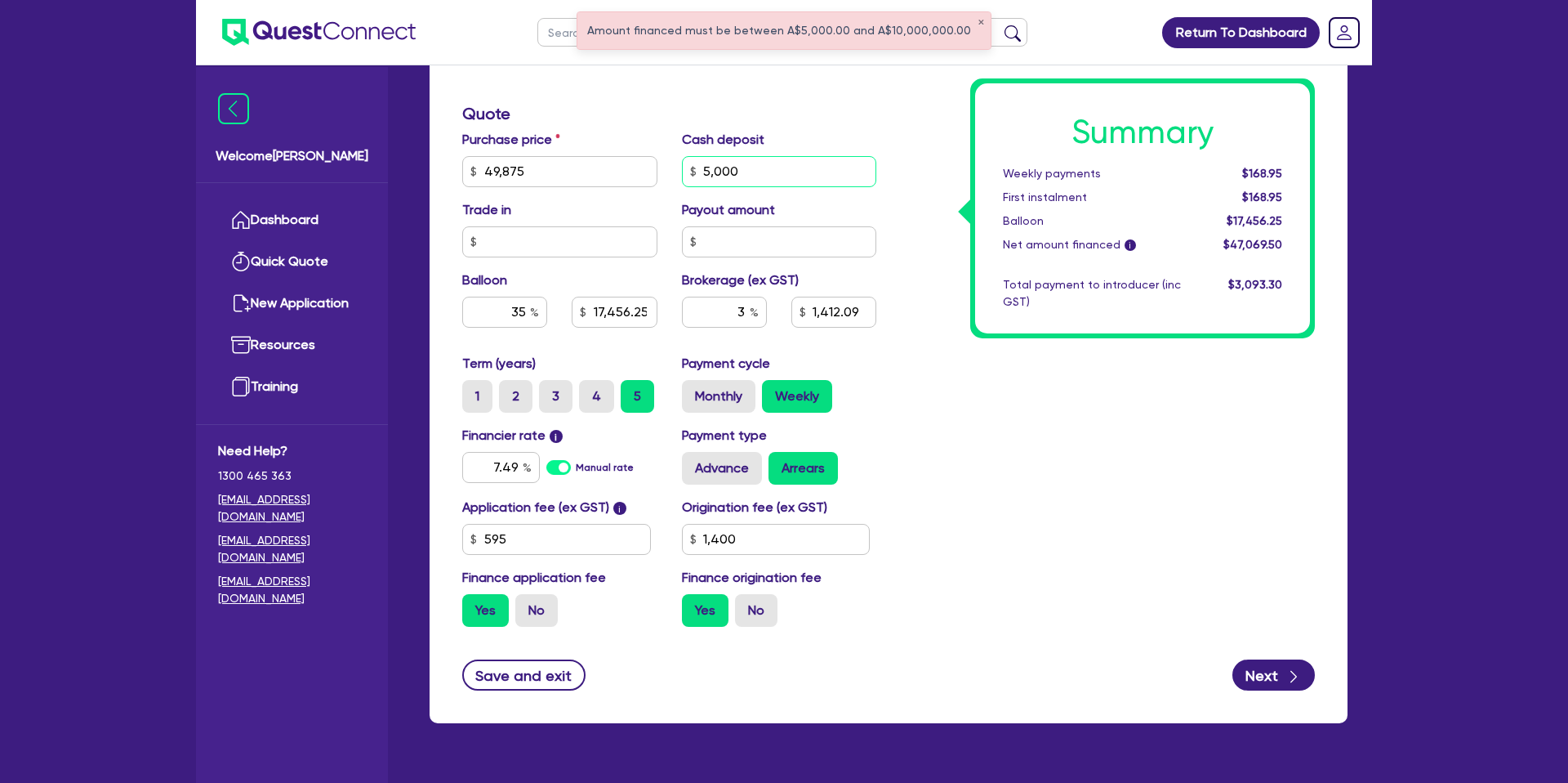
click at [743, 176] on input "5,000" at bounding box center [780, 172] width 195 height 31
type input "5"
type input "1,000"
type input "17,456.25"
type input "1,412.09"
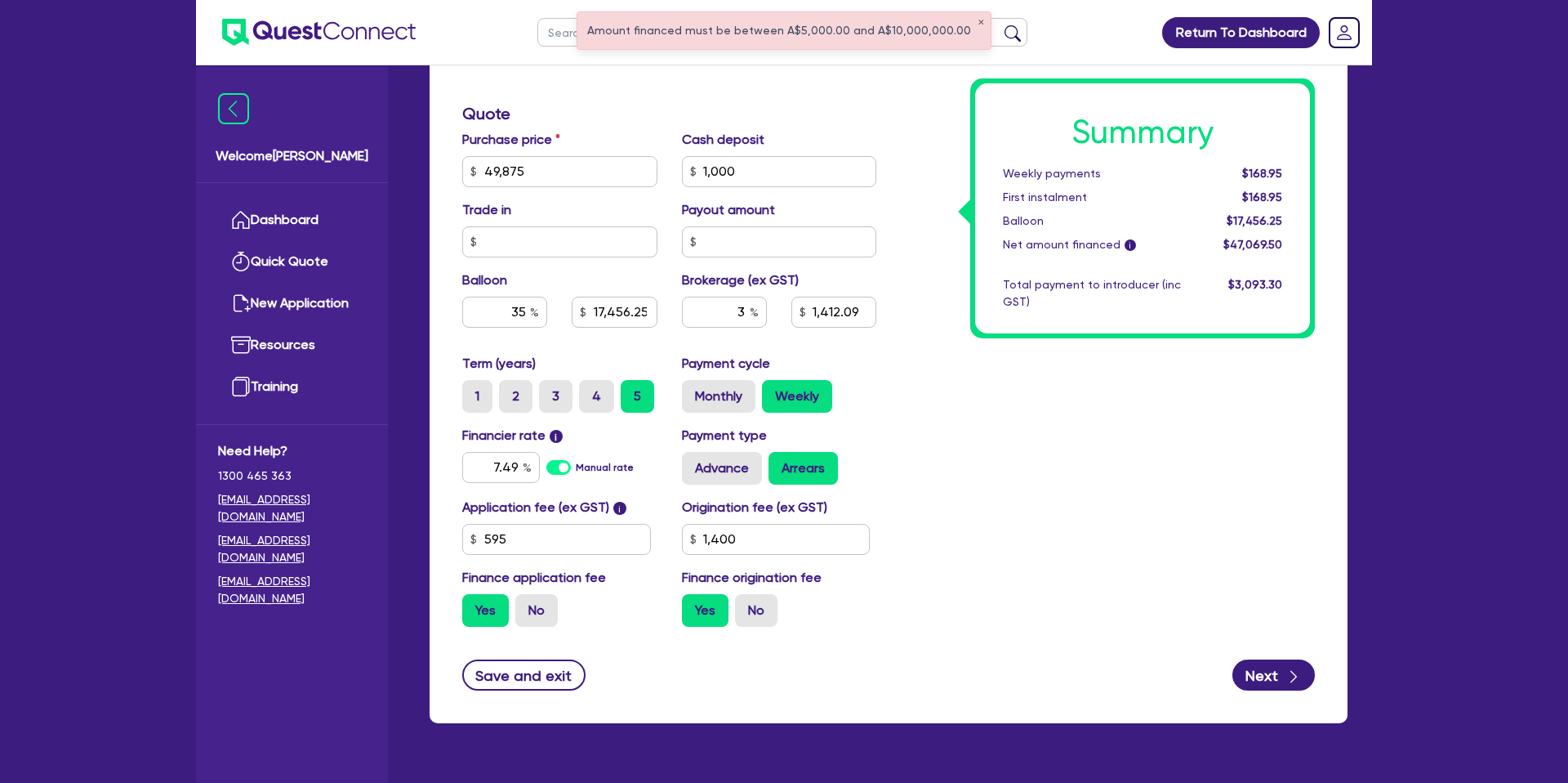
type input "17,456.25"
type input "1,532.09"
drag, startPoint x: 1257, startPoint y: 549, endPoint x: 1230, endPoint y: 535, distance: 30.4
click at [1243, 539] on div "Summary Weekly payments $168.95 First instalment $168.95 Balloon $17,456.25 Net…" at bounding box center [1107, 161] width 439 height 955
drag, startPoint x: 1128, startPoint y: 364, endPoint x: 1177, endPoint y: 374, distance: 50.0
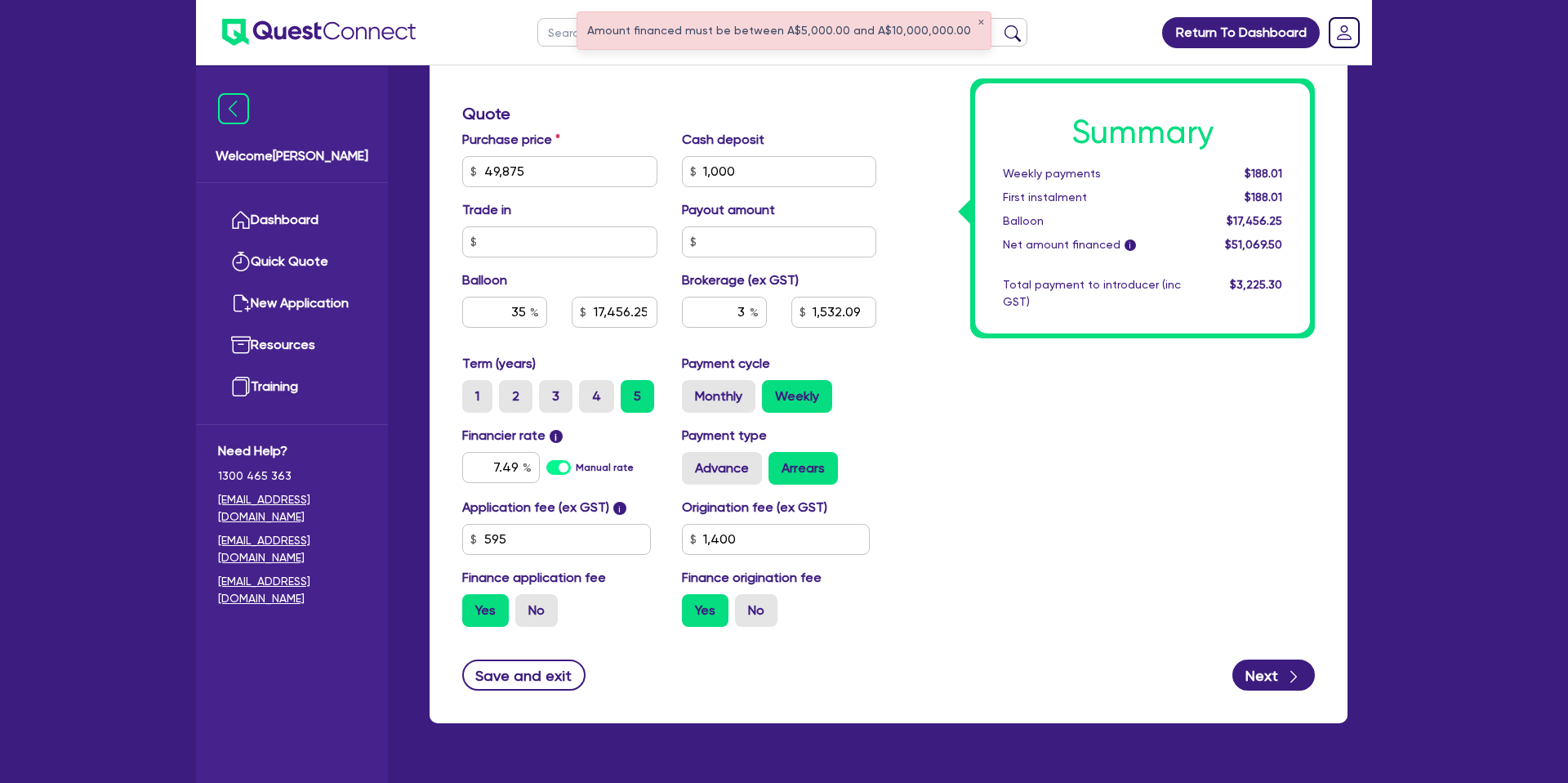
click at [1129, 365] on div "Summary Weekly payments $188.01 First instalment $188.01 Balloon $17,456.25 Net…" at bounding box center [1107, 161] width 439 height 955
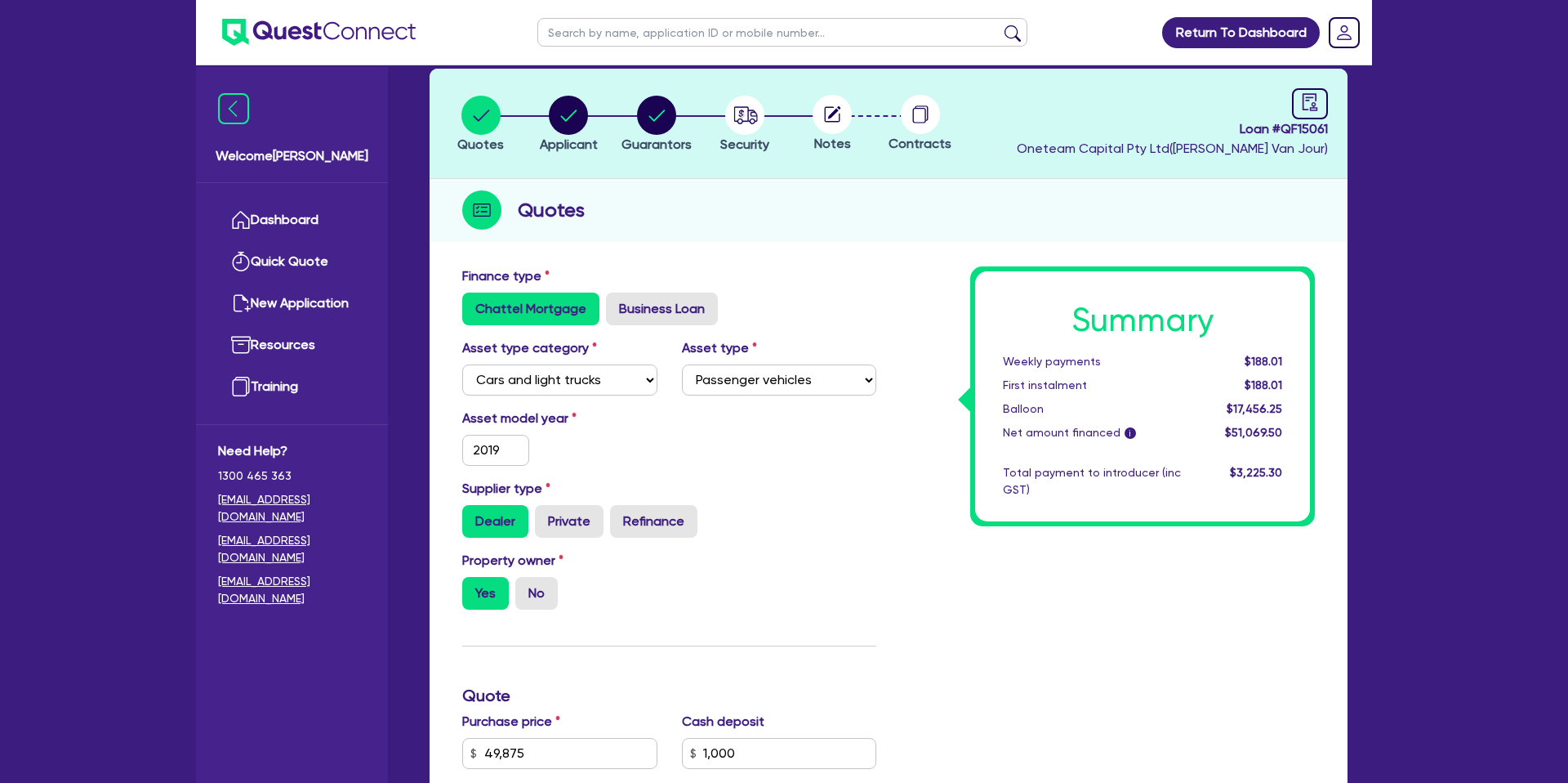
scroll to position [0, 0]
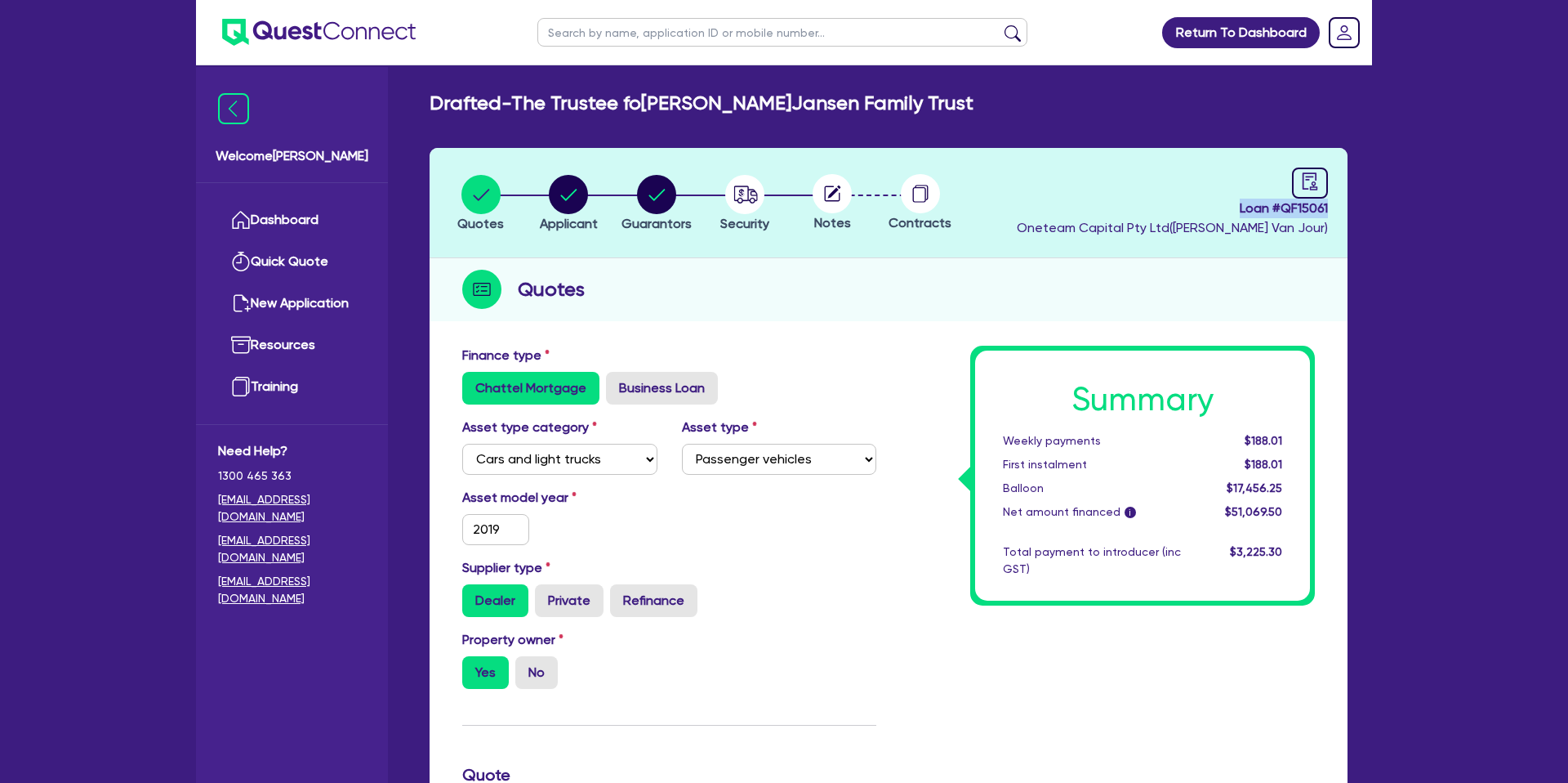
drag, startPoint x: 1236, startPoint y: 208, endPoint x: 1349, endPoint y: 211, distance: 113.0
click at [1361, 211] on div "Drafted - The Trustee for T[PERSON_NAME]sen Family Trust Quotes Applicant [GEOG…" at bounding box center [888, 748] width 966 height 1312
copy span "Loan # QF15061"
click at [1235, 262] on div "Quotes" at bounding box center [888, 289] width 917 height 63
click at [557, 189] on circle "button" at bounding box center [569, 195] width 39 height 39
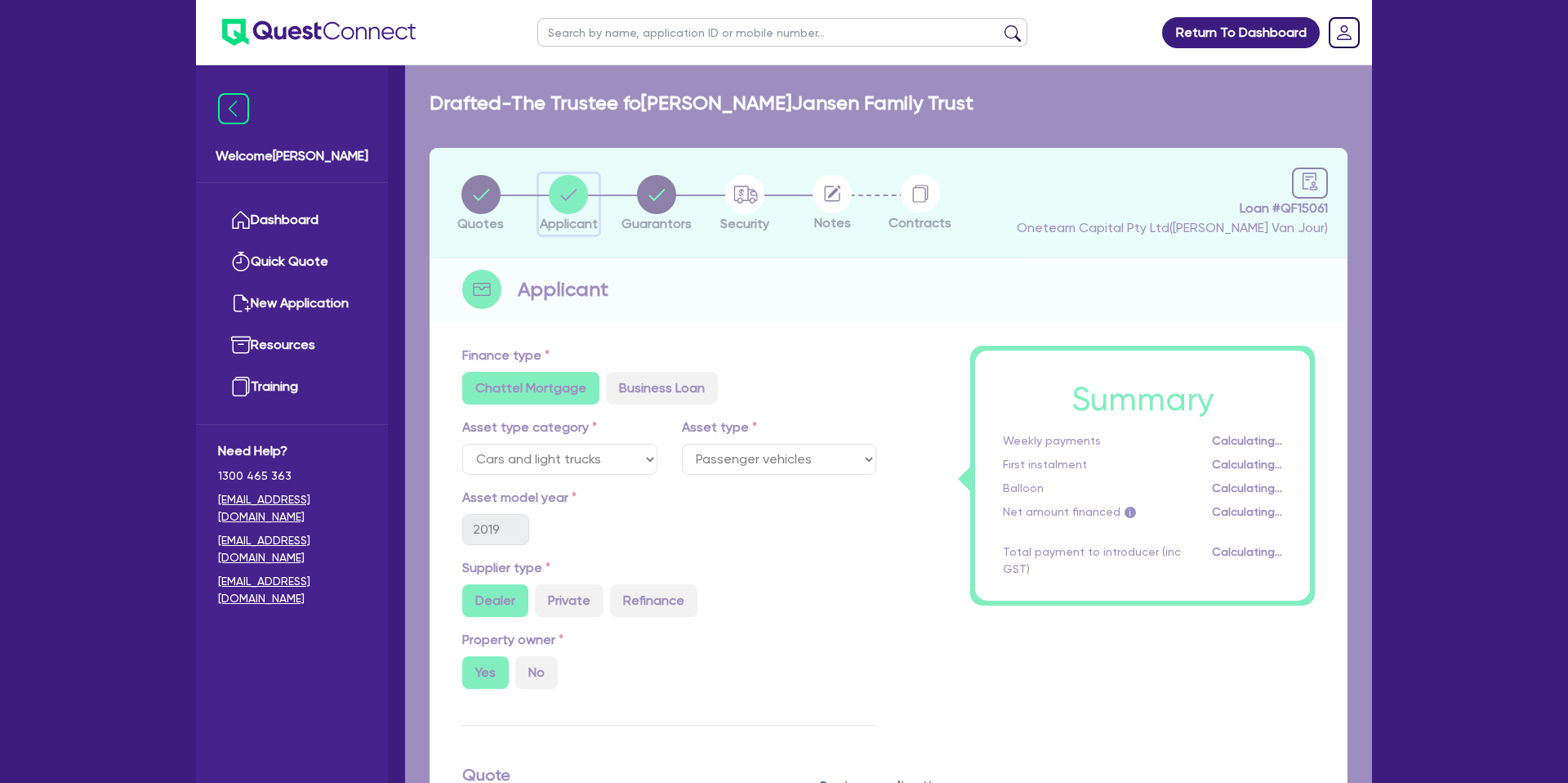
select select "TRUST"
select select "INDIVIDUAL"
select select "BUILDING_CONSTRUCTION"
select select "BUSINESSES_CONSTRUCTION_SERVICES"
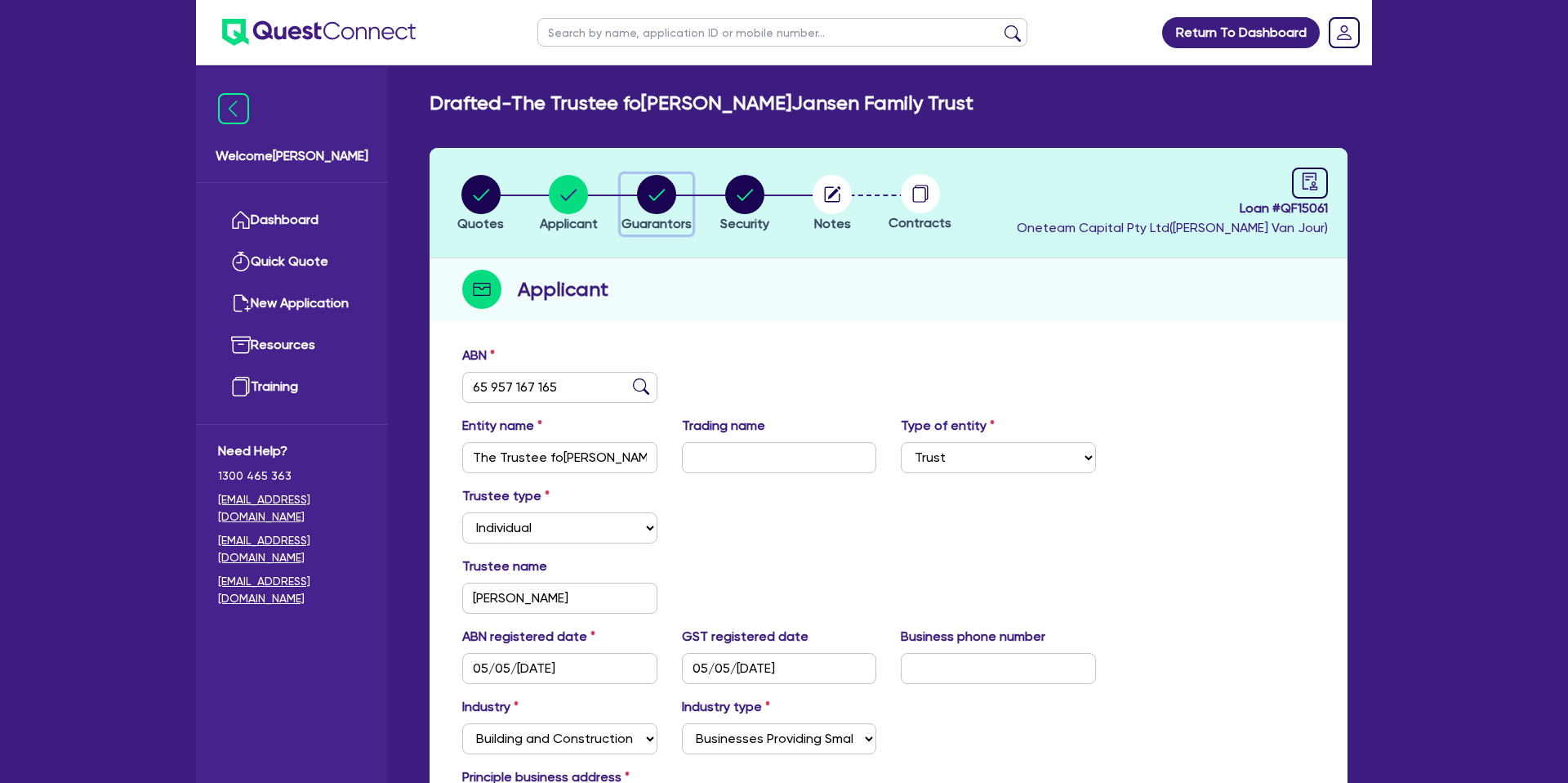
click at [656, 200] on circle "button" at bounding box center [657, 195] width 39 height 39
select select "MR"
select select "VIC"
select select "MARRIED"
select select "PROPERTY"
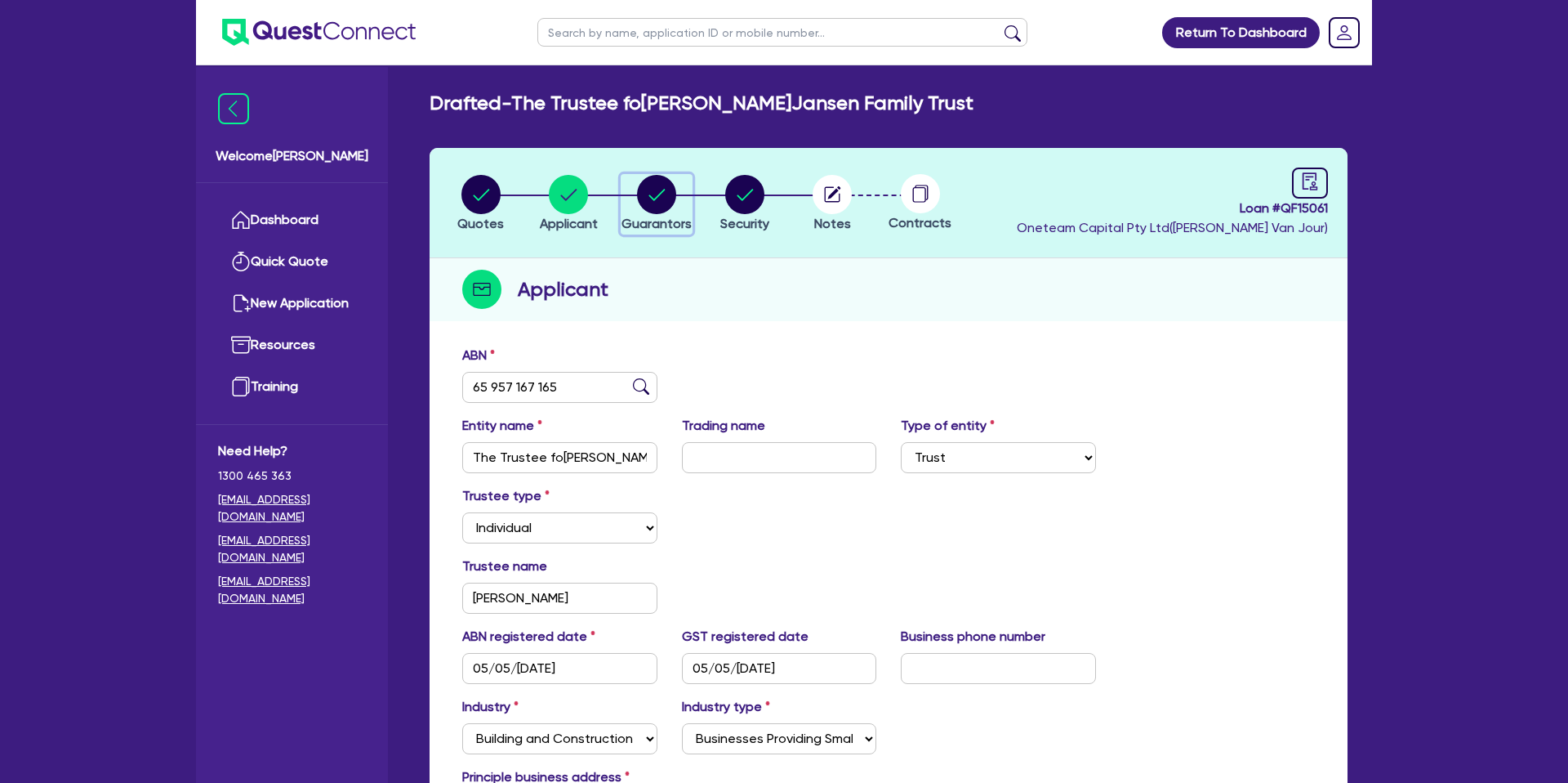
select select "OTHER"
select select "VEHICLE"
select select "MORTGAGE"
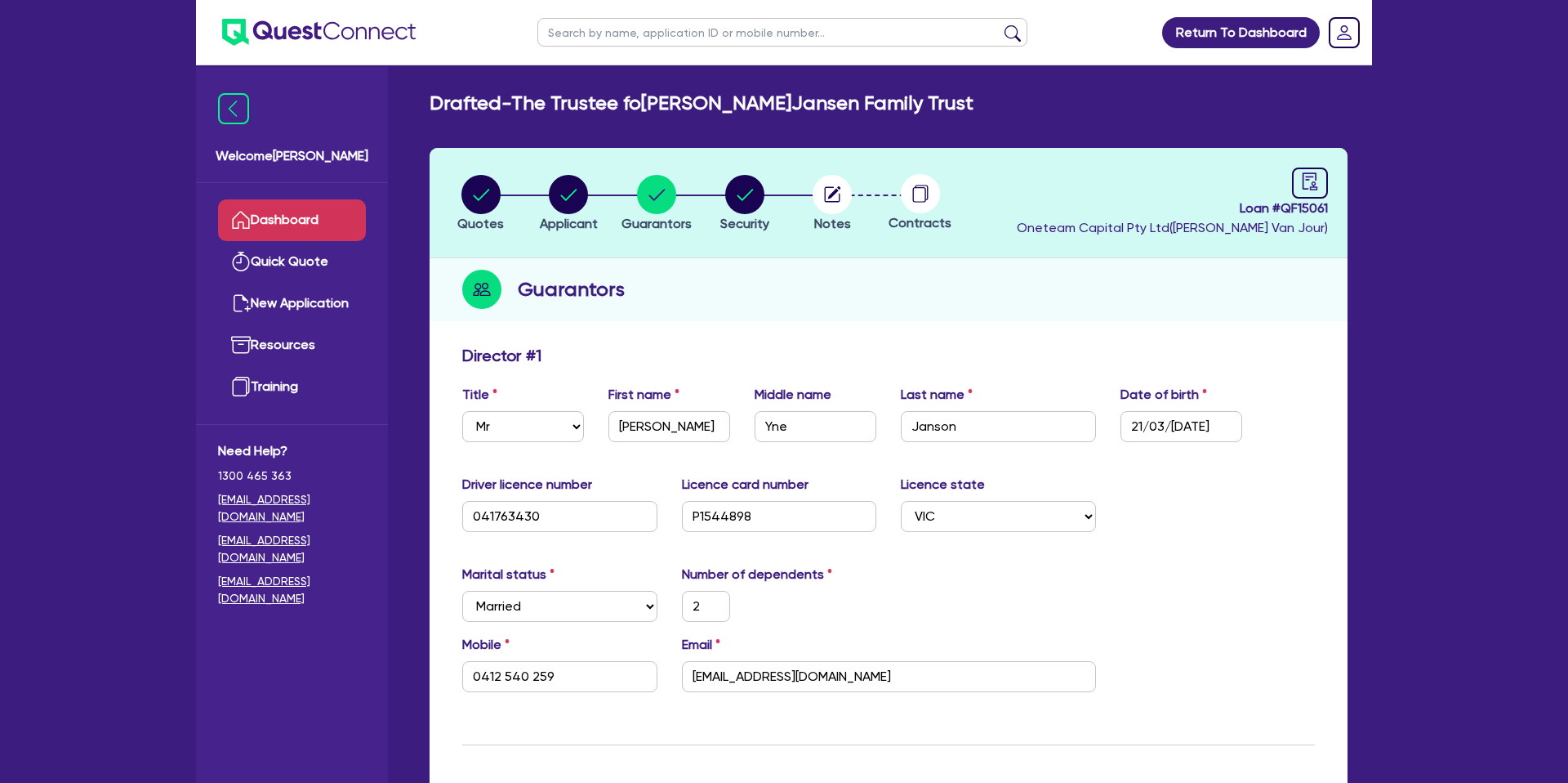
click at [257, 206] on link "Dashboard" at bounding box center [291, 220] width 148 height 42
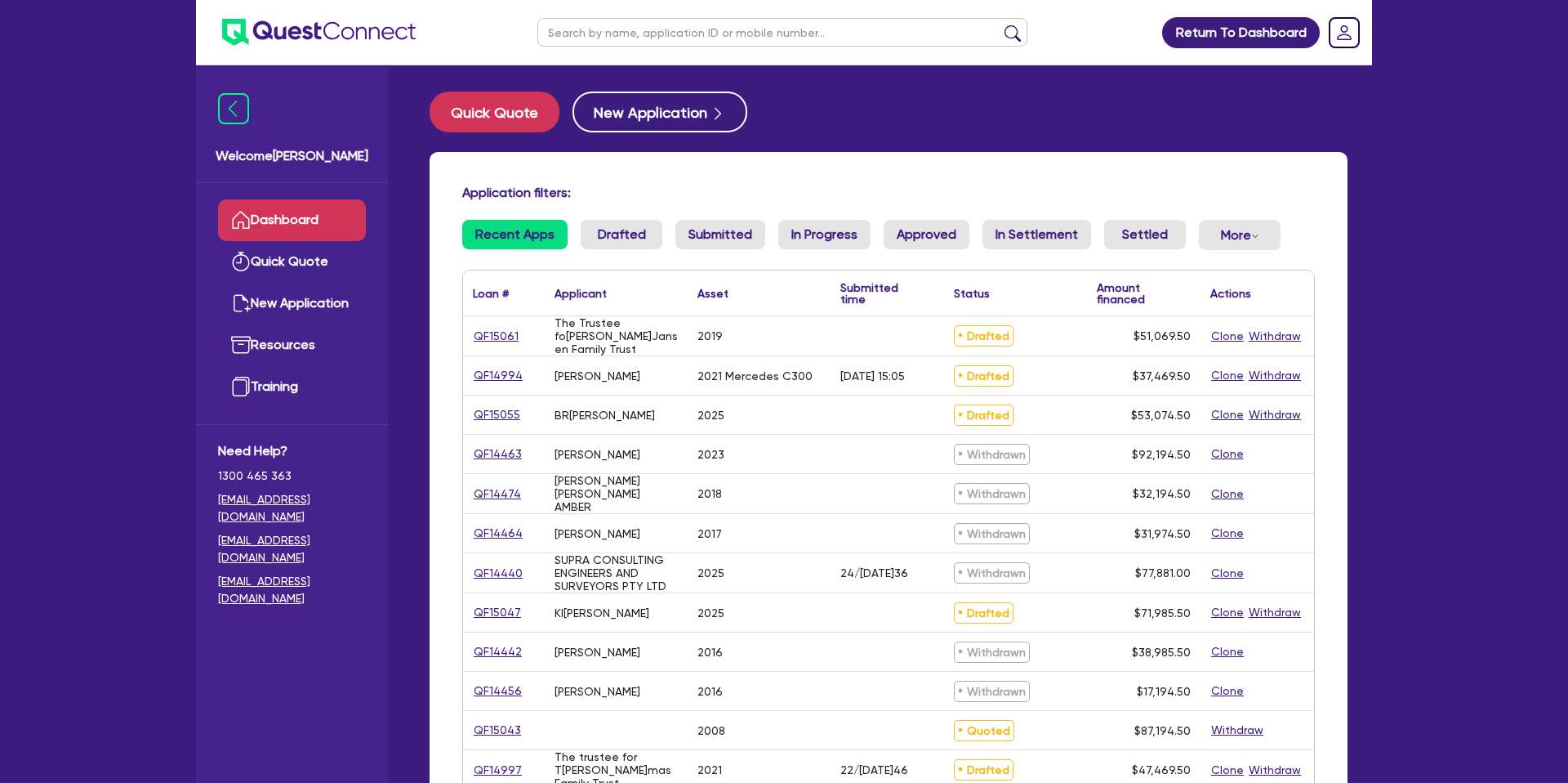
click at [609, 44] on input "text" at bounding box center [782, 31] width 489 height 28
type input "[PERSON_NAME]"
click at [999, 24] on button "submit" at bounding box center [1012, 35] width 26 height 22
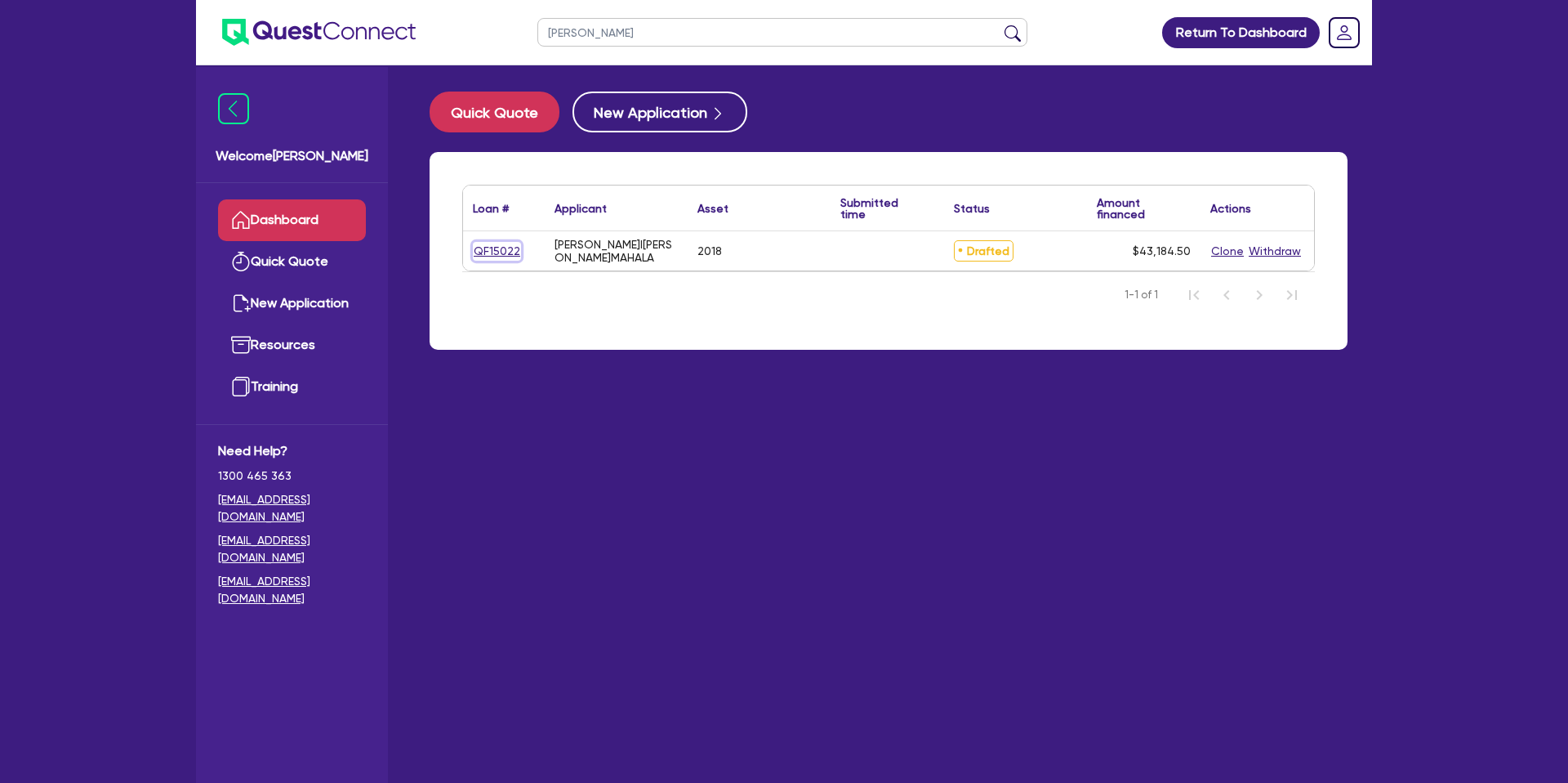
click at [497, 250] on link "QF15022" at bounding box center [496, 250] width 48 height 19
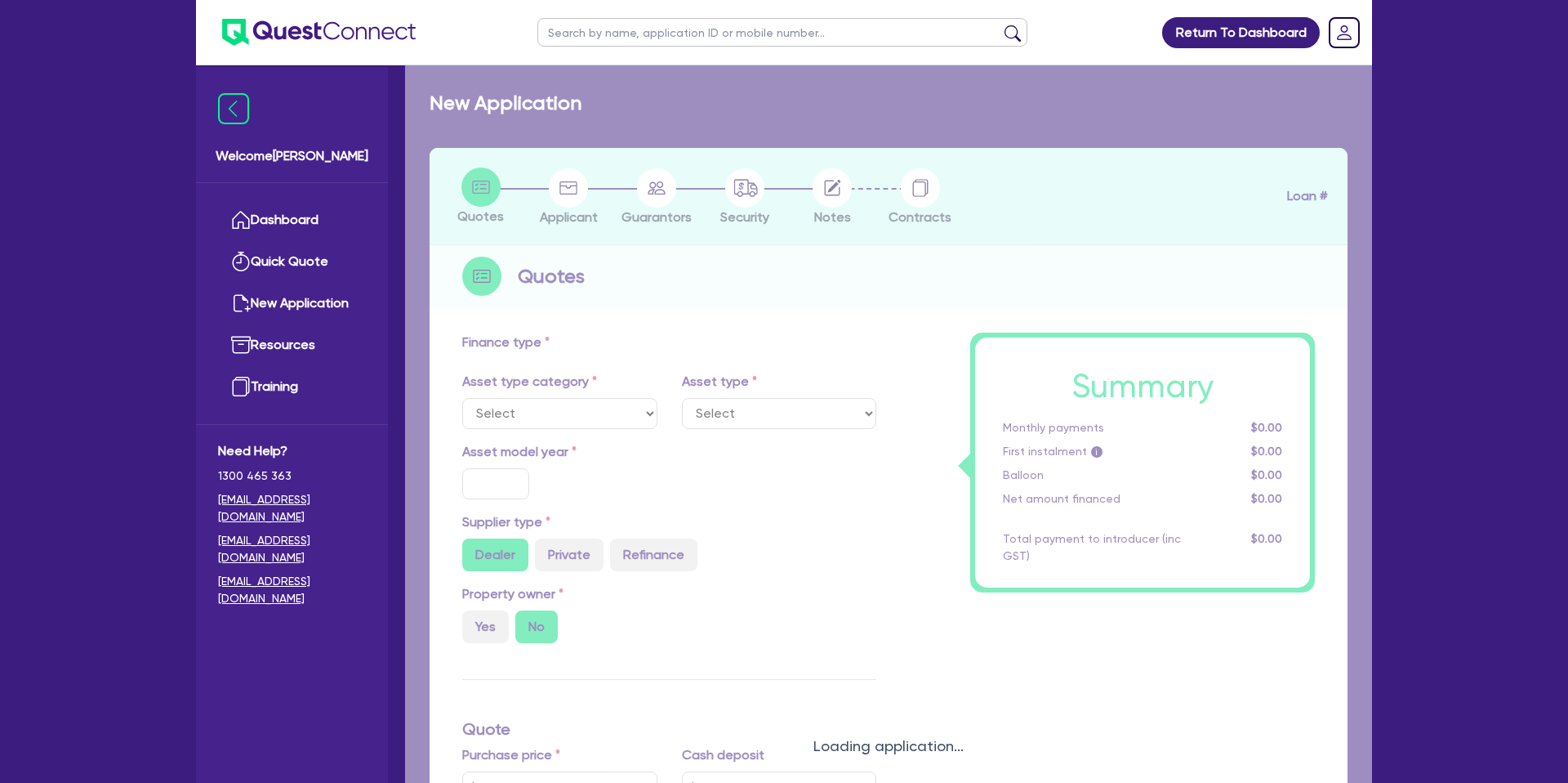
select select "CARS_AND_LIGHT_TRUCKS"
type input "2018"
type input "40,990"
type input "12.99"
type input "1,400"
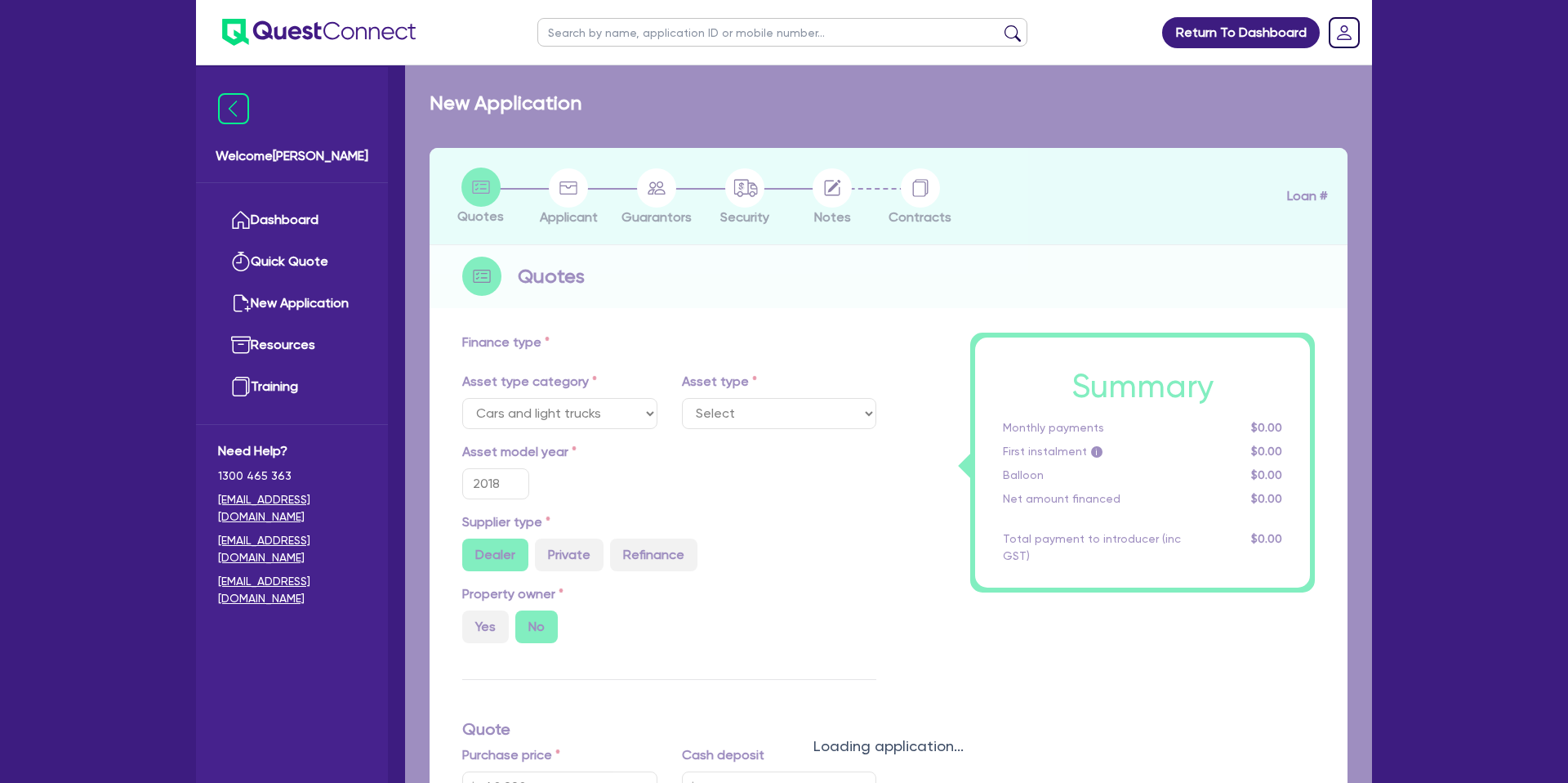
select select "PASSENGER_VEHICLES"
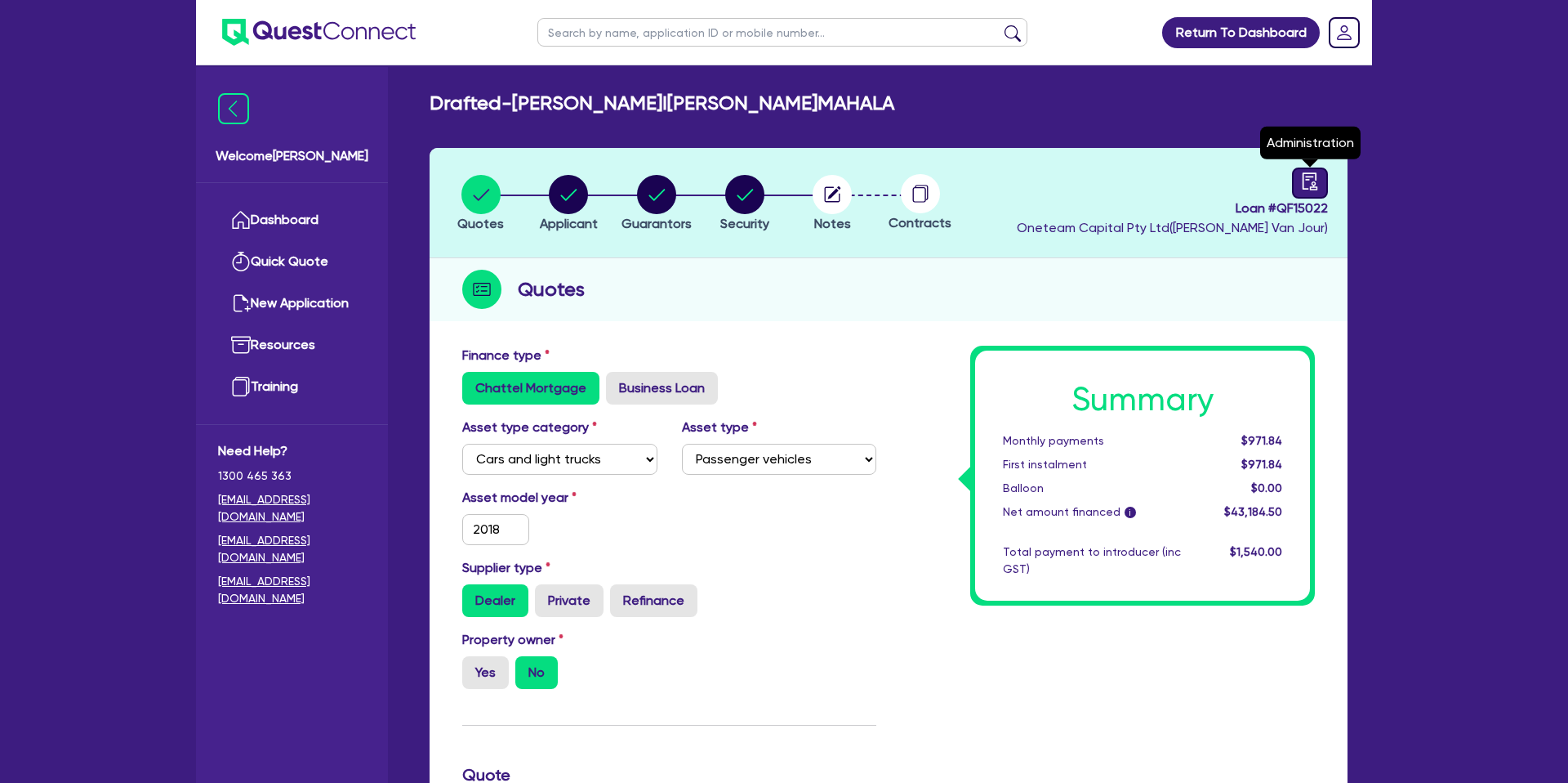
click at [1310, 172] on icon "audit" at bounding box center [1309, 181] width 18 height 18
select select "DRAFTED_NEW"
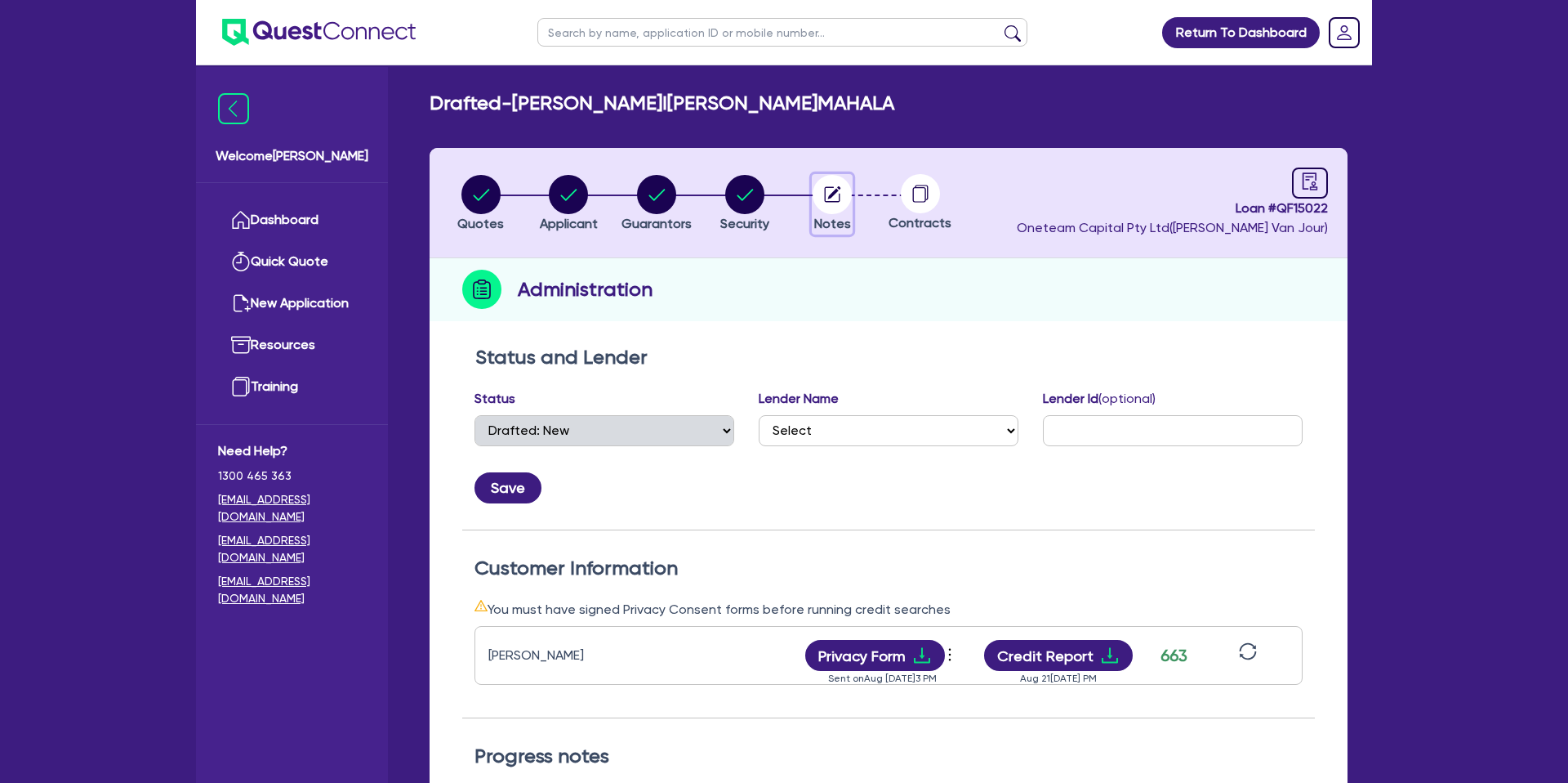
click at [849, 196] on circle "button" at bounding box center [832, 195] width 39 height 39
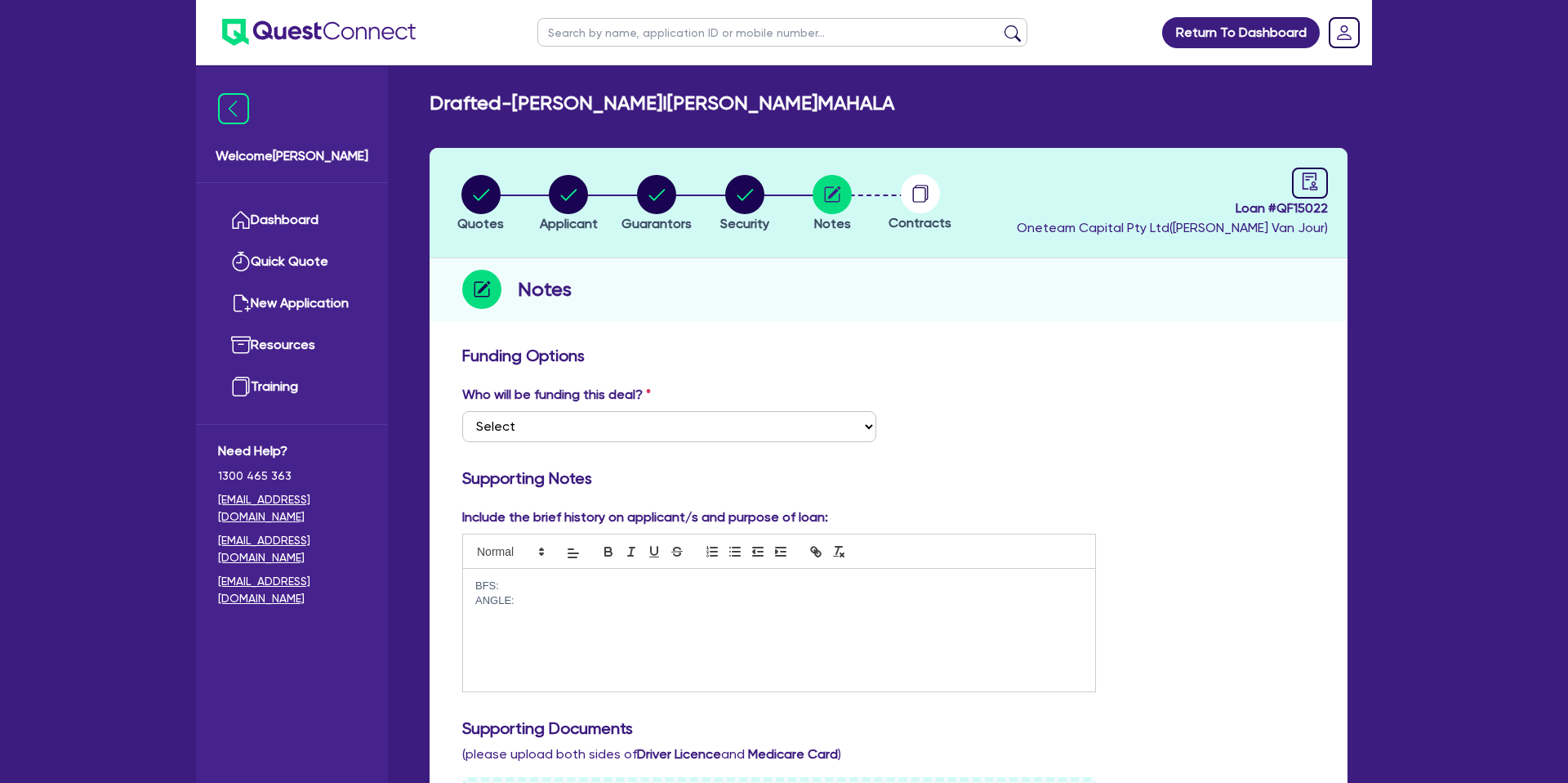
click at [907, 192] on circle at bounding box center [920, 194] width 39 height 39
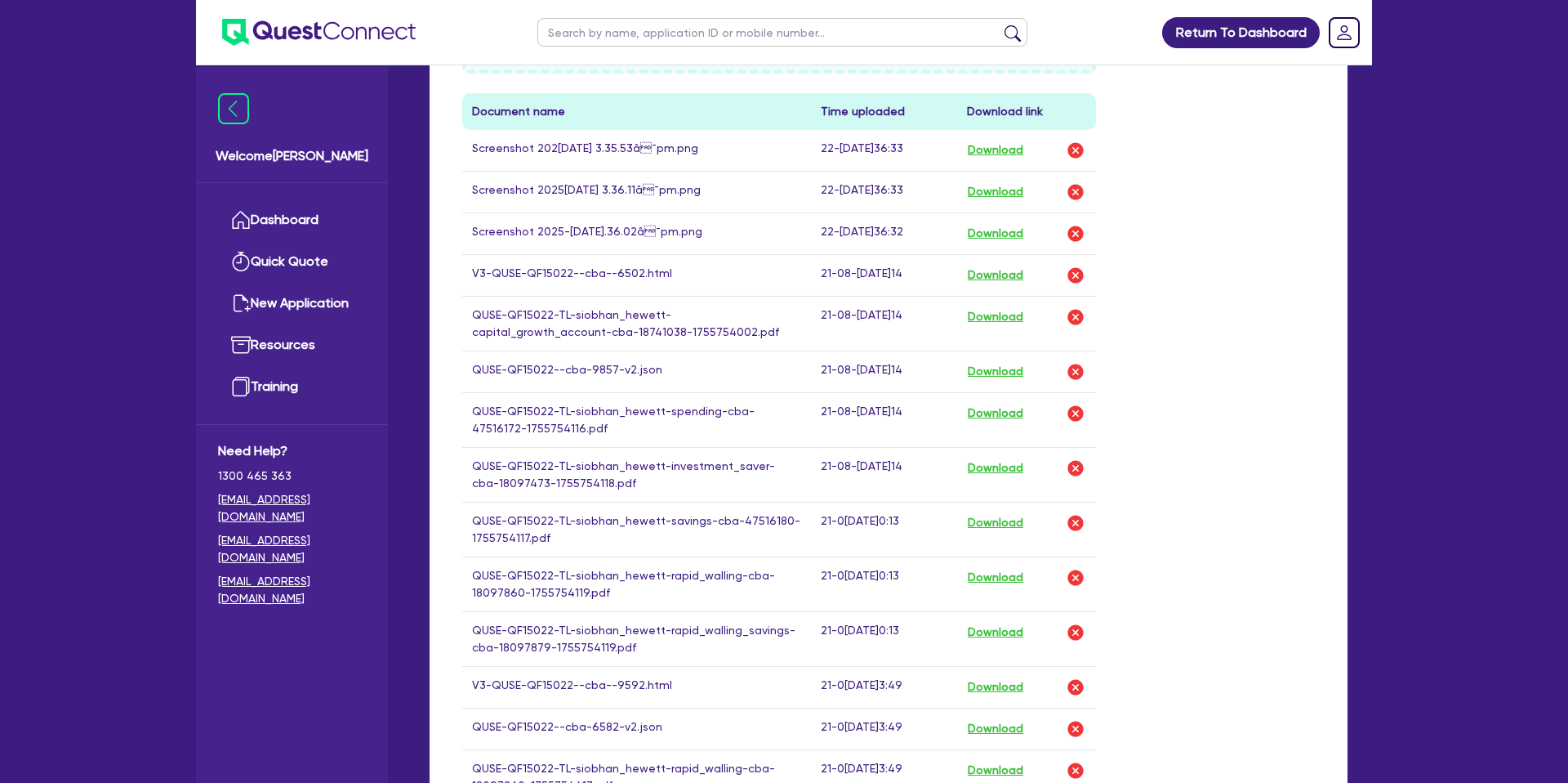
scroll to position [883, 0]
click at [1006, 277] on button "Download" at bounding box center [995, 273] width 58 height 22
click at [829, 111] on th "Time uploaded" at bounding box center [884, 109] width 147 height 37
click at [1182, 164] on div "Drop files to upload or Select files Document name Time uploaded Download link …" at bounding box center [888, 498] width 877 height 1207
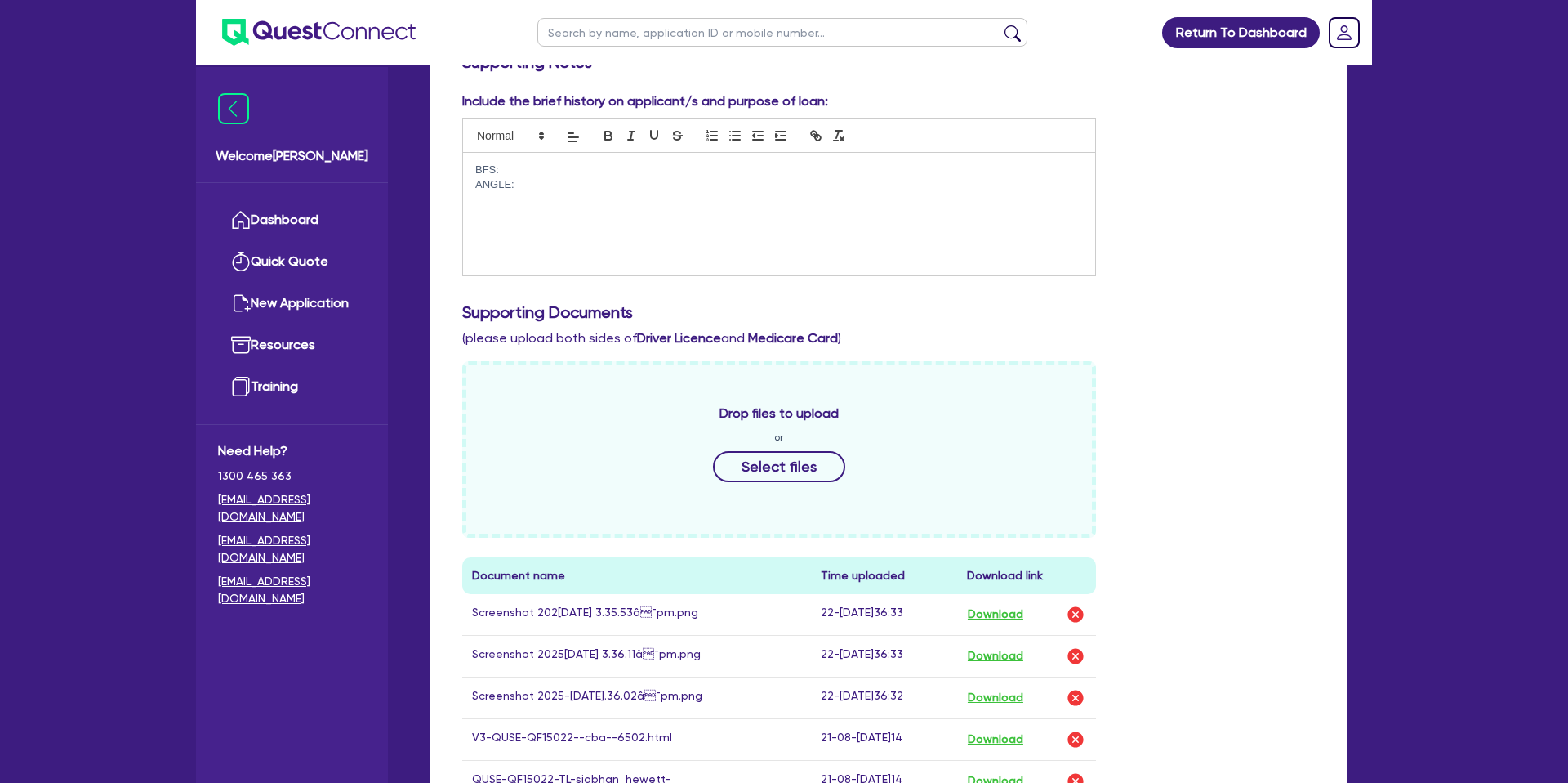
scroll to position [0, 0]
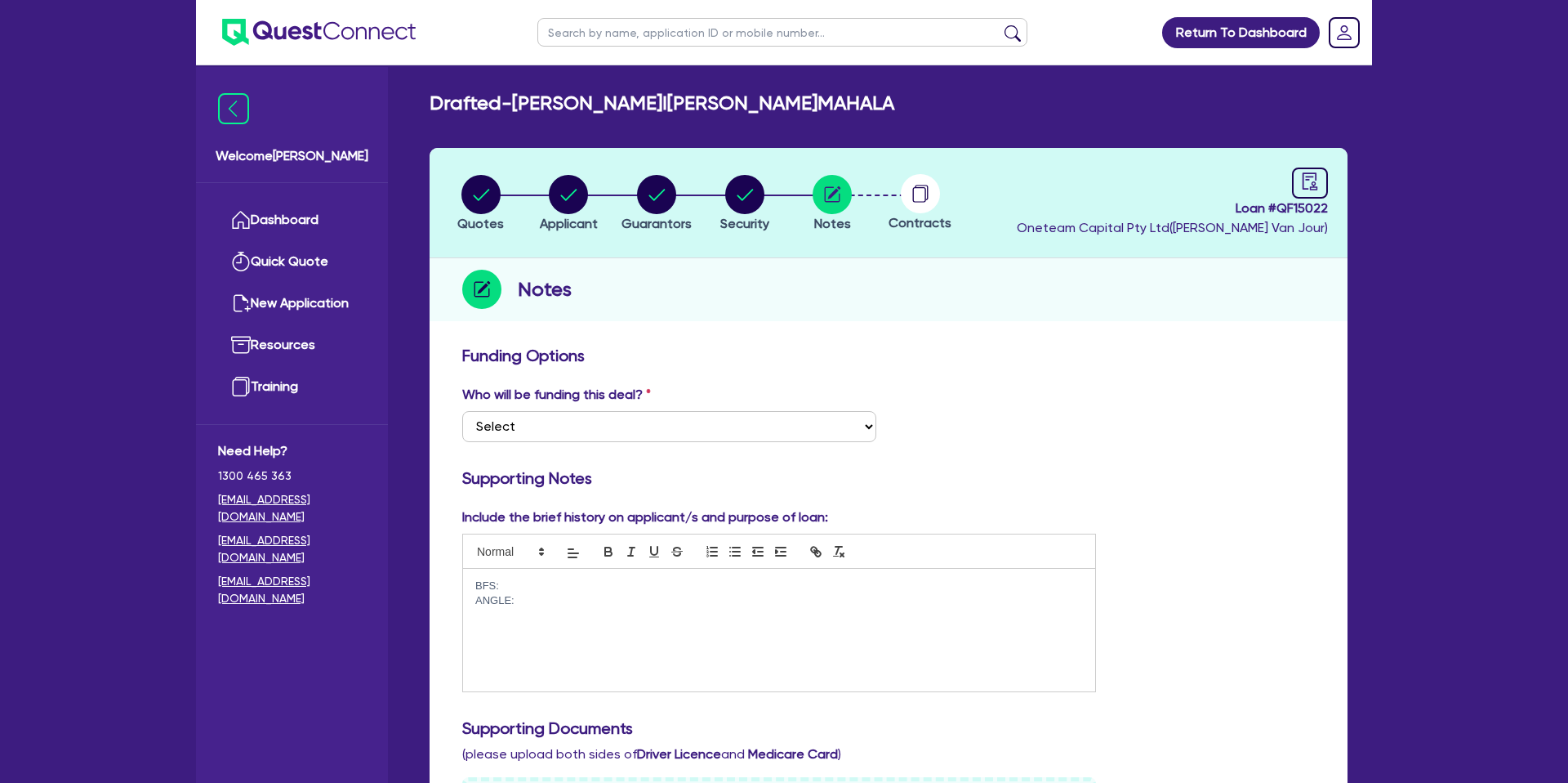
click at [625, 42] on input "text" at bounding box center [782, 31] width 489 height 28
type input "[PERSON_NAME]"
click button "submit" at bounding box center [1012, 35] width 26 height 22
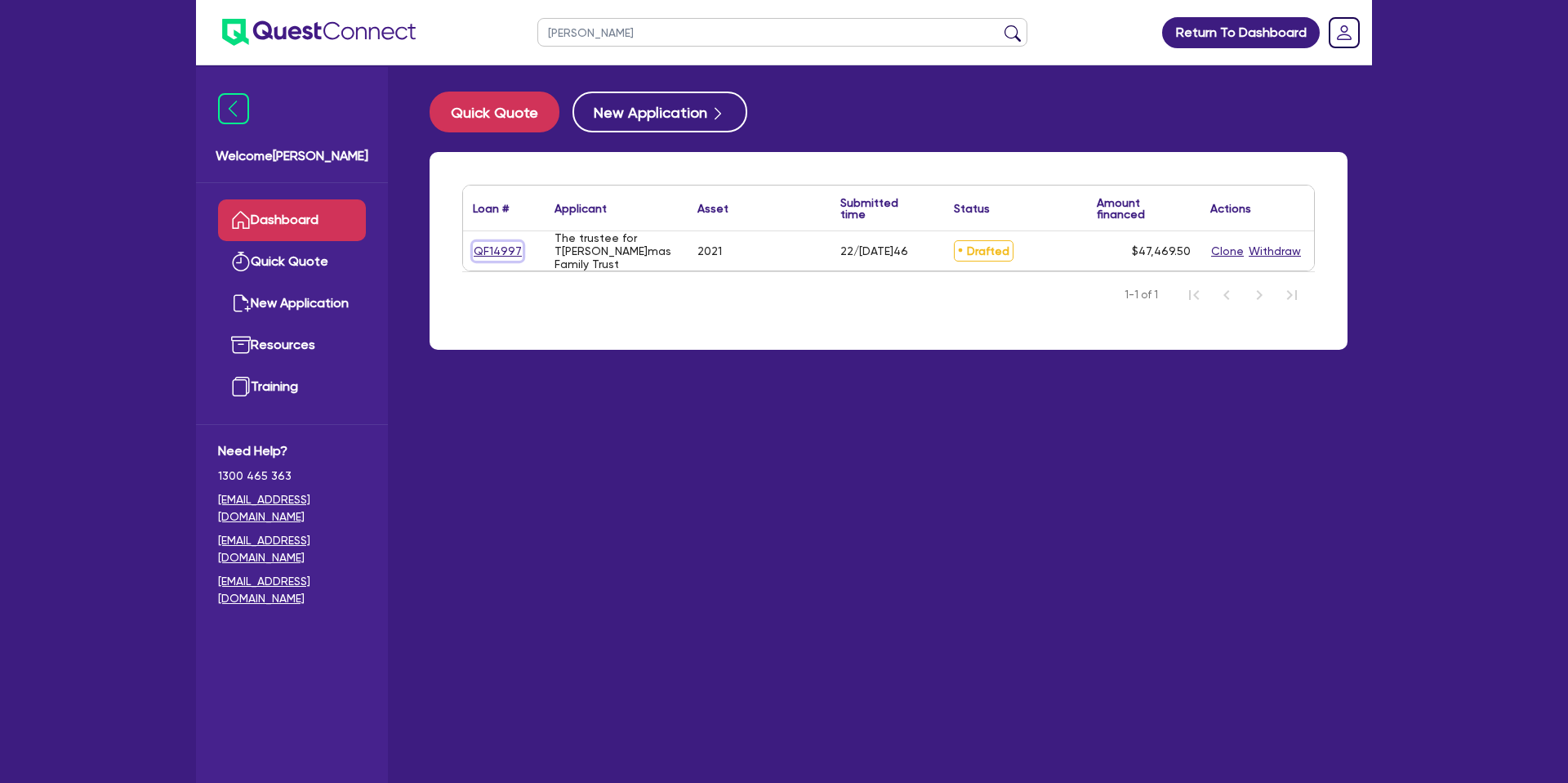
click at [501, 249] on link "QF14997" at bounding box center [497, 250] width 50 height 19
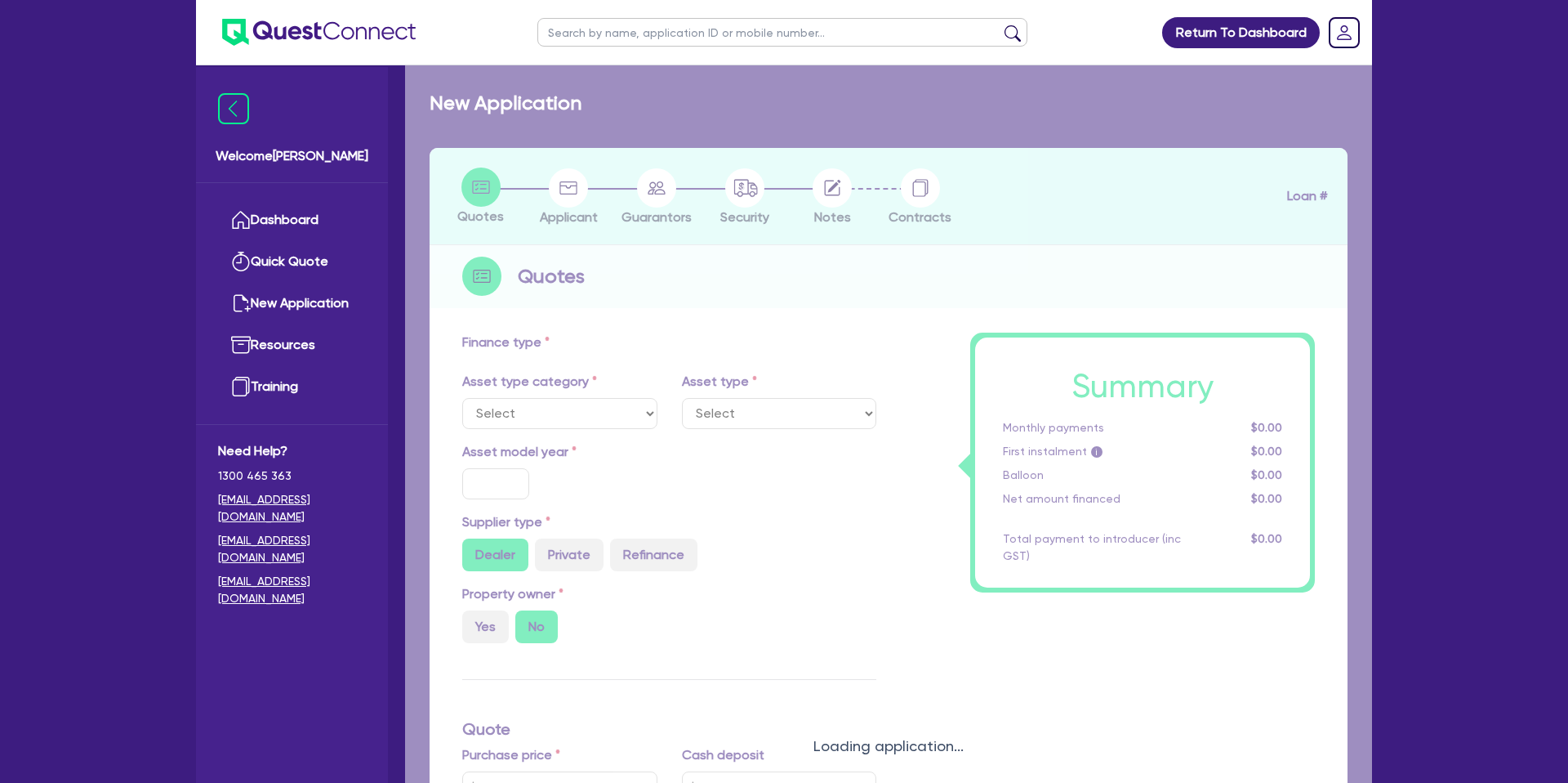
select select "CARS_AND_LIGHT_TRUCKS"
type input "2021"
radio input "true"
type input "50,000"
type input "5,000"
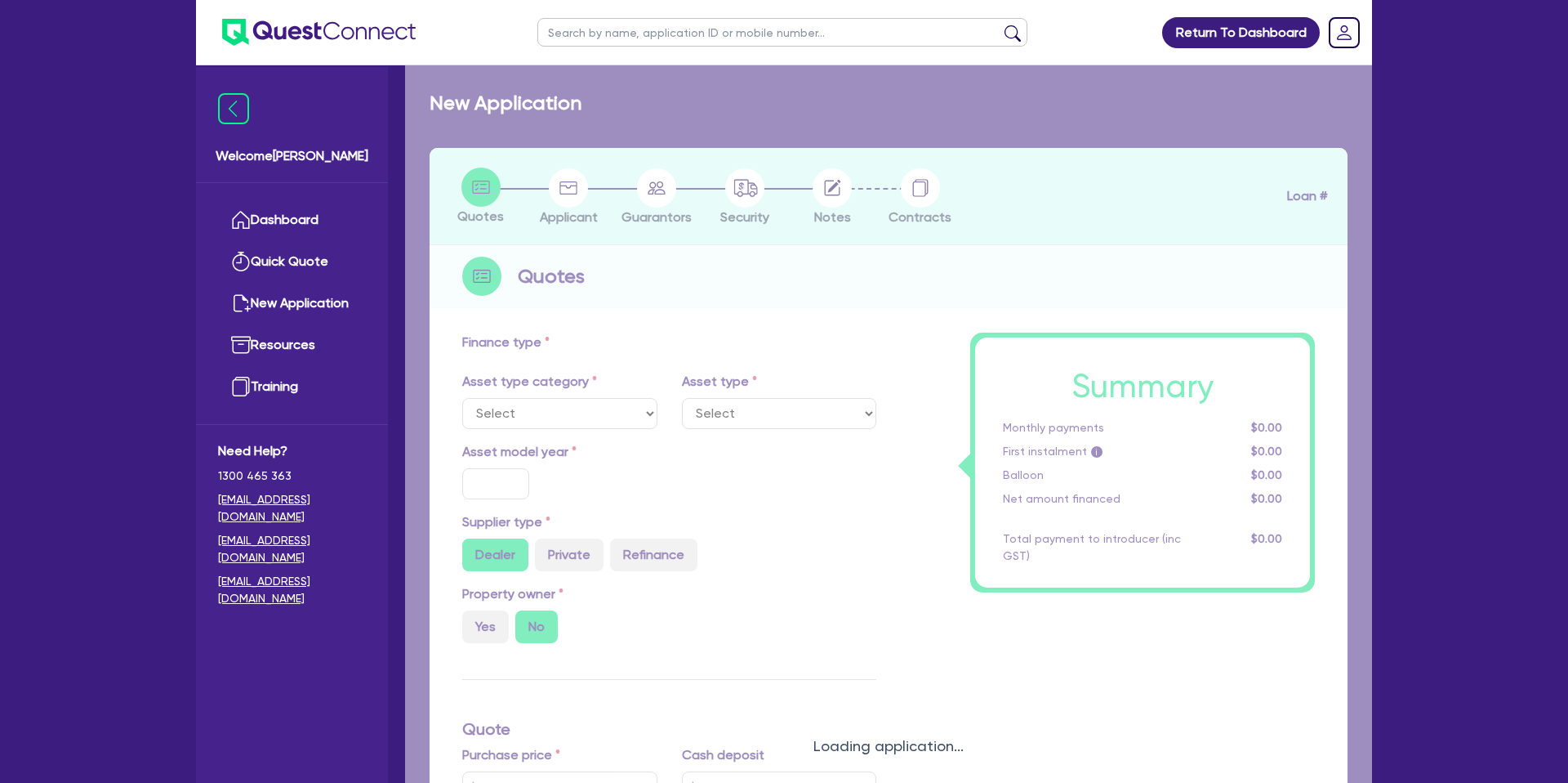
type input "1"
type input "474.7"
type input "7.59"
type input "1,650"
select select "PASSENGER_VEHICLES"
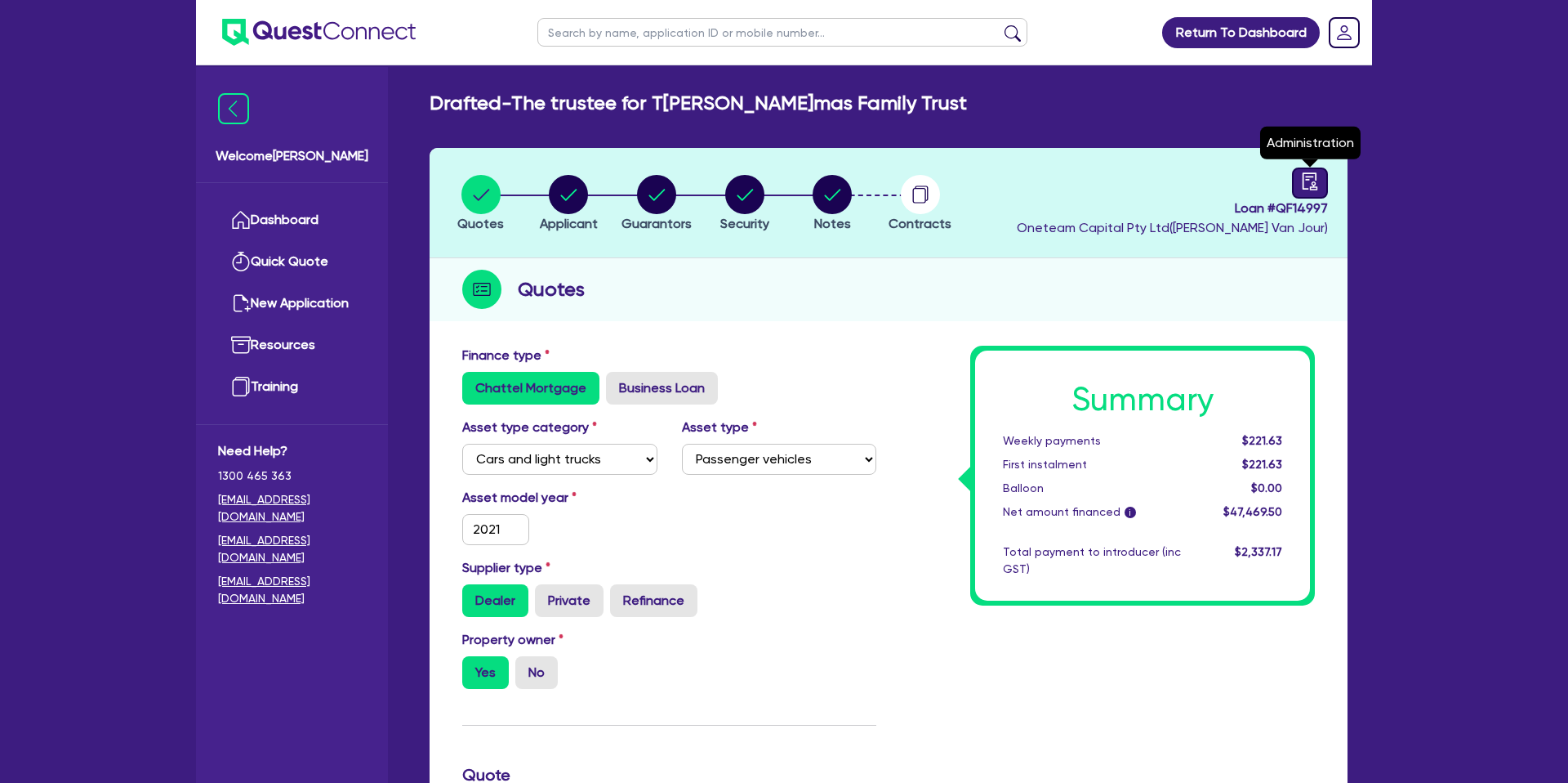
click at [1318, 181] on link at bounding box center [1309, 183] width 36 height 31
select select "DRAFTED_AMENDED"
select select "Plenti"
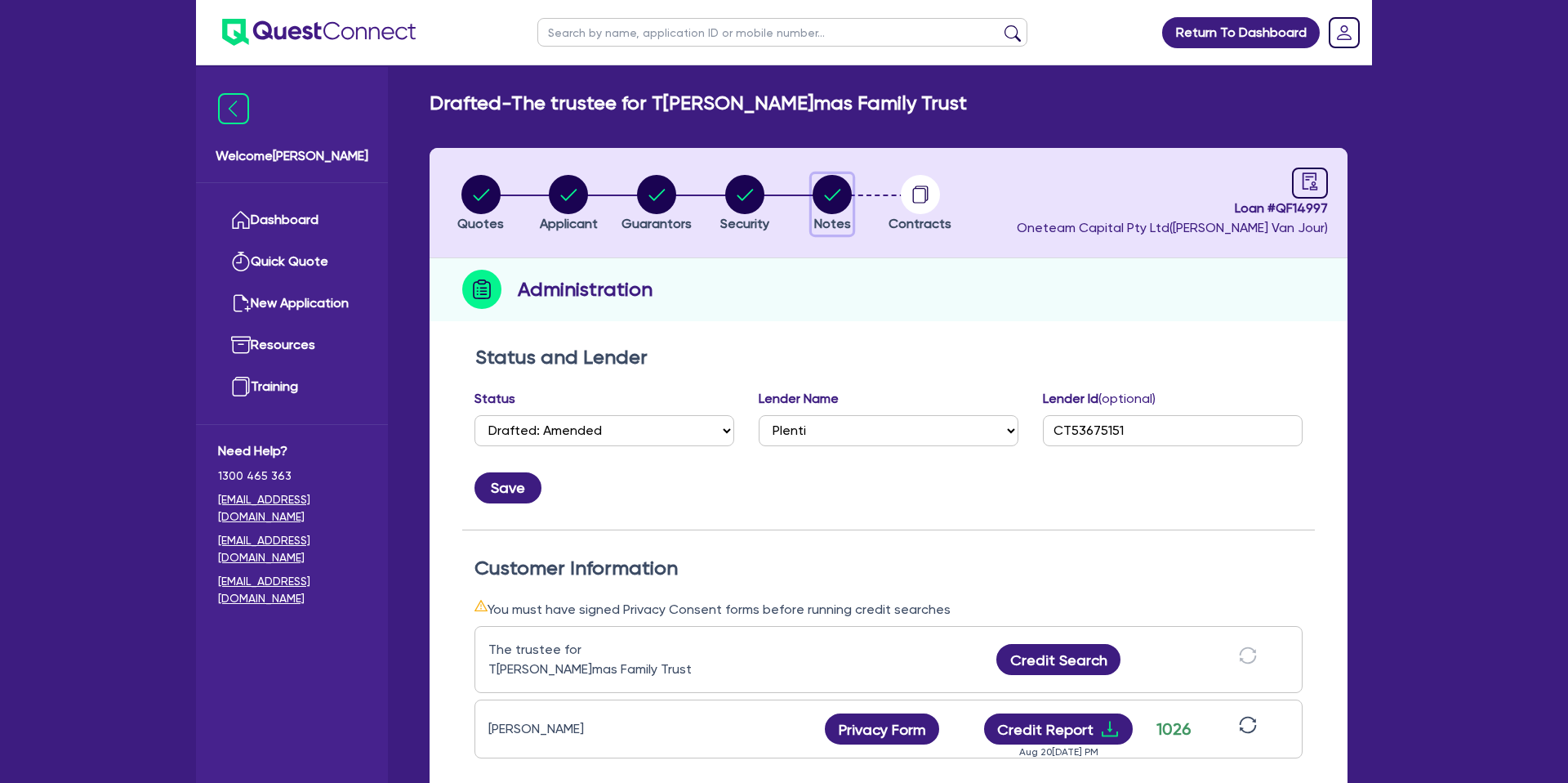
click at [826, 187] on circle "button" at bounding box center [832, 195] width 39 height 39
select select "Other"
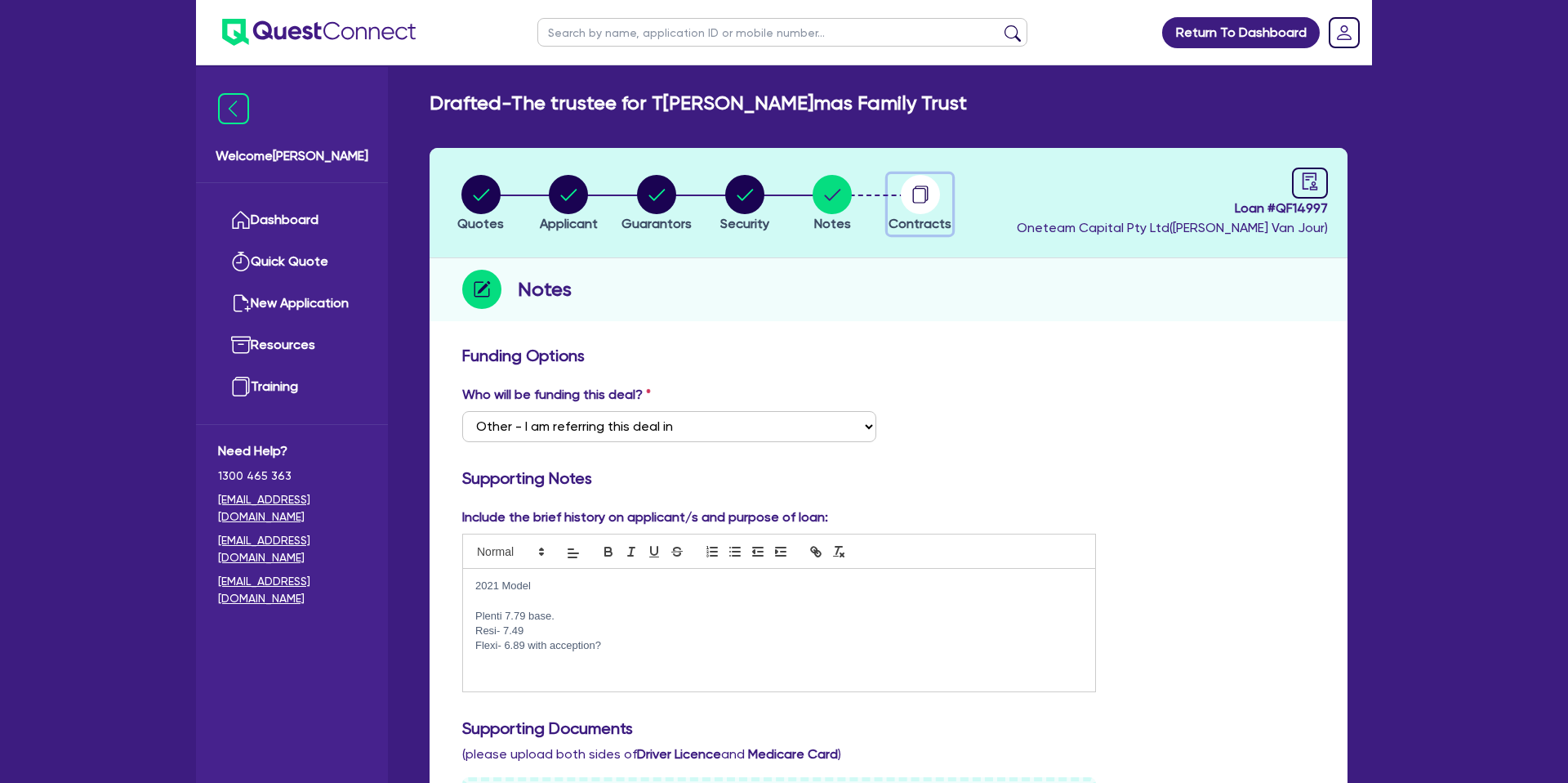
click at [915, 192] on circle "button" at bounding box center [920, 195] width 39 height 39
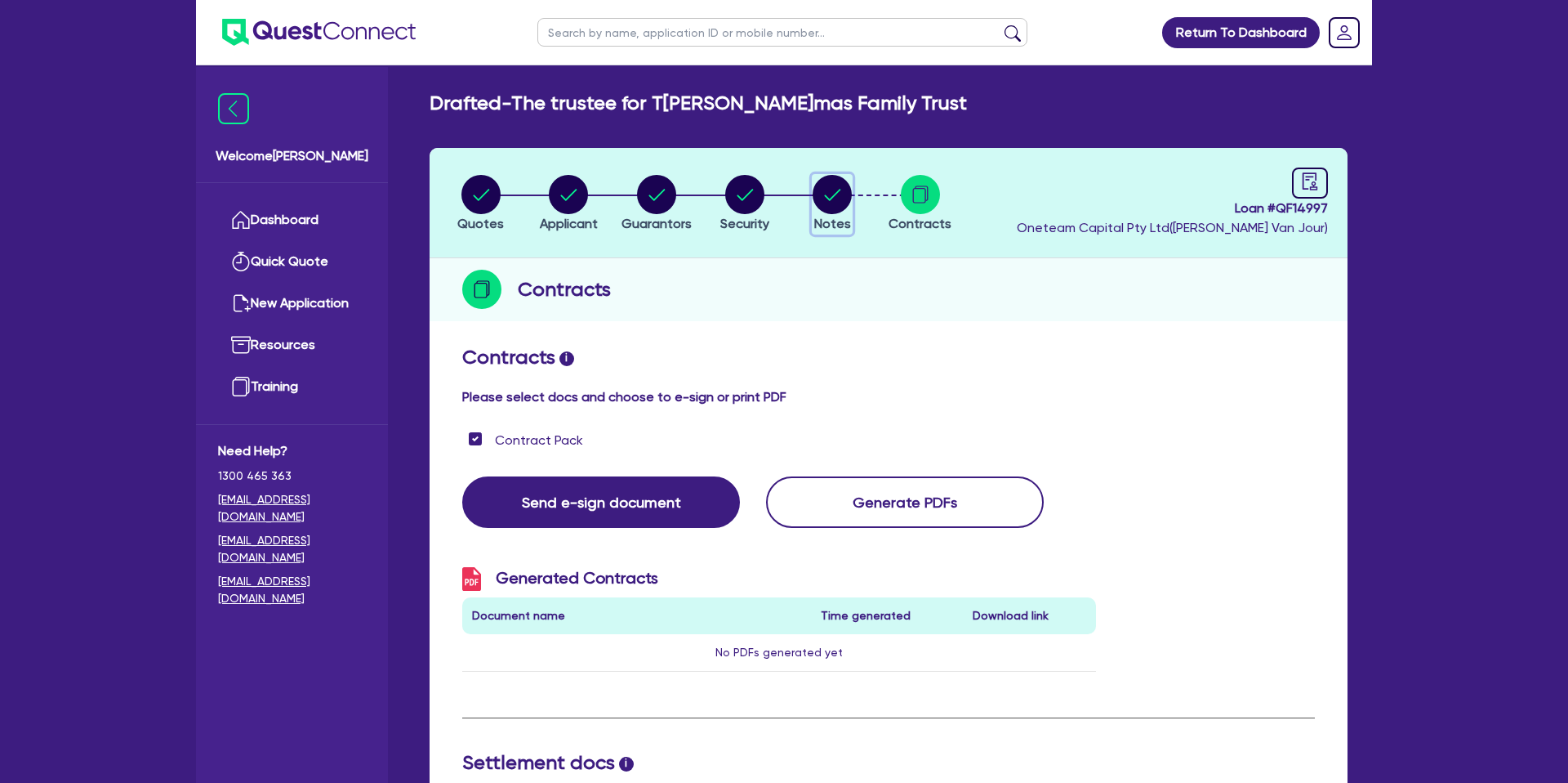
click at [826, 196] on icon "button" at bounding box center [832, 195] width 17 height 12
select select "Other"
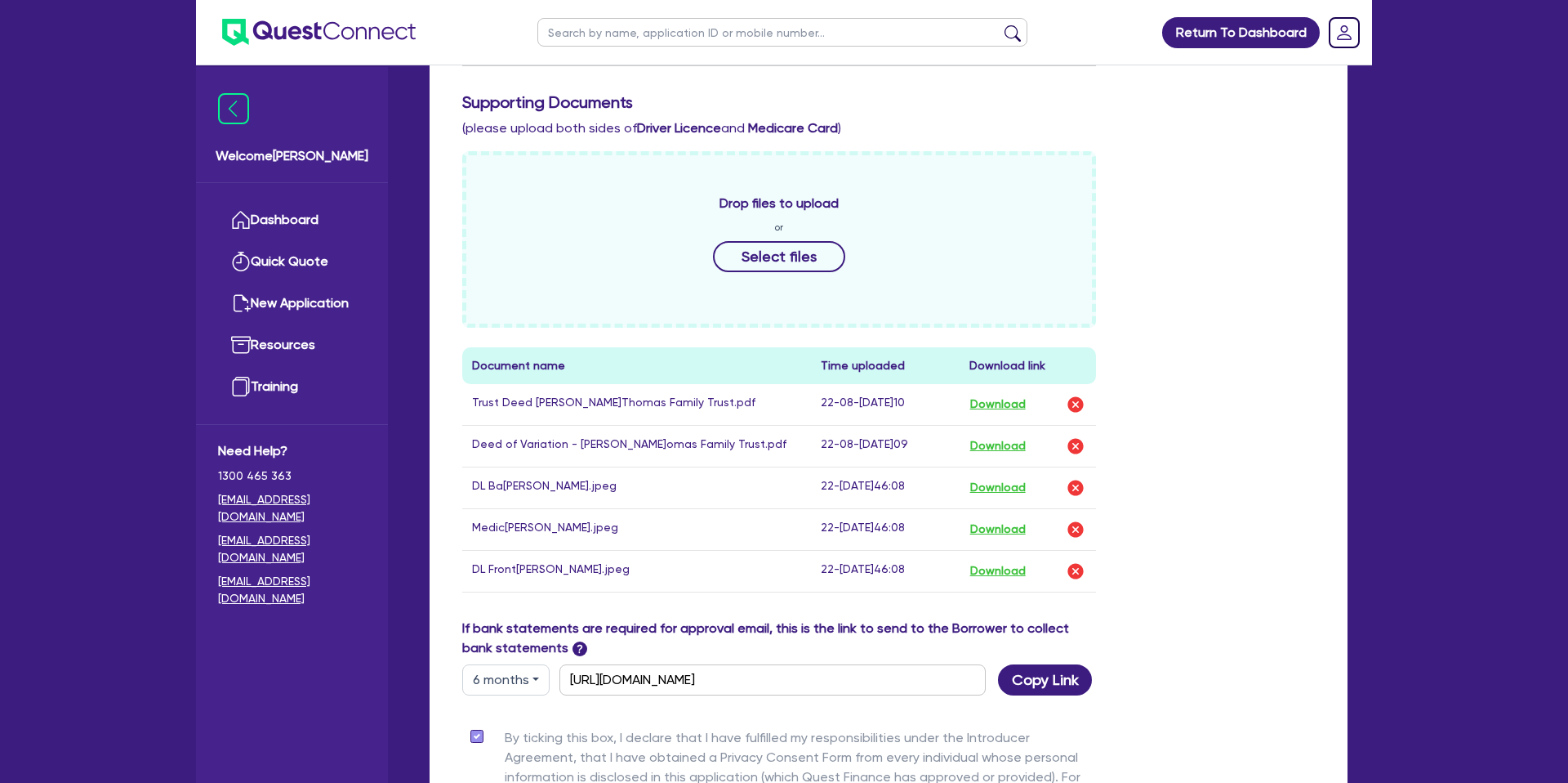
scroll to position [623, 0]
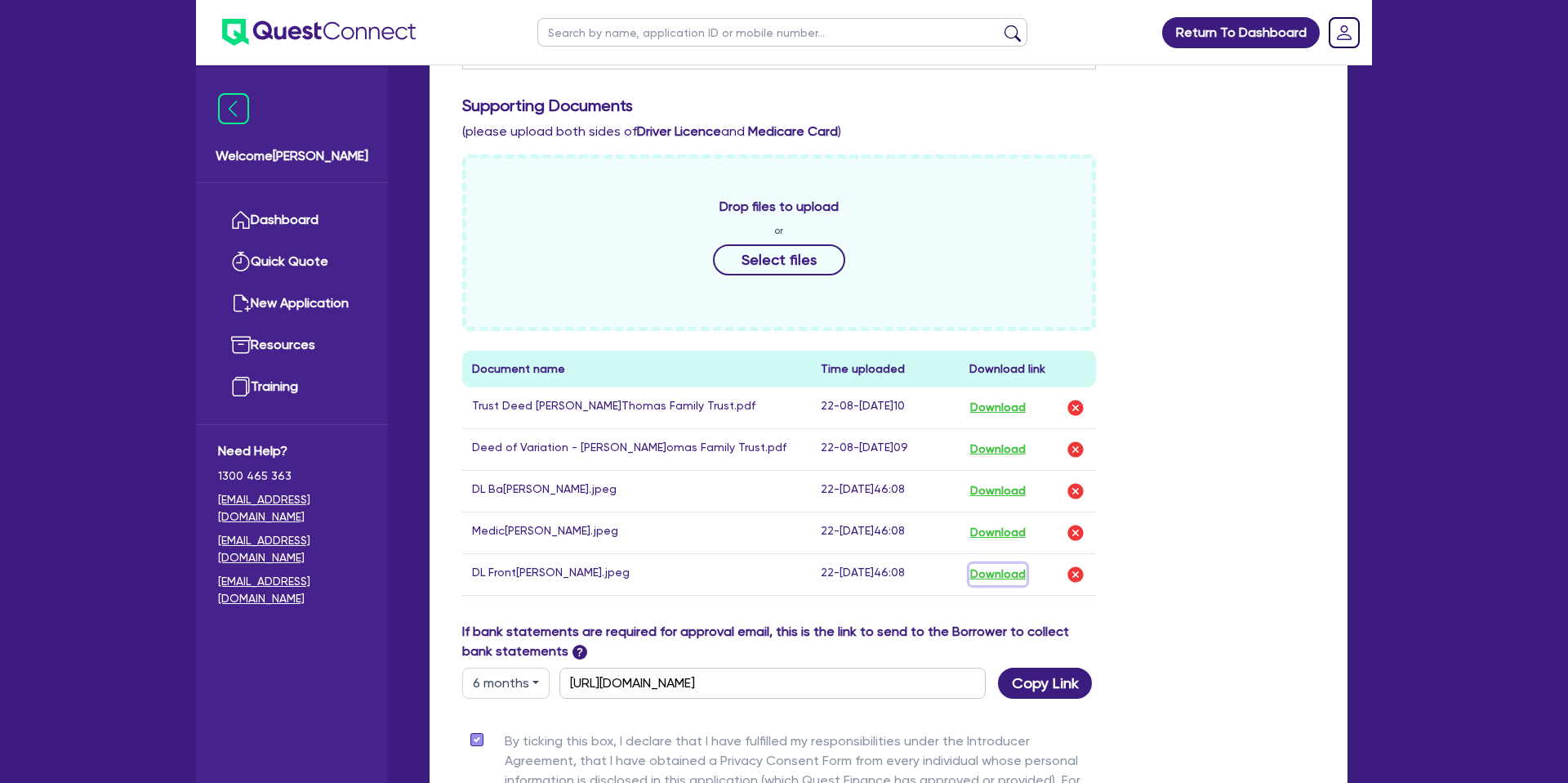
click at [1007, 576] on button "Download" at bounding box center [997, 575] width 58 height 22
click at [1010, 489] on button "Download" at bounding box center [997, 491] width 58 height 22
click at [997, 534] on button "Download" at bounding box center [997, 533] width 58 height 22
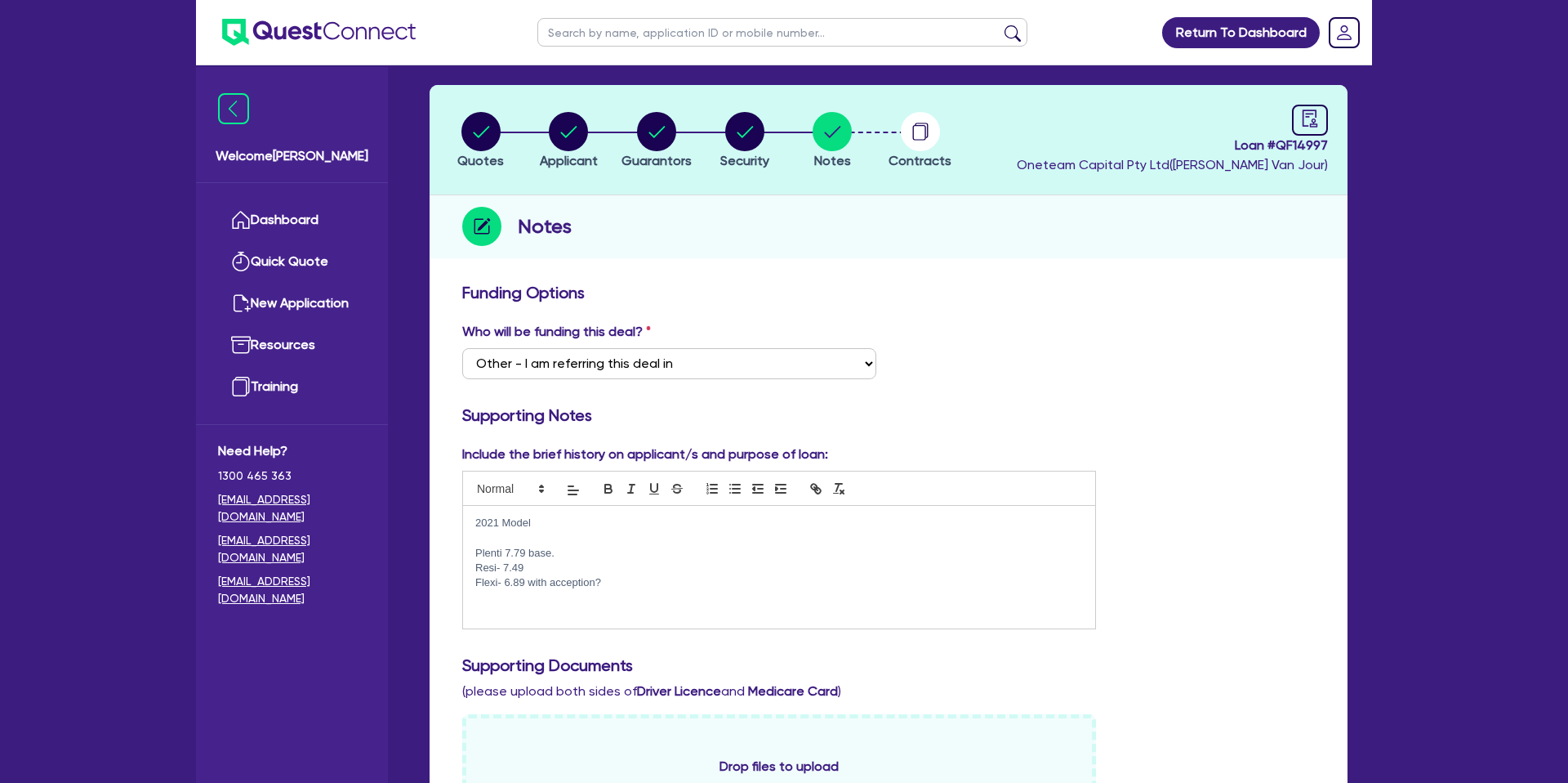
scroll to position [0, 0]
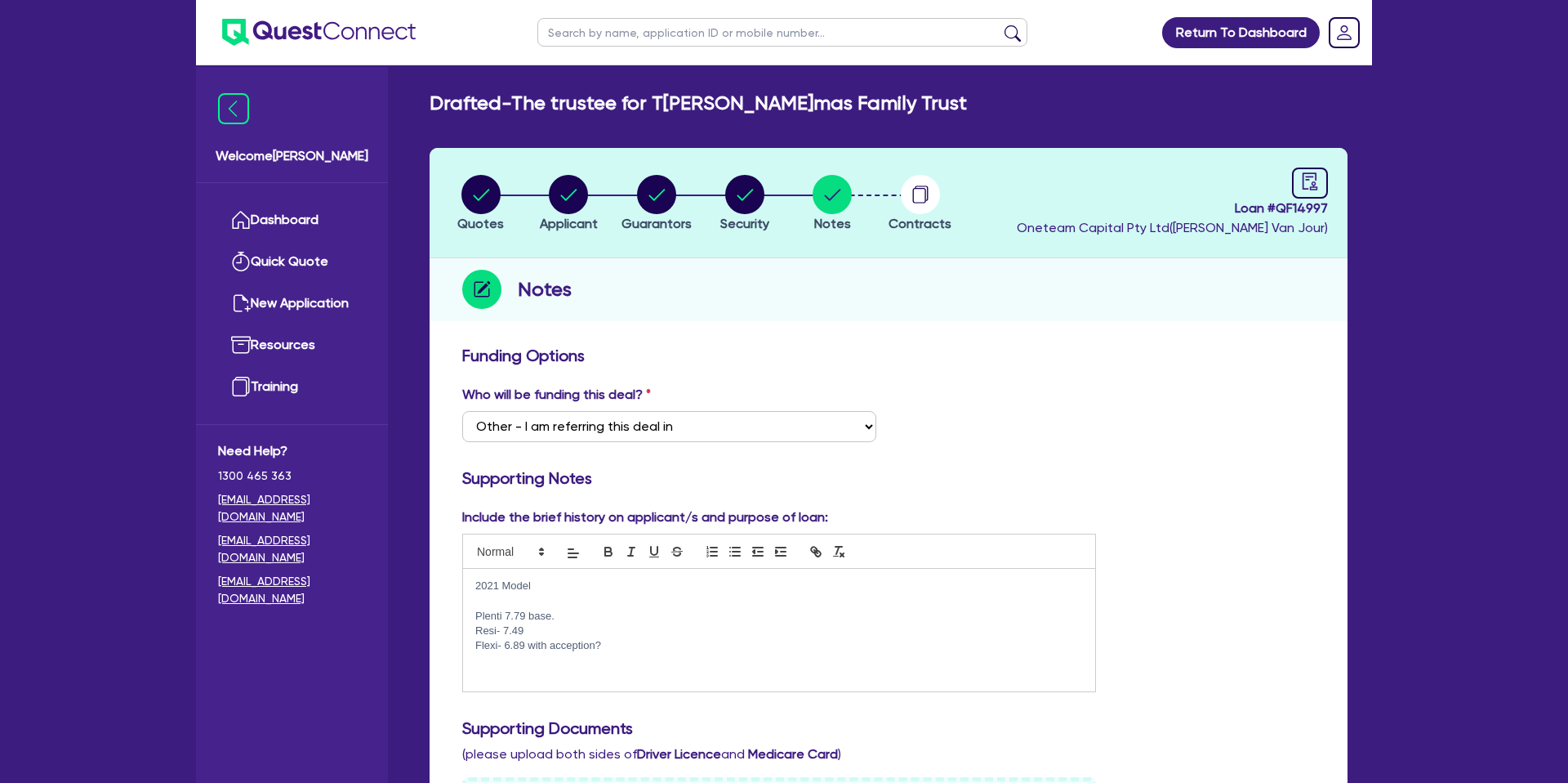
click at [641, 24] on input "text" at bounding box center [782, 31] width 489 height 28
paste input "# QF15061"
type input "# QF15061"
click button "submit" at bounding box center [1012, 35] width 26 height 22
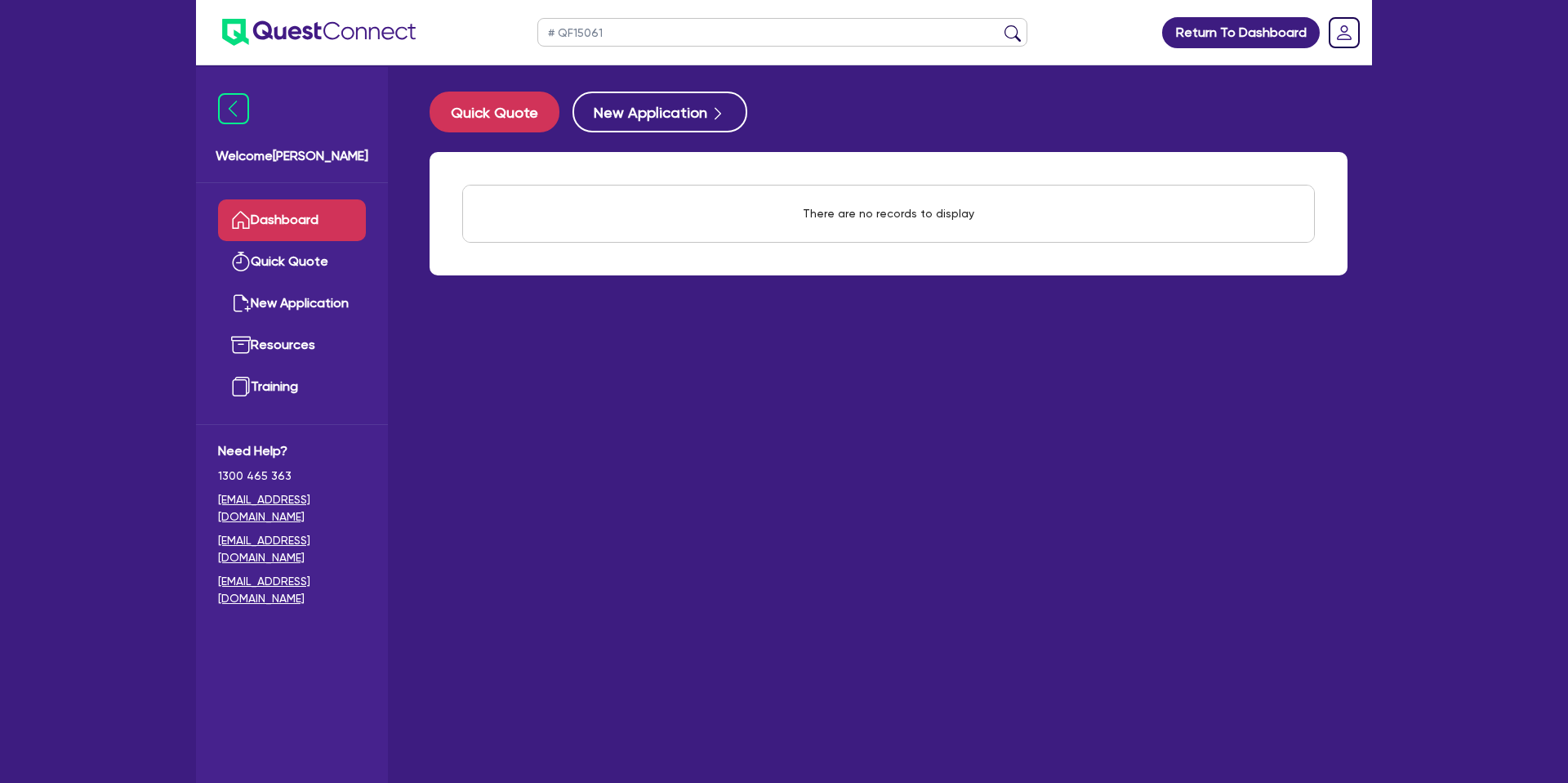
click at [609, 26] on input "# QF15061" at bounding box center [782, 31] width 489 height 28
drag, startPoint x: 604, startPoint y: 32, endPoint x: 553, endPoint y: 31, distance: 51.0
click at [553, 31] on input "# QF15061" at bounding box center [782, 31] width 489 height 28
click at [554, 31] on input "# QF15061" at bounding box center [782, 31] width 489 height 28
click at [559, 31] on input "# QF15061" at bounding box center [782, 31] width 489 height 28
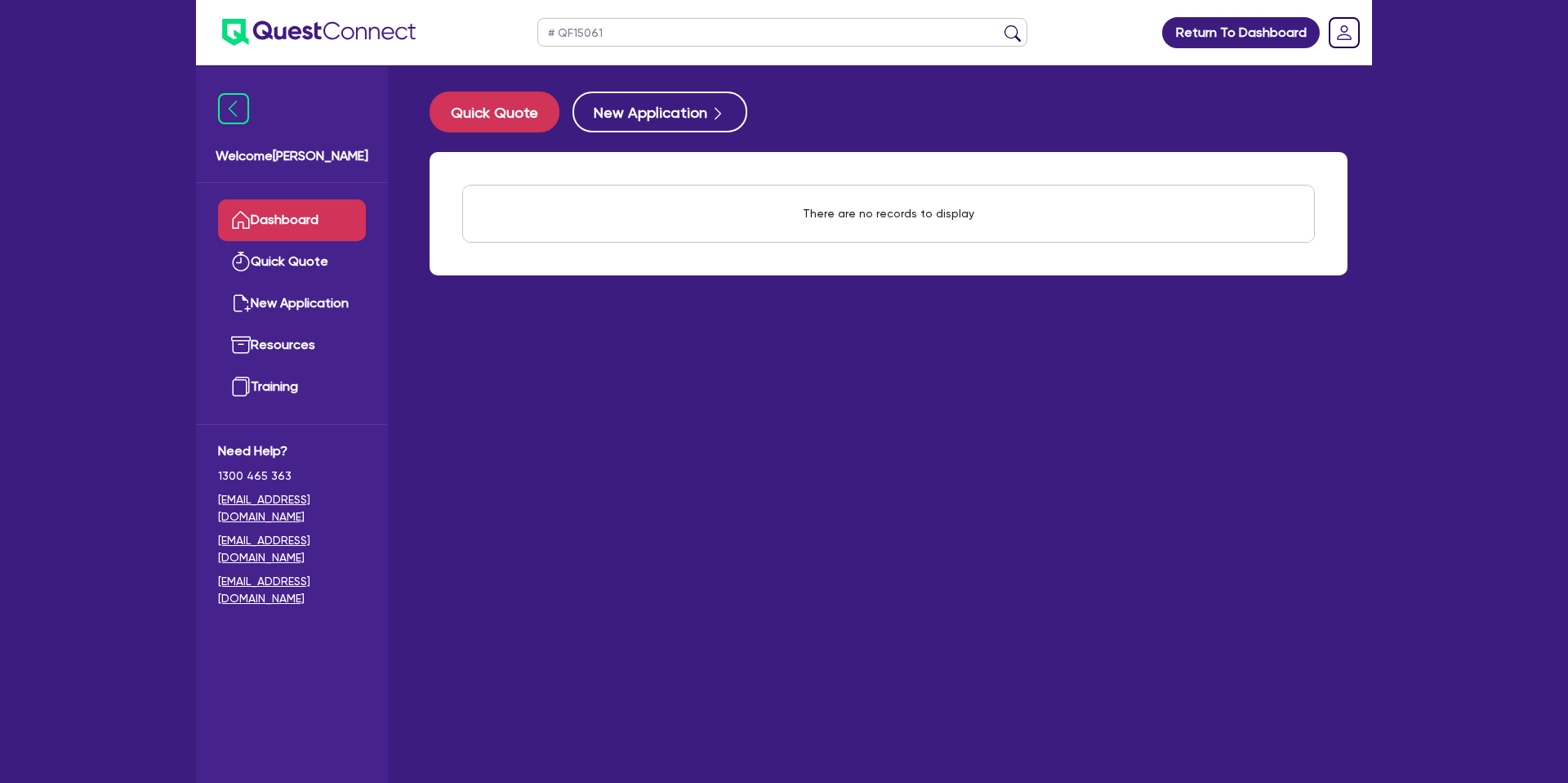
drag, startPoint x: 560, startPoint y: 32, endPoint x: 524, endPoint y: 32, distance: 36.0
click at [524, 32] on ul "# QF15061" at bounding box center [782, 32] width 523 height 65
click at [542, 27] on input "# QF15061" at bounding box center [782, 31] width 489 height 28
click at [547, 29] on input "# QF15061" at bounding box center [782, 31] width 489 height 28
type input "QF15061"
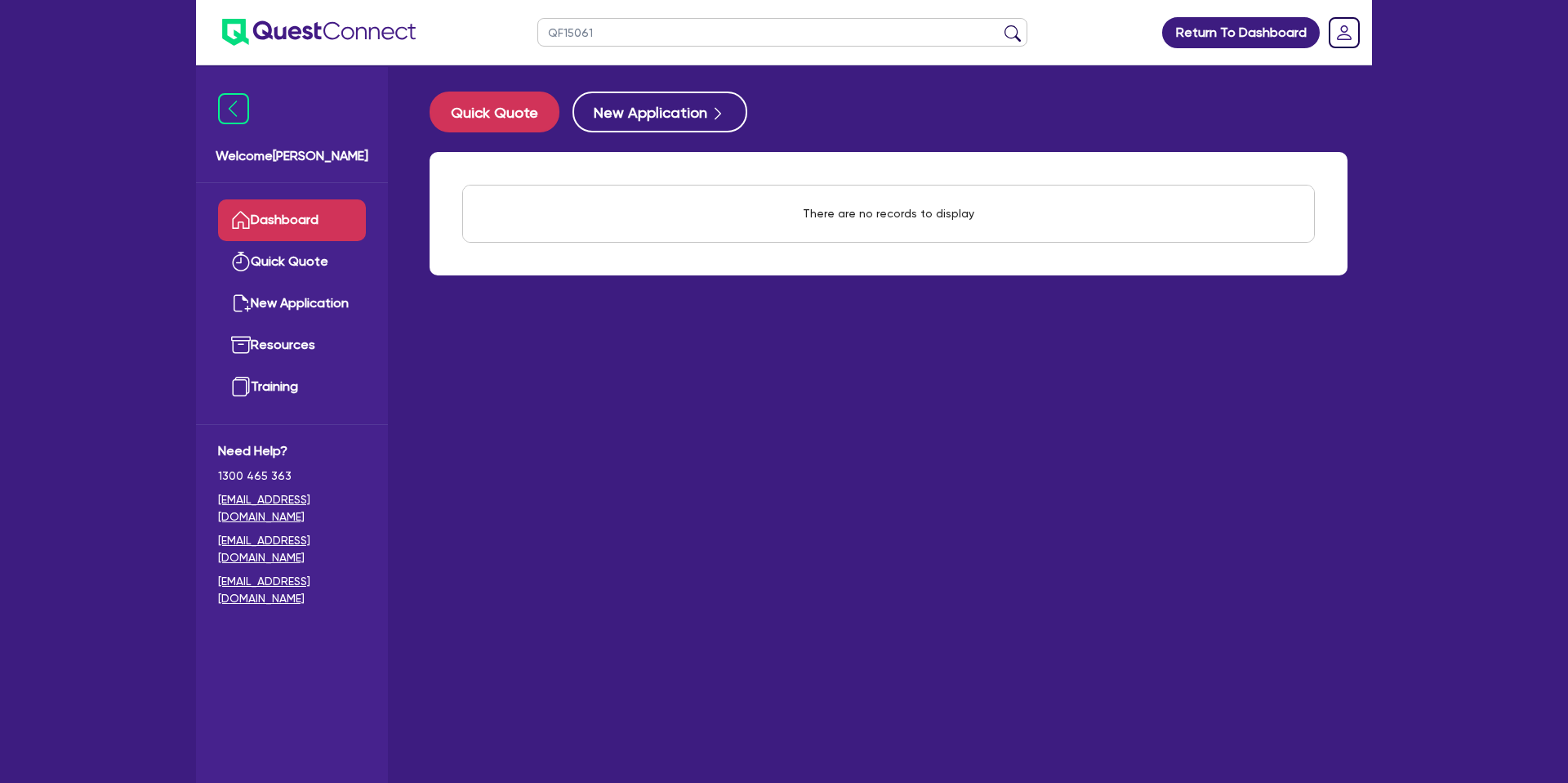
click at [999, 24] on button "submit" at bounding box center [1012, 35] width 26 height 22
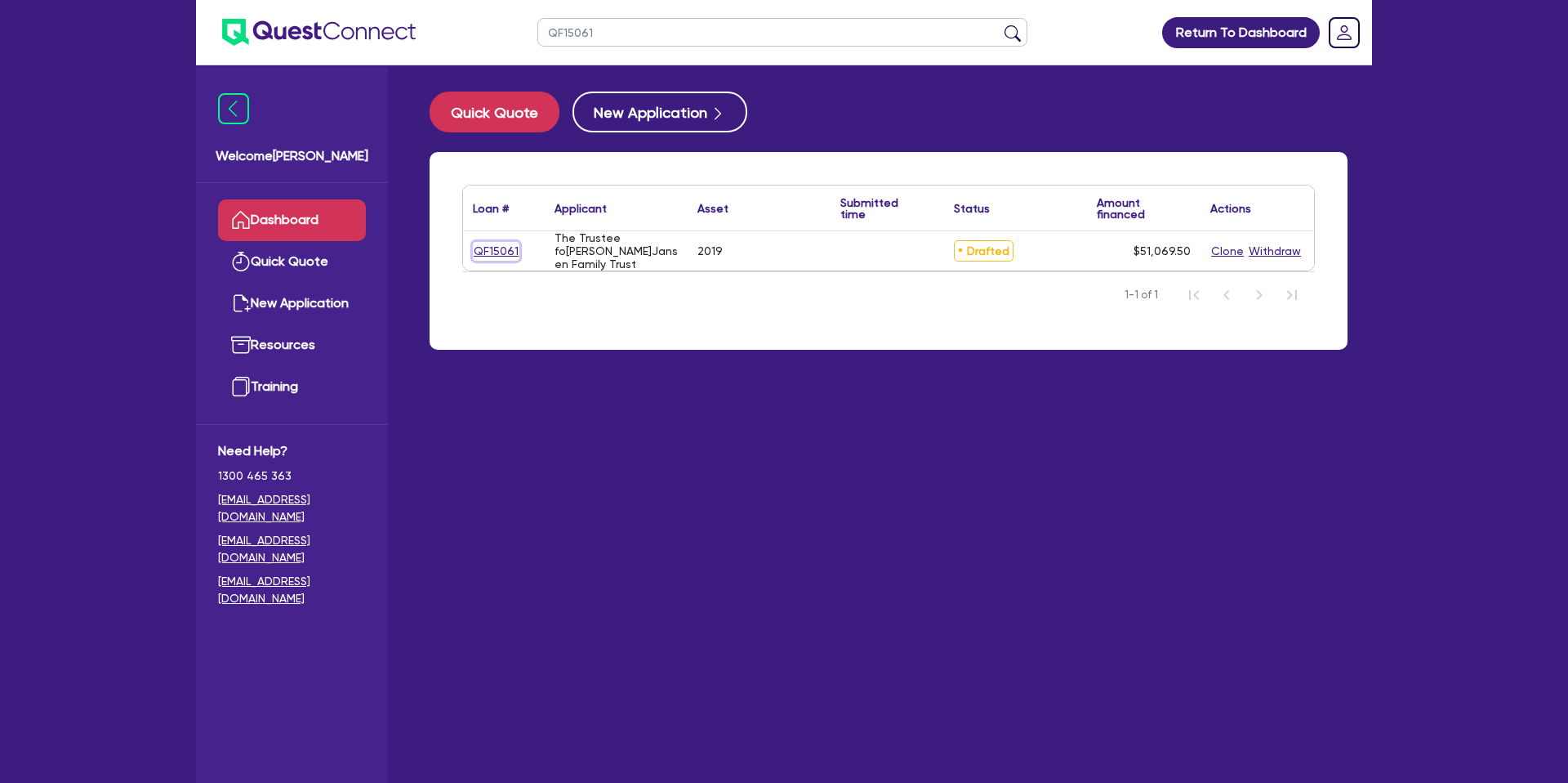
click at [504, 254] on link "QF15061" at bounding box center [496, 250] width 47 height 19
select select "CARS_AND_LIGHT_TRUCKS"
select select "PASSENGER_VEHICLES"
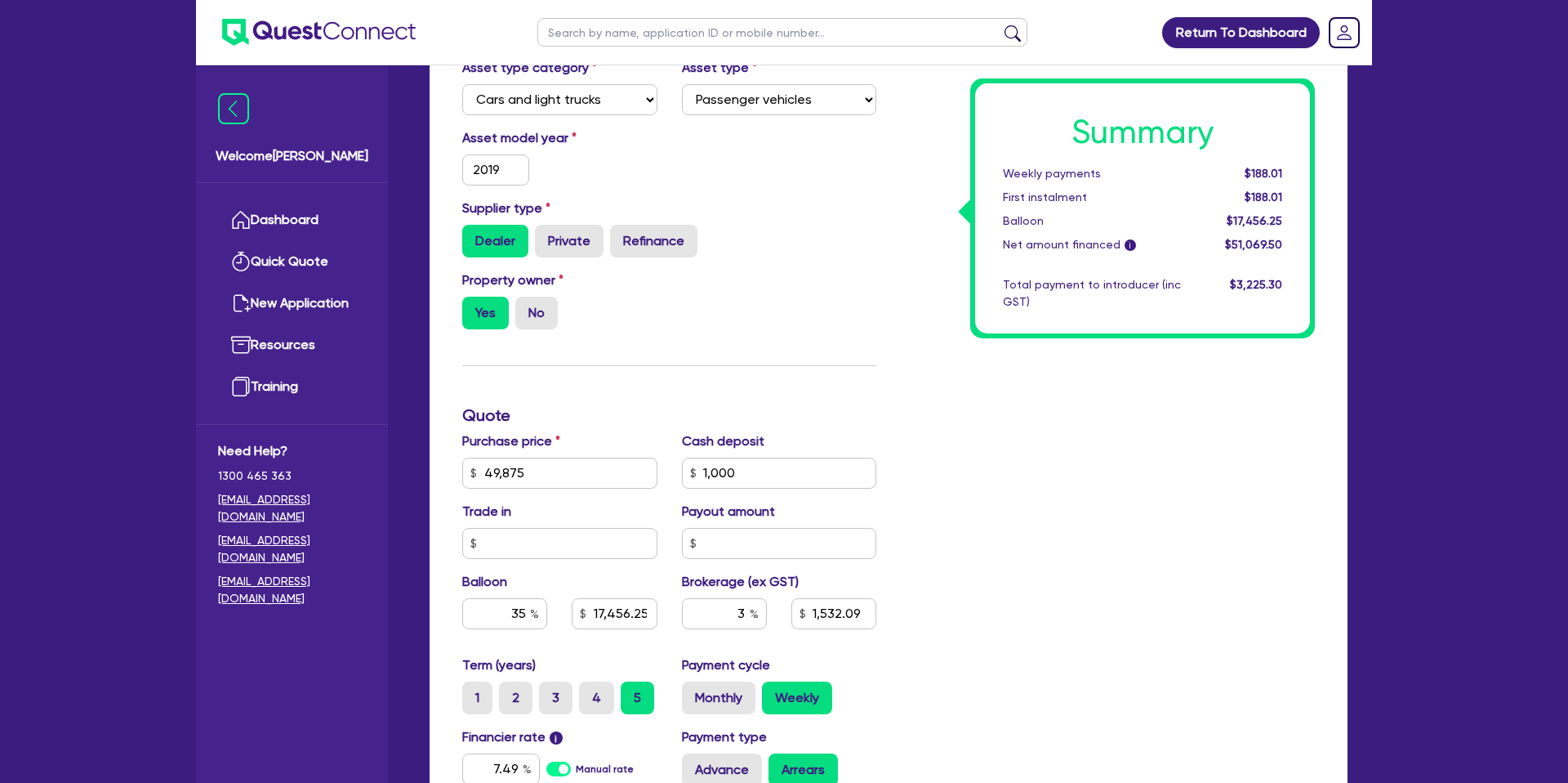
scroll to position [366, 0]
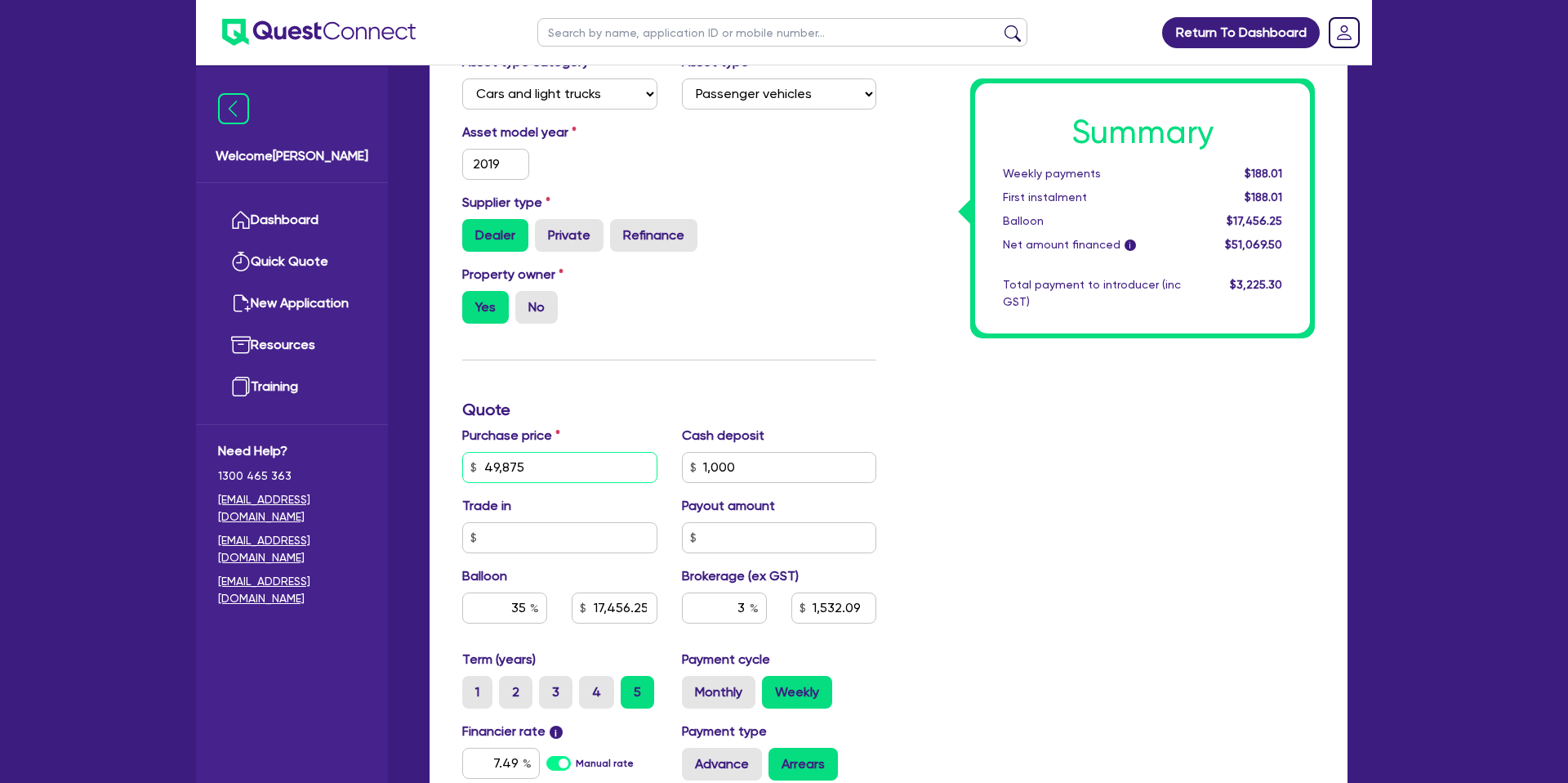
click at [504, 475] on input "49,875" at bounding box center [560, 467] width 195 height 31
type input "49,875"
type input "1,000"
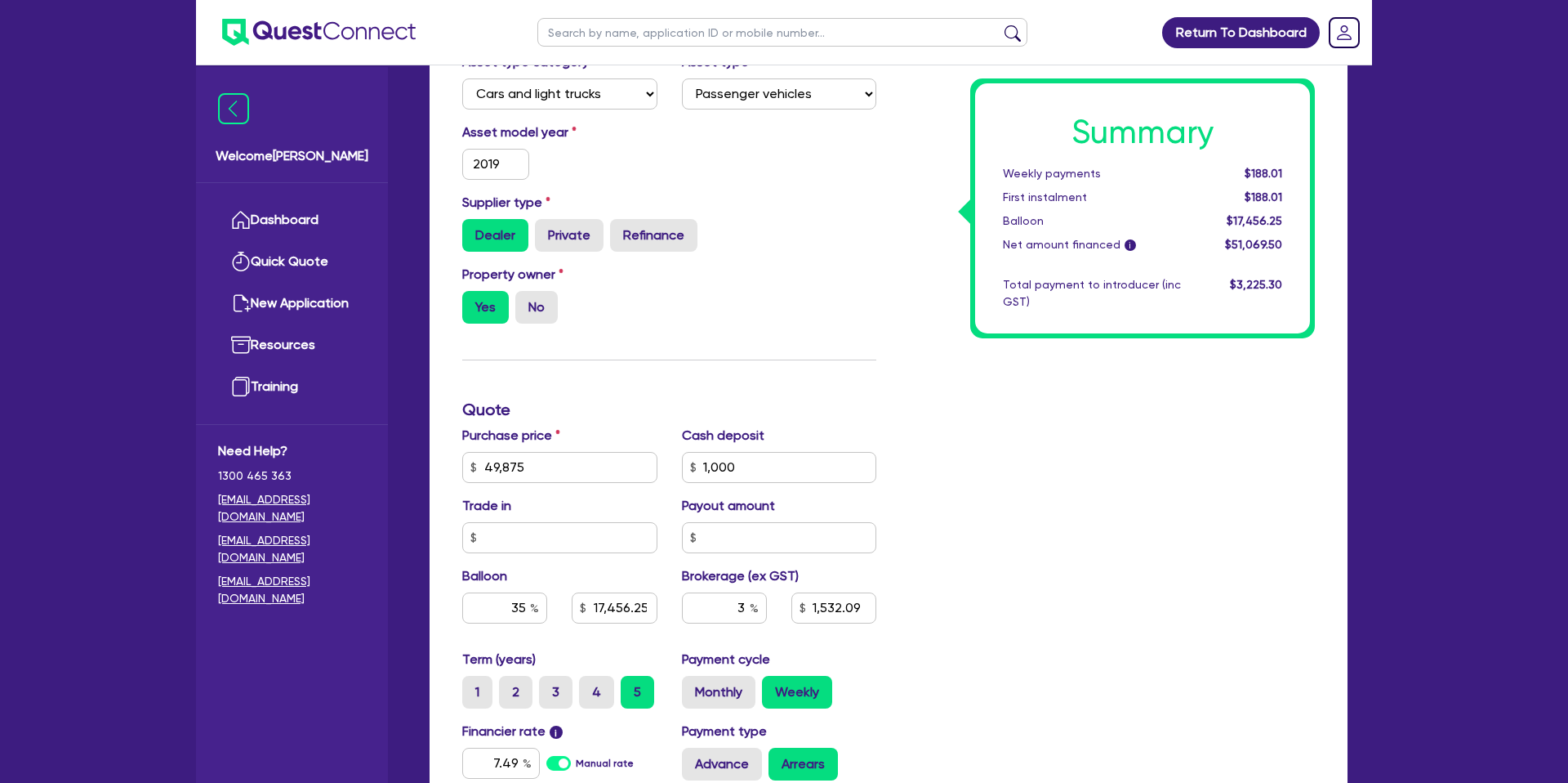
type input "17,456.25"
type input "1,532.09"
type input "1,400"
type input "49,875"
type input "1,000"
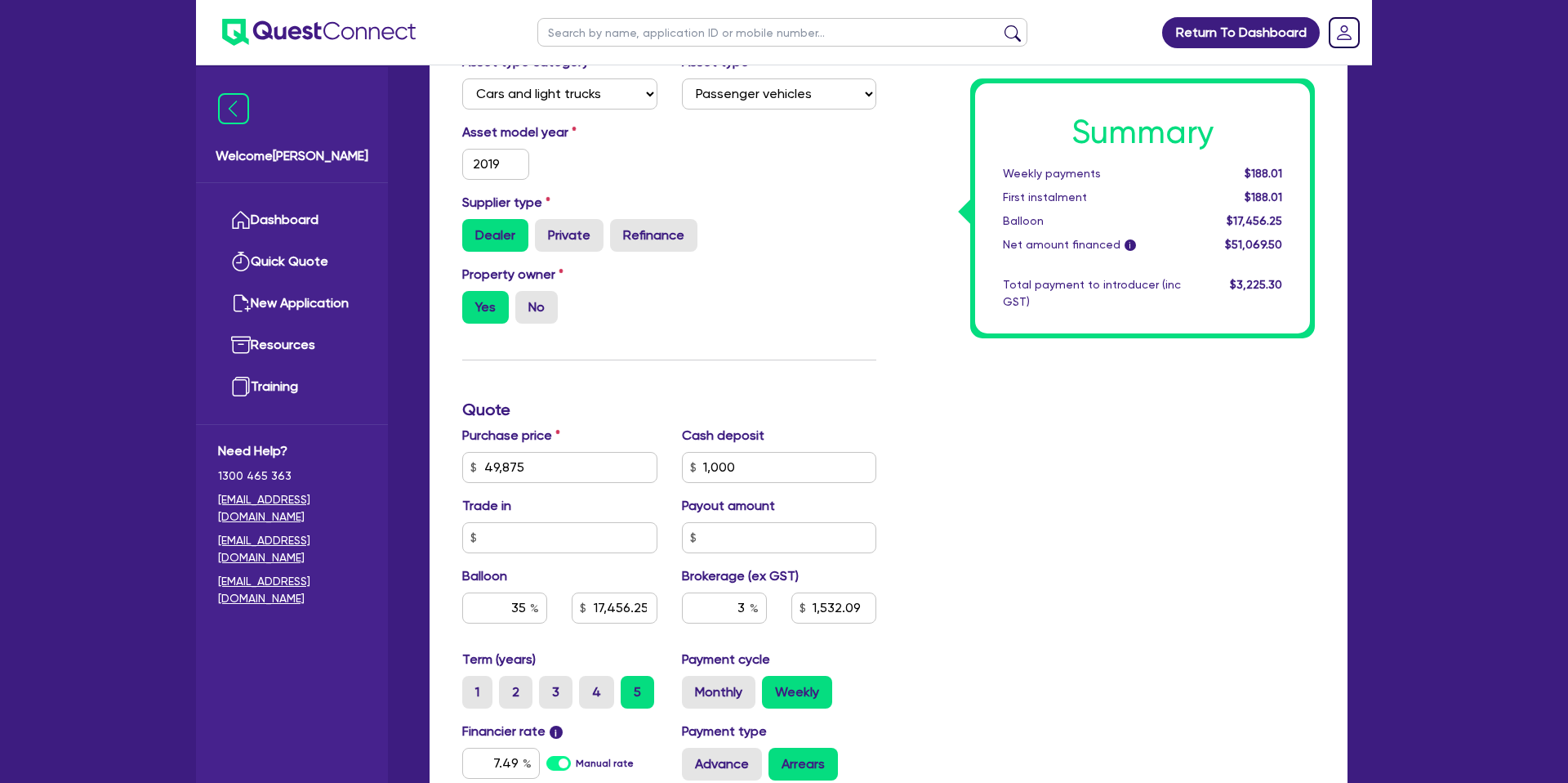
type input "17,456.25"
type input "1,532.09"
type input "1,400"
drag, startPoint x: 954, startPoint y: 372, endPoint x: 848, endPoint y: 361, distance: 106.6
click at [954, 372] on div "Summary Weekly payments $188.01 First instalment $188.01 Balloon $17,456.25 Net…" at bounding box center [1107, 457] width 439 height 955
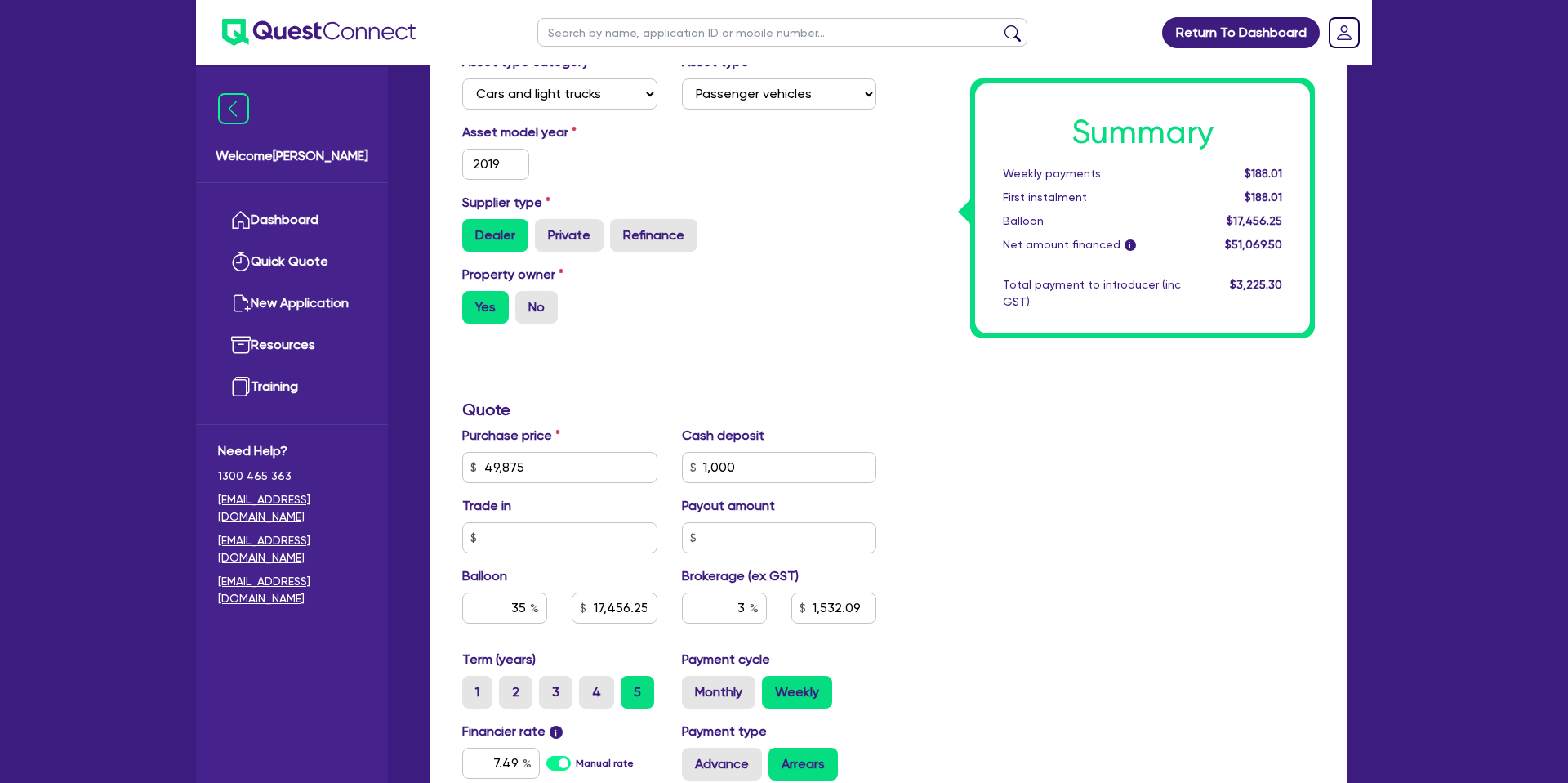
click at [648, 31] on input "text" at bounding box center [782, 31] width 489 height 28
type input "[PERSON_NAME]"
click at [629, 32] on input "[PERSON_NAME]" at bounding box center [782, 31] width 489 height 28
click button "submit" at bounding box center [1012, 35] width 26 height 22
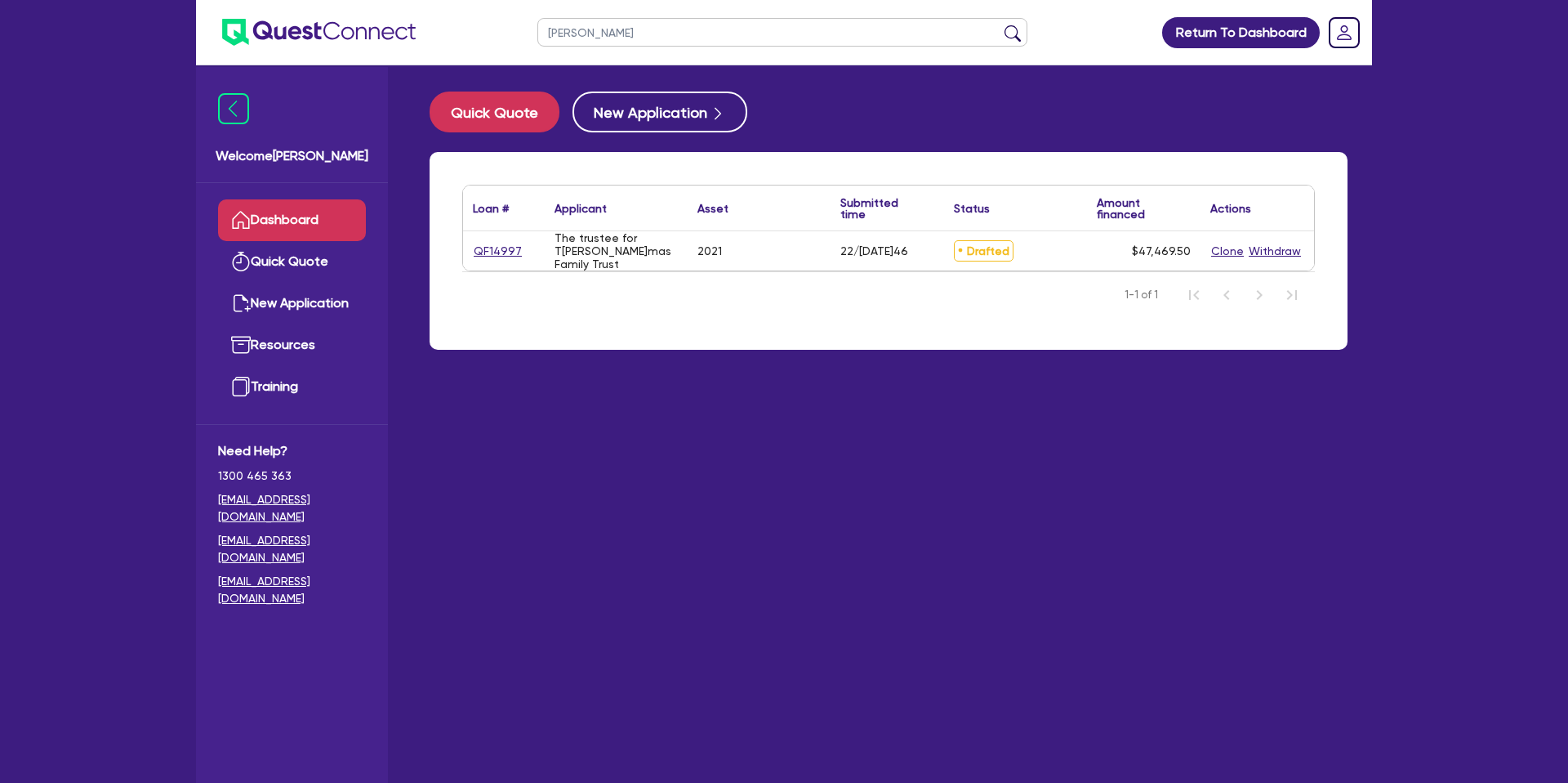
click at [462, 251] on div "Loan # ▲ Applicant ▲ Asset Submitted time ▲ Status ▲ Amount financed Actions QF…" at bounding box center [888, 228] width 852 height 87
drag, startPoint x: 531, startPoint y: 251, endPoint x: 480, endPoint y: 246, distance: 51.2
click at [480, 246] on div "QF14997" at bounding box center [503, 250] width 62 height 19
drag, startPoint x: 470, startPoint y: 250, endPoint x: 524, endPoint y: 251, distance: 54.0
click at [524, 251] on div "QF14997" at bounding box center [504, 251] width 82 height 39
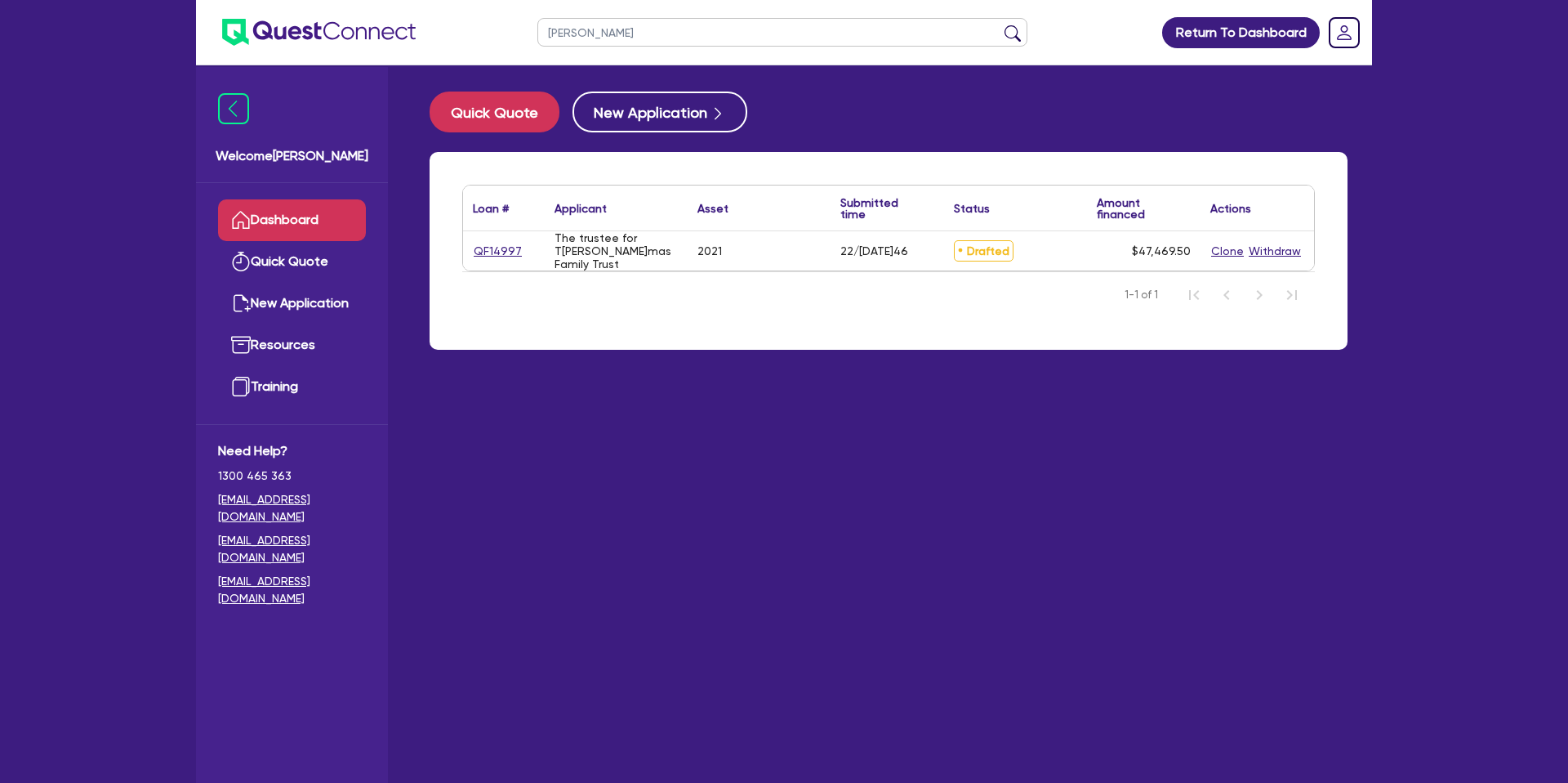
click at [475, 248] on div "QF14997" at bounding box center [503, 250] width 62 height 19
click at [504, 250] on link "QF14997" at bounding box center [497, 250] width 50 height 19
select select "CARS_AND_LIGHT_TRUCKS"
select select "PASSENGER_VEHICLES"
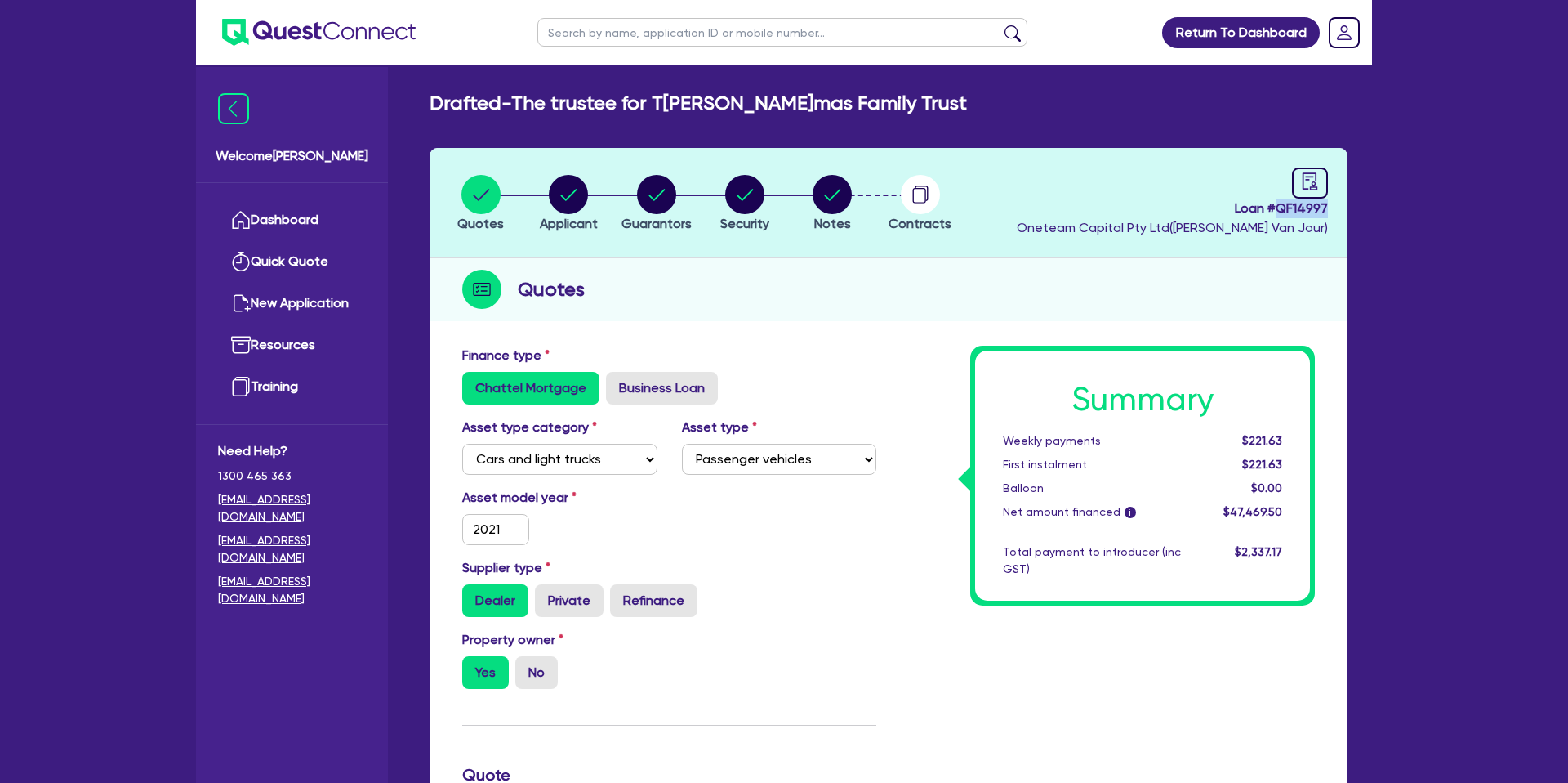
drag, startPoint x: 1279, startPoint y: 210, endPoint x: 1352, endPoint y: 210, distance: 73.0
click at [1352, 210] on div "Quotes Applicant [GEOGRAPHIC_DATA] Security Notes Contracts Loan # QF14997 Onet…" at bounding box center [888, 775] width 942 height 1255
copy span "QF14997"
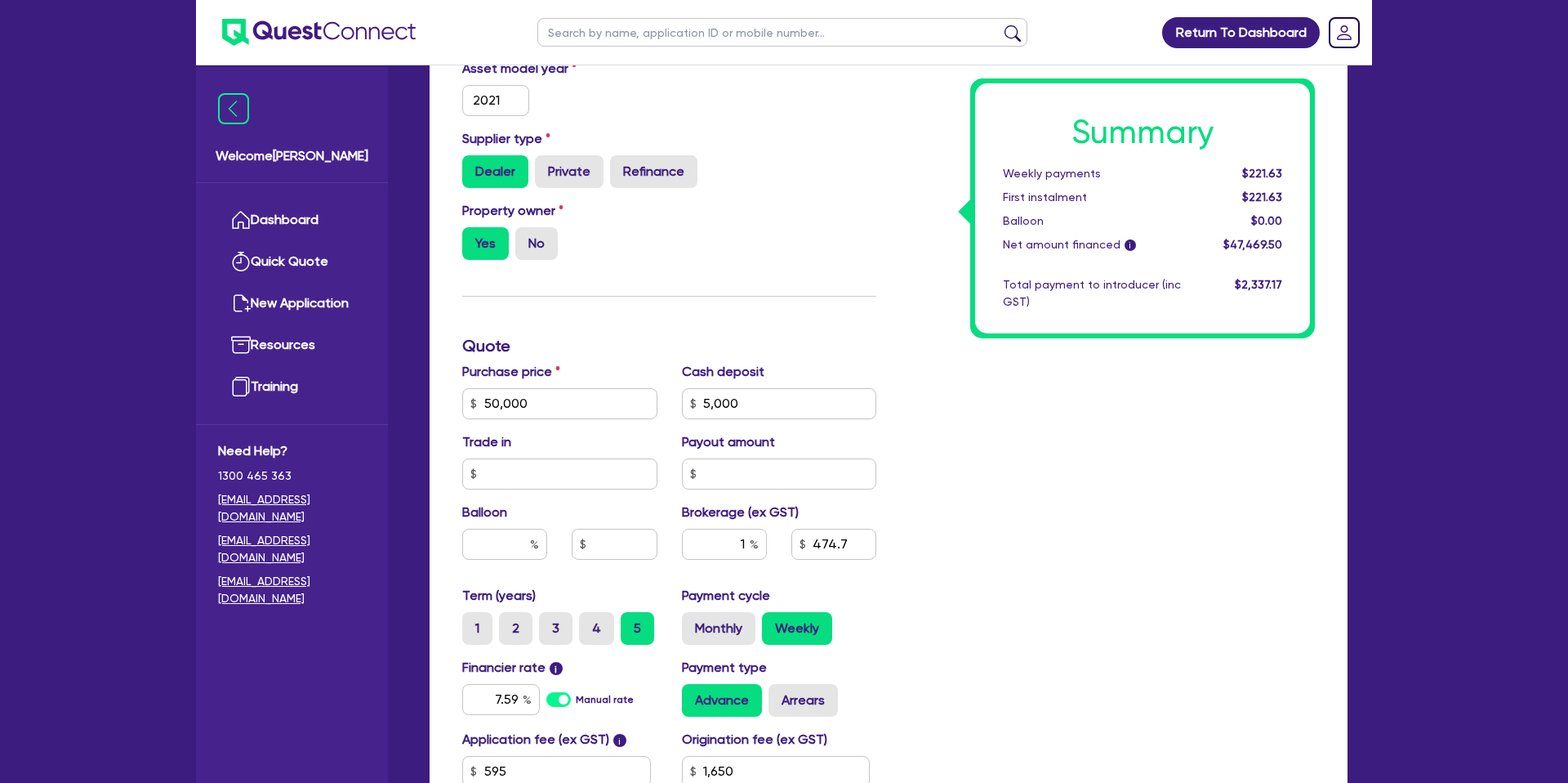
scroll to position [430, 0]
click at [512, 402] on input "50,000" at bounding box center [560, 403] width 195 height 31
click at [506, 407] on input "50,000" at bounding box center [560, 403] width 195 height 31
type input "50,000"
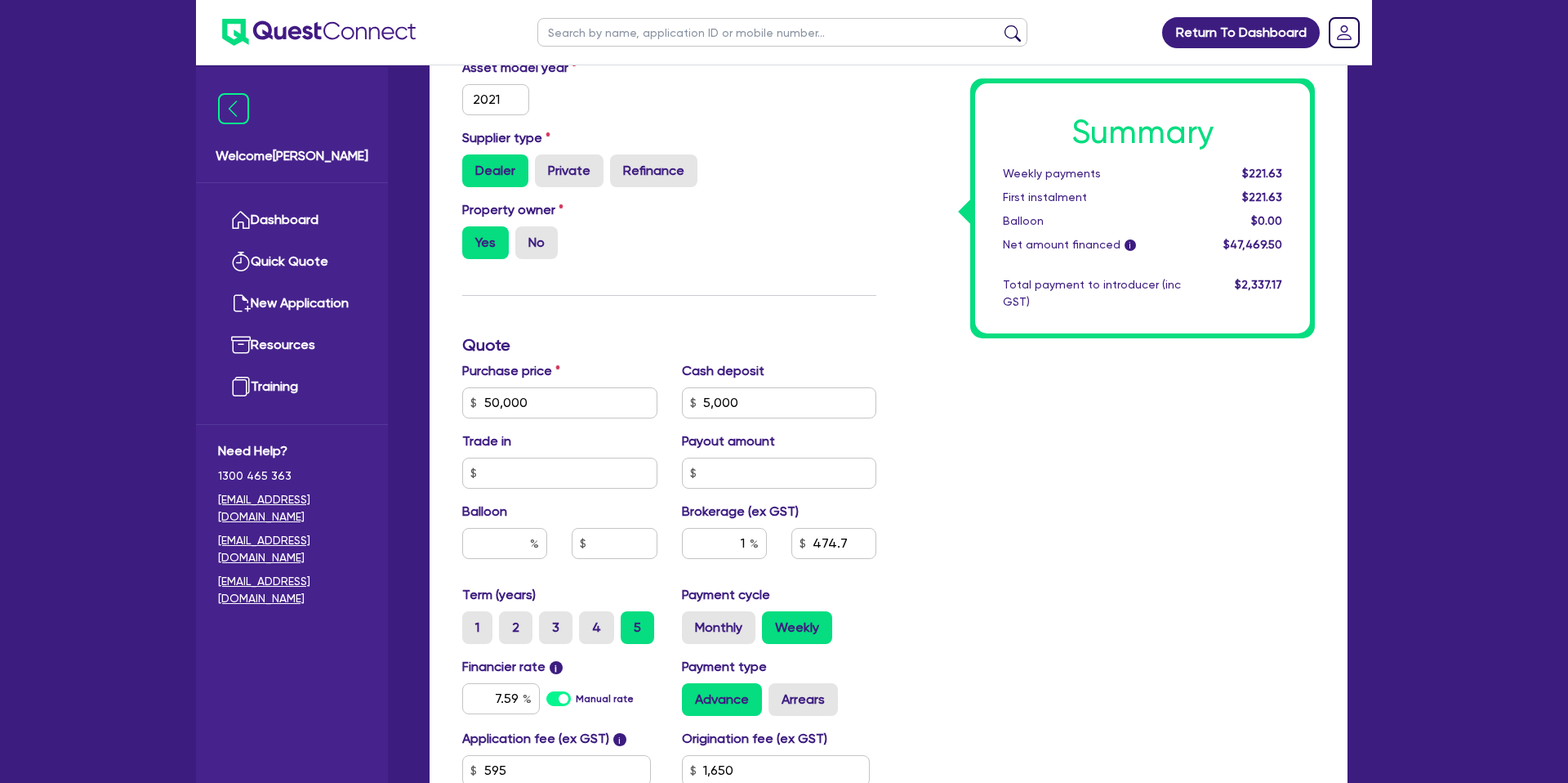
type input "5,000"
type input "1,650"
type input "50,000"
type input "5,000"
type input "1,650"
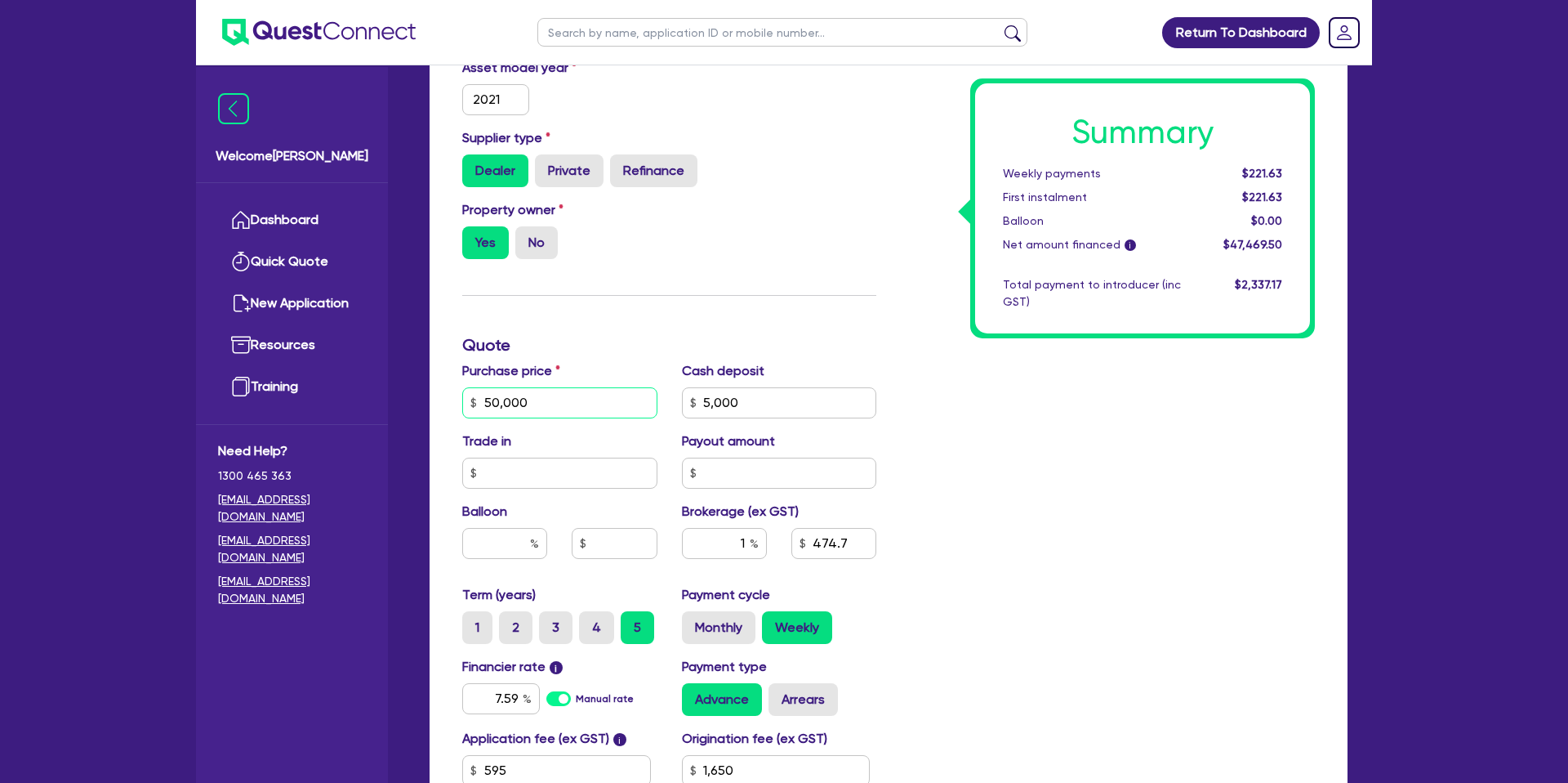
type input "5,000"
type input "1,650"
type input "5,000"
type input "1,650"
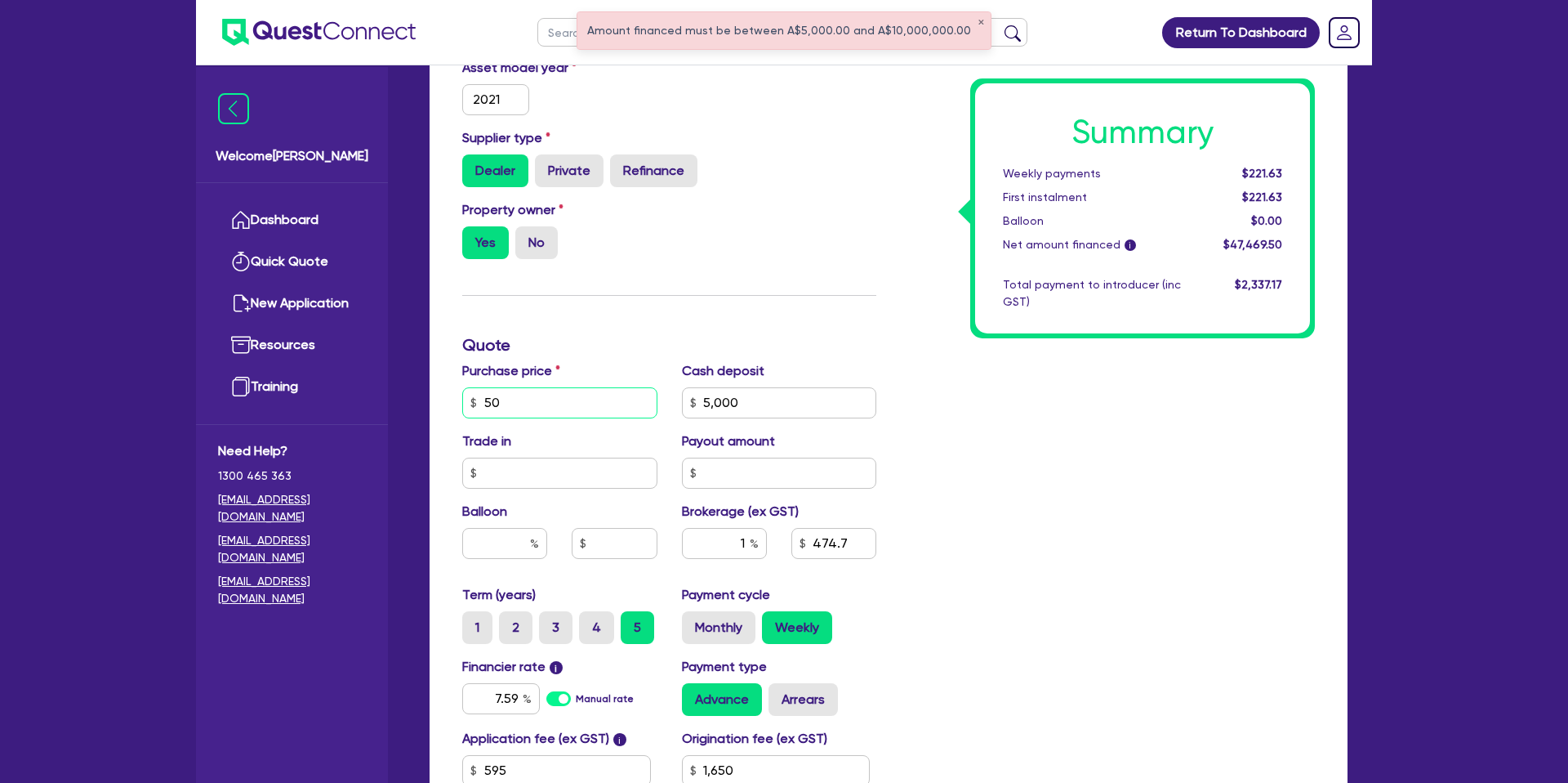
type input "5"
type input "49,975"
type input "5,000"
type input "1,650"
type input "5,000"
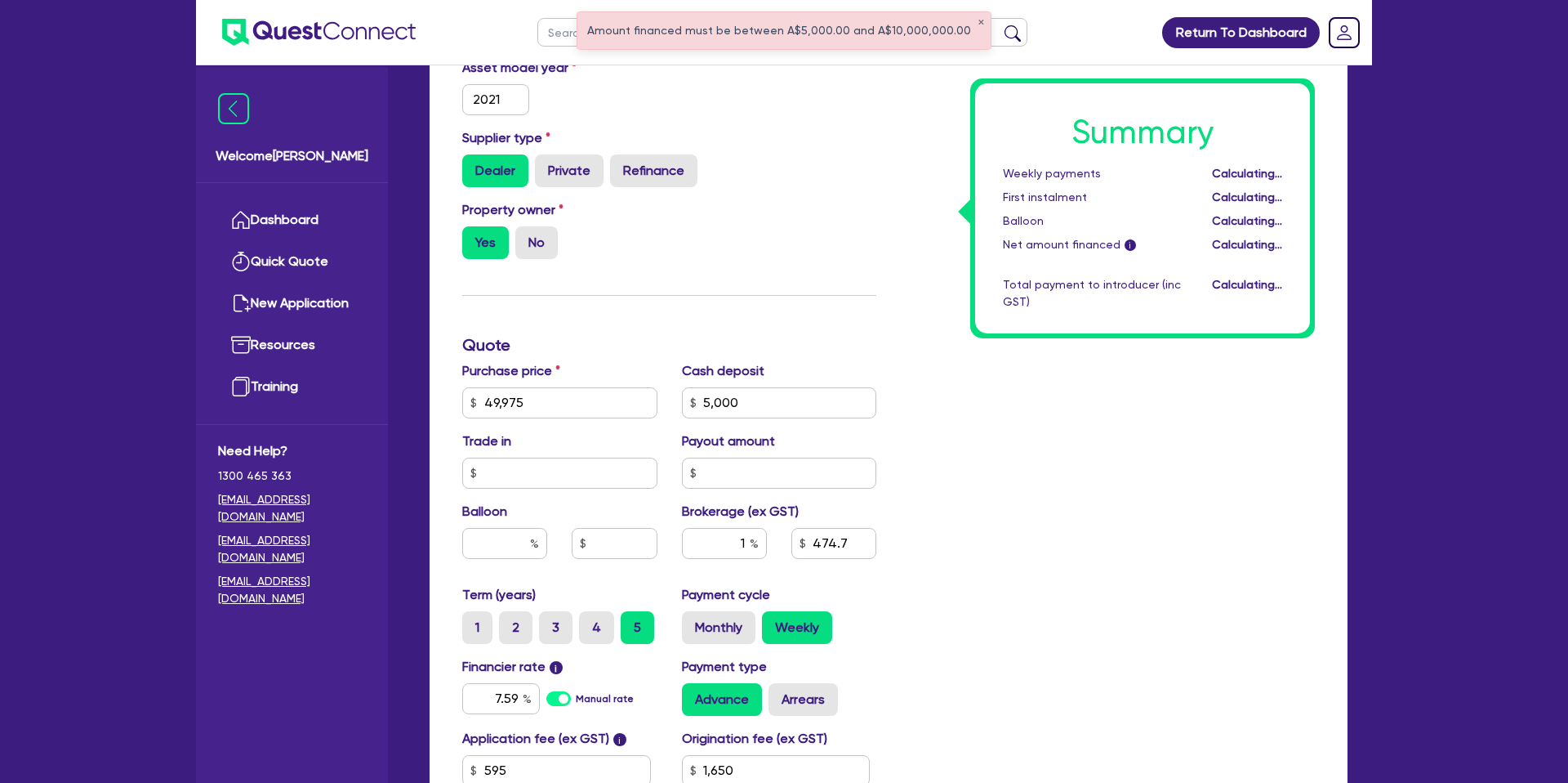
type input "474.45"
type input "1,650"
drag, startPoint x: 1089, startPoint y: 435, endPoint x: 874, endPoint y: 415, distance: 215.9
click at [1022, 426] on div "Summary Weekly payments Calculating... First instalment Calculating... Balloon …" at bounding box center [1107, 393] width 439 height 955
drag, startPoint x: 786, startPoint y: 411, endPoint x: 758, endPoint y: 393, distance: 33.3
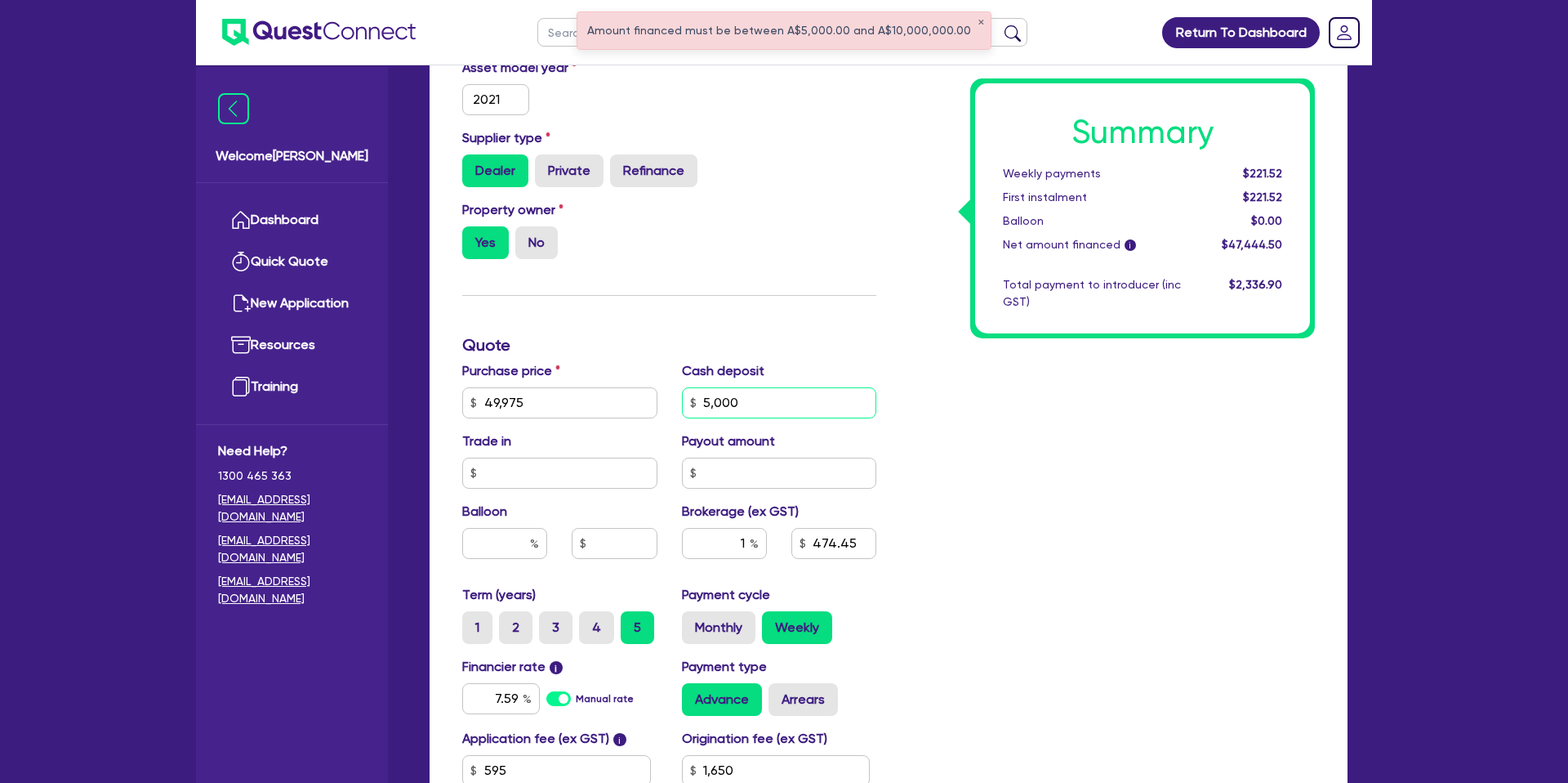
click at [785, 411] on input "5,000" at bounding box center [780, 403] width 195 height 31
type input "5"
type input "1,000"
type input "1,650"
type input "514.45"
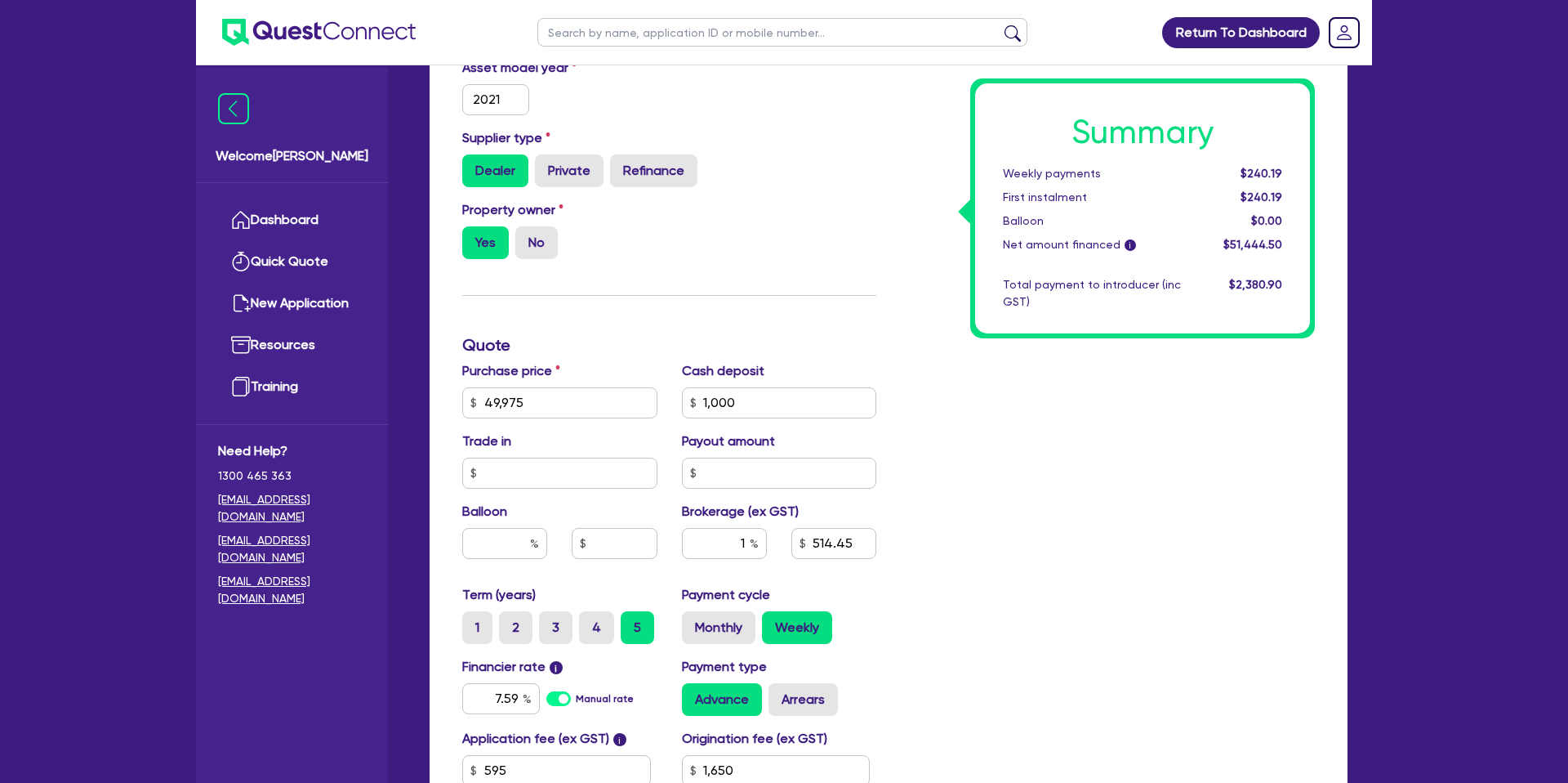
click at [832, 244] on div "Property owner Yes No" at bounding box center [668, 237] width 439 height 72
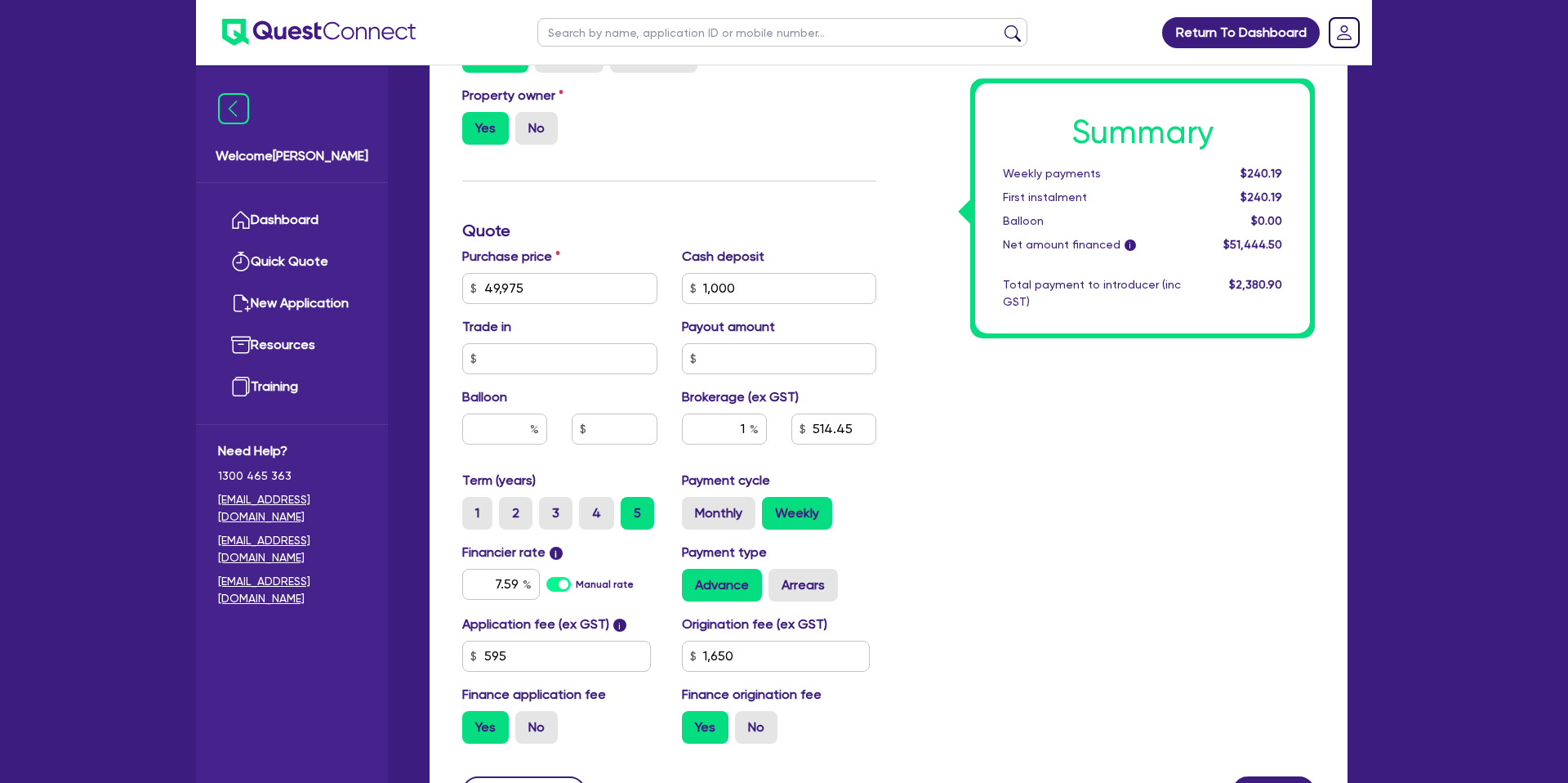
scroll to position [701, 0]
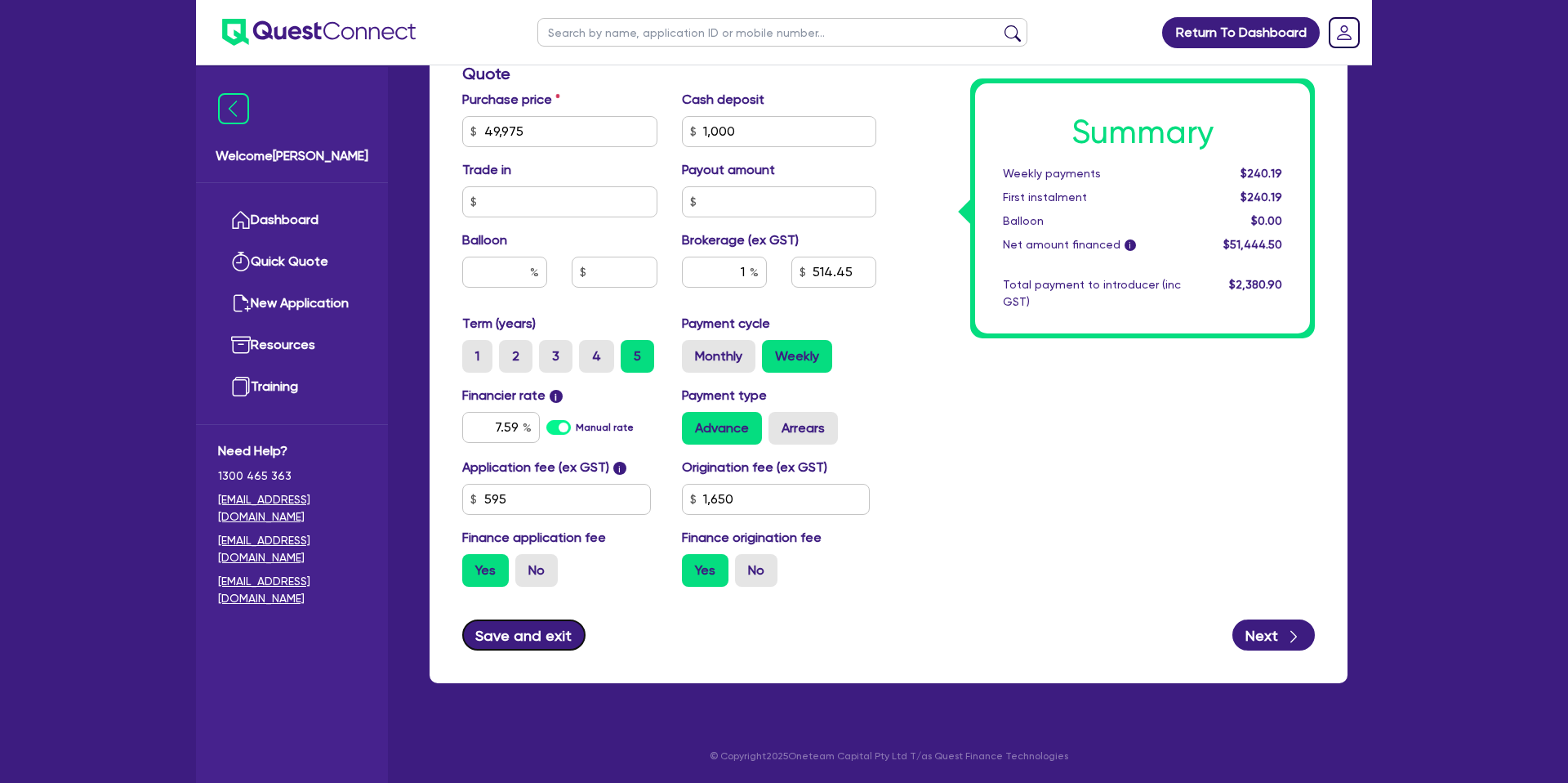
click at [525, 628] on button "Save and exit" at bounding box center [524, 634] width 123 height 31
type input "1,650"
